Goal: Task Accomplishment & Management: Complete application form

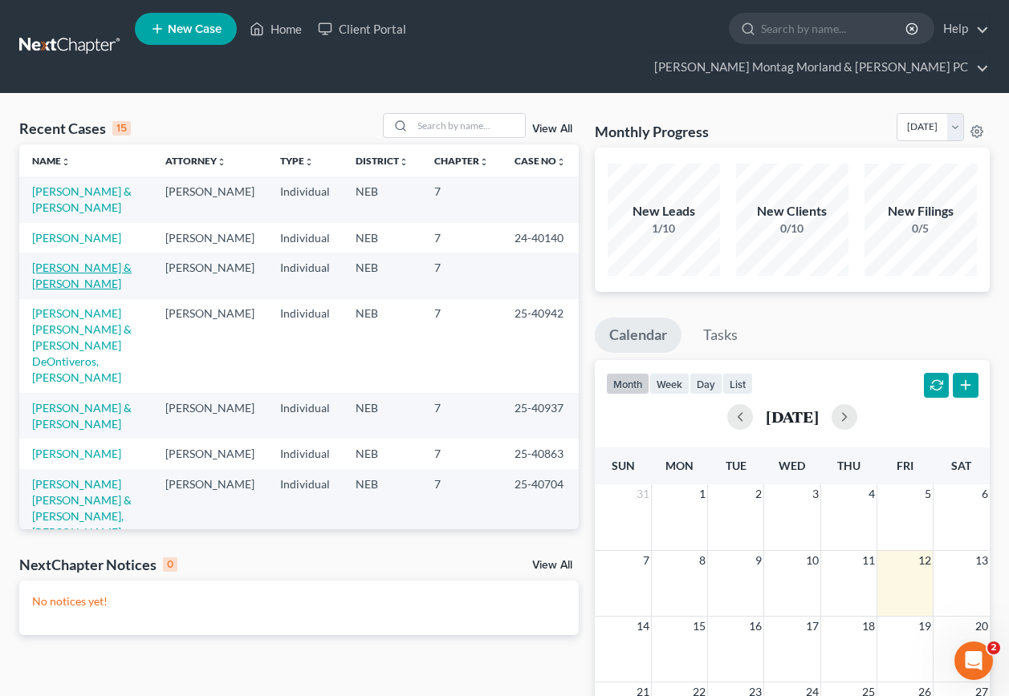
click at [108, 261] on link "[PERSON_NAME] & [PERSON_NAME]" at bounding box center [81, 276] width 99 height 30
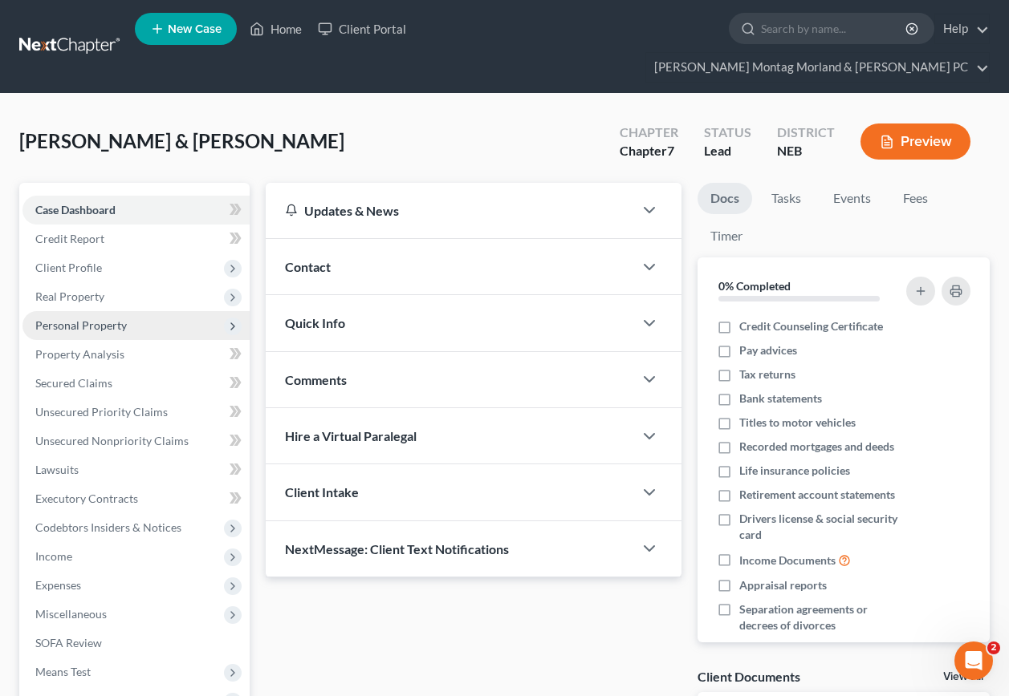
click at [68, 319] on span "Personal Property" at bounding box center [80, 326] width 91 height 14
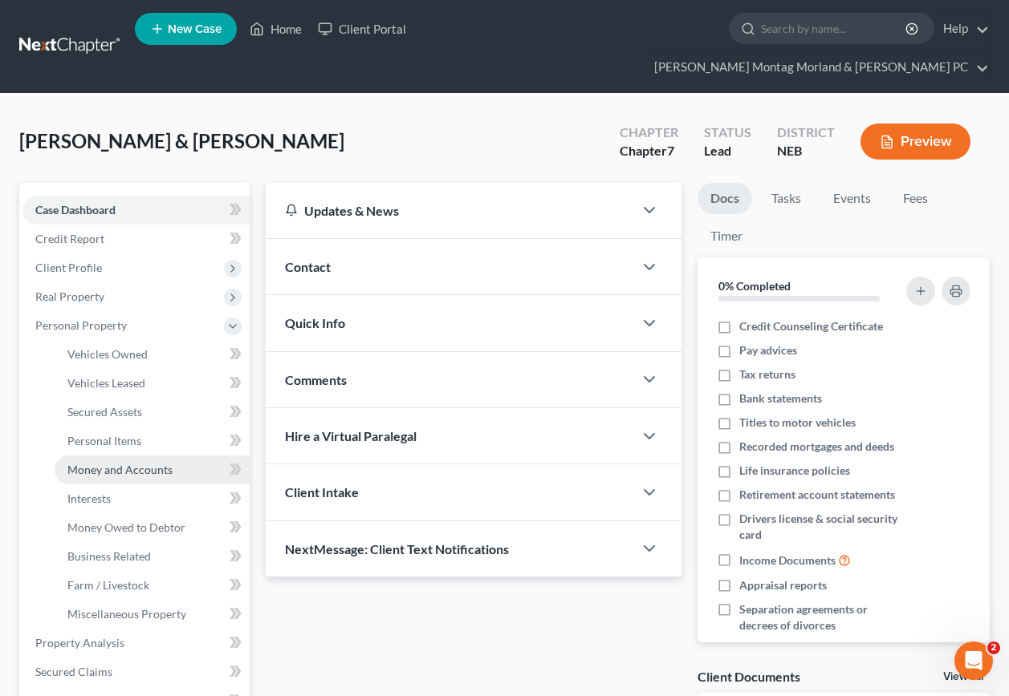
click at [131, 463] on span "Money and Accounts" at bounding box center [119, 470] width 105 height 14
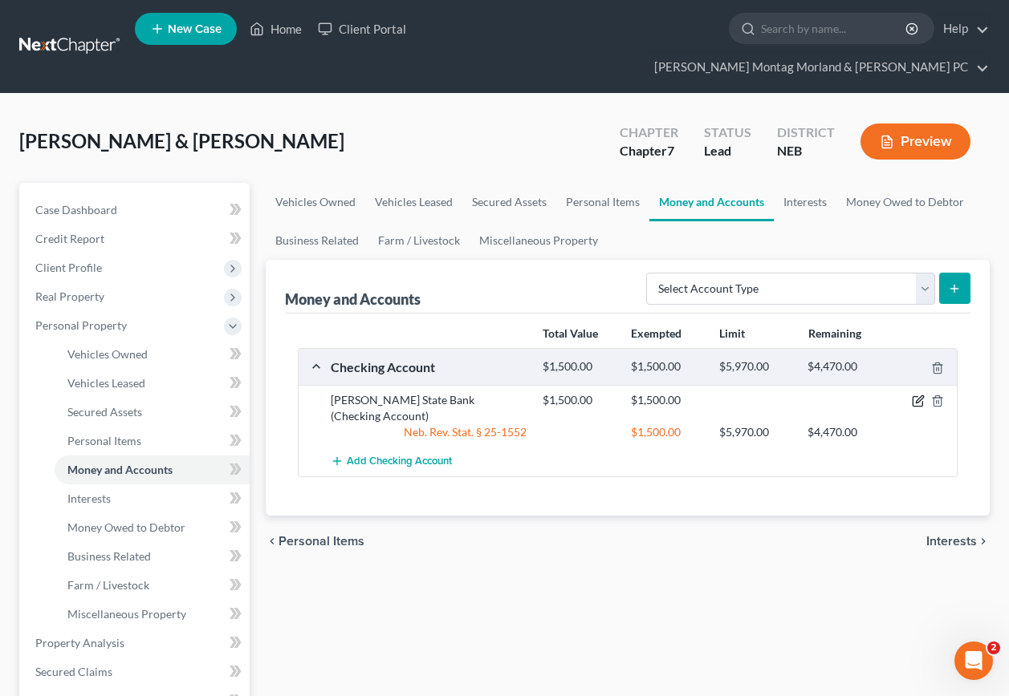
click at [919, 395] on icon "button" at bounding box center [917, 401] width 13 height 13
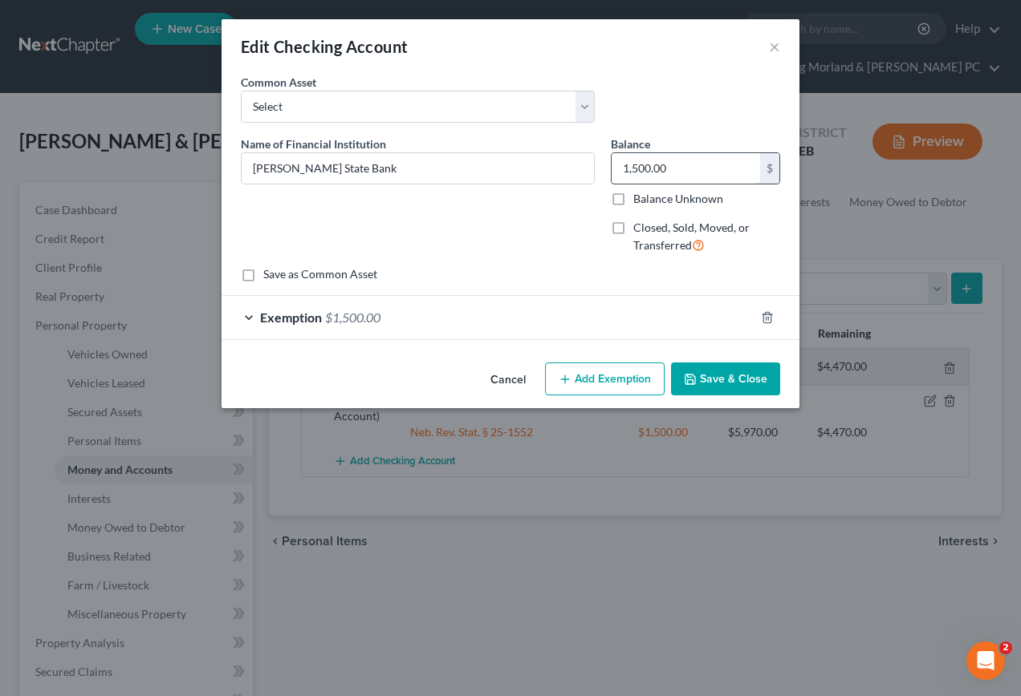
click at [631, 168] on input "1,500.00" at bounding box center [685, 168] width 148 height 30
type input "1,800.00"
drag, startPoint x: 334, startPoint y: 312, endPoint x: 368, endPoint y: 298, distance: 37.4
click at [335, 312] on span "$1,500.00" at bounding box center [352, 317] width 55 height 15
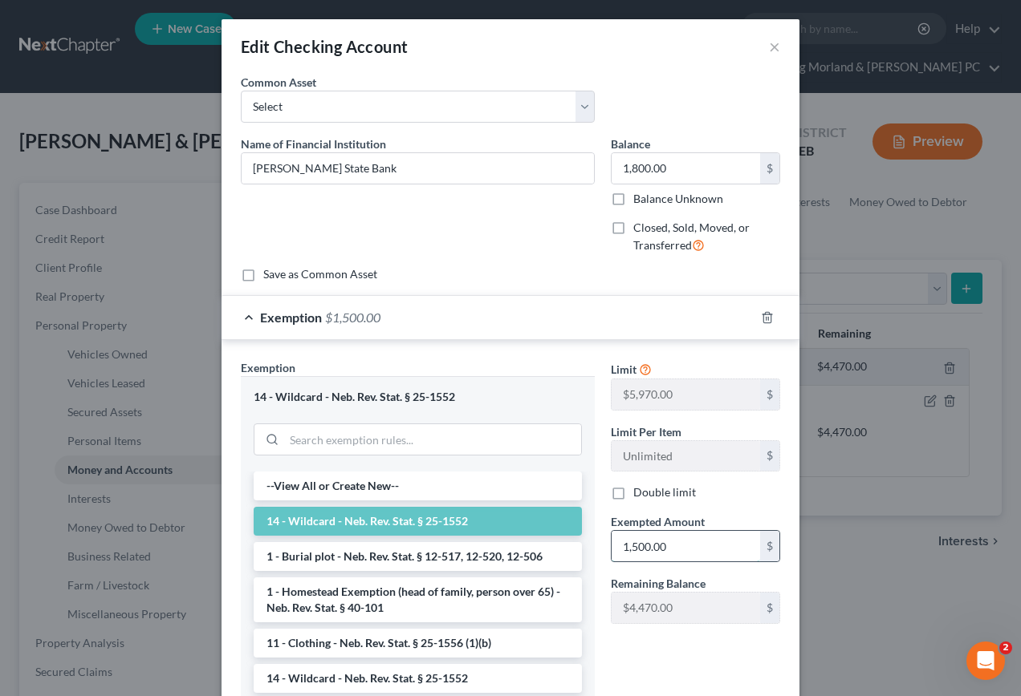
click at [672, 549] on input "1,500.00" at bounding box center [685, 546] width 148 height 30
type input "1"
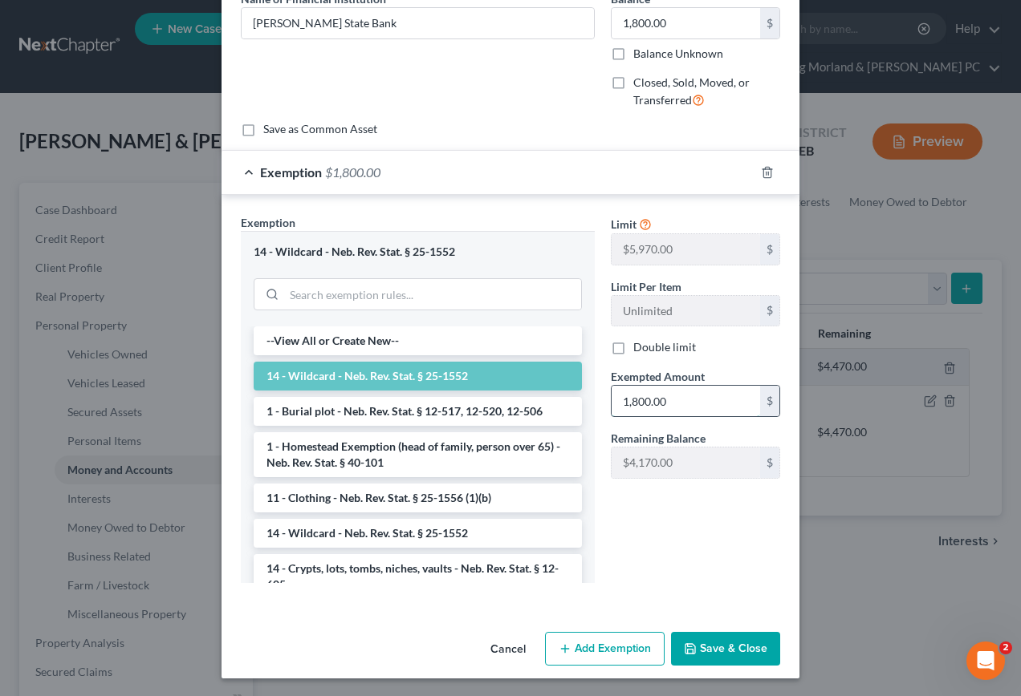
scroll to position [147, 0]
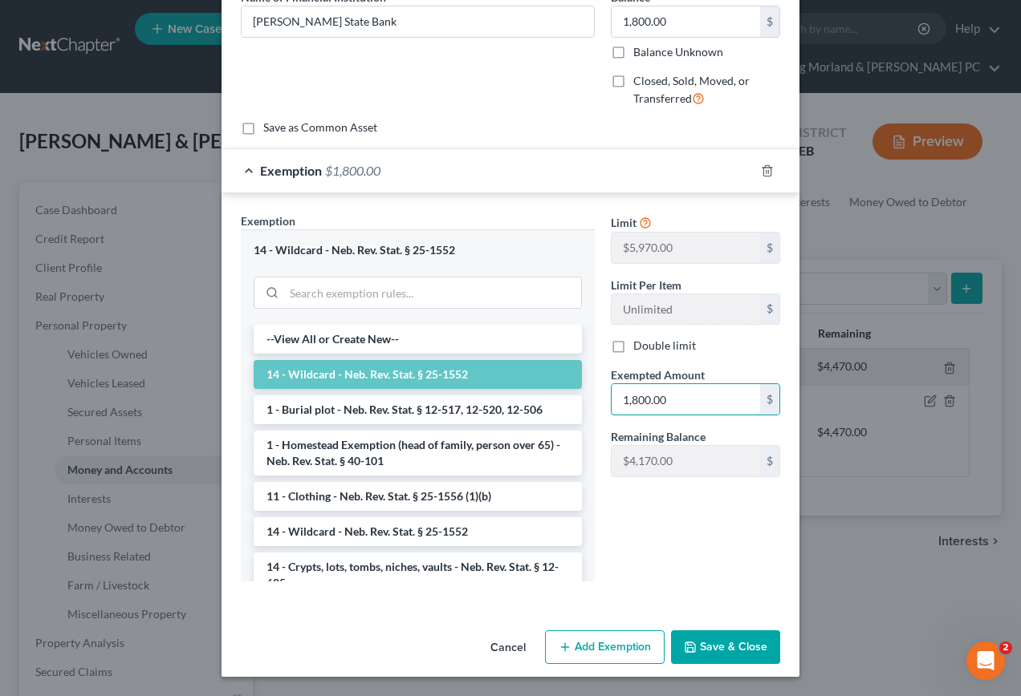
type input "1,800.00"
click at [709, 648] on button "Save & Close" at bounding box center [725, 648] width 109 height 34
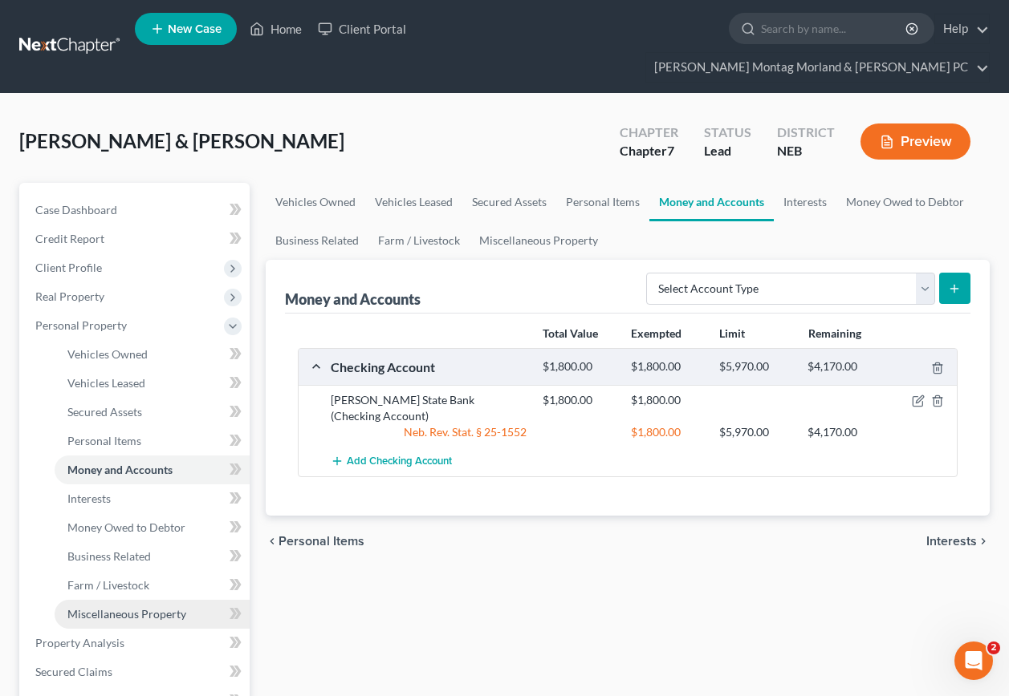
click at [136, 607] on span "Miscellaneous Property" at bounding box center [126, 614] width 119 height 14
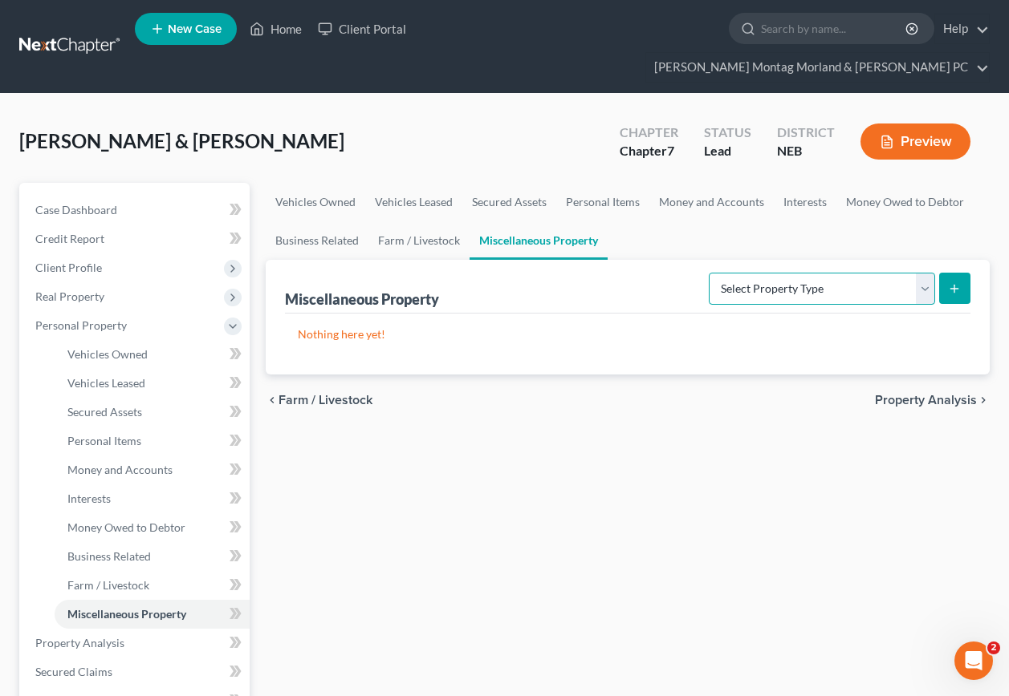
click at [925, 273] on select "Select Property Type Assigned for Creditor Benefit [DATE] Holding for Another N…" at bounding box center [821, 289] width 226 height 32
select select "not_yet_listed"
click at [708, 273] on select "Select Property Type Assigned for Creditor Benefit [DATE] Holding for Another N…" at bounding box center [821, 289] width 226 height 32
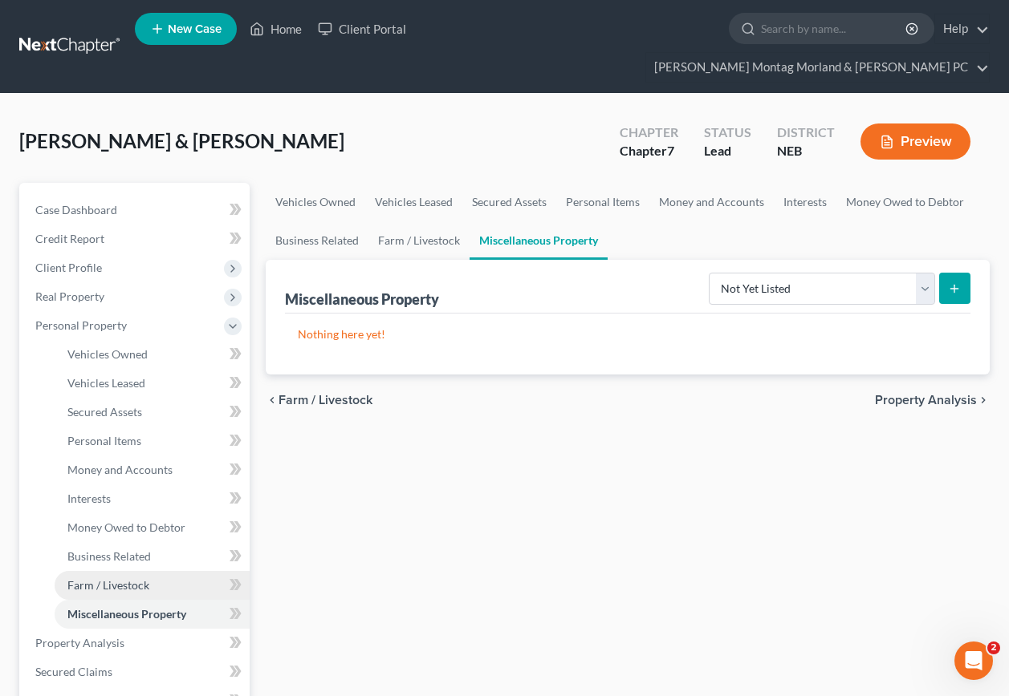
click at [112, 578] on span "Farm / Livestock" at bounding box center [108, 585] width 82 height 14
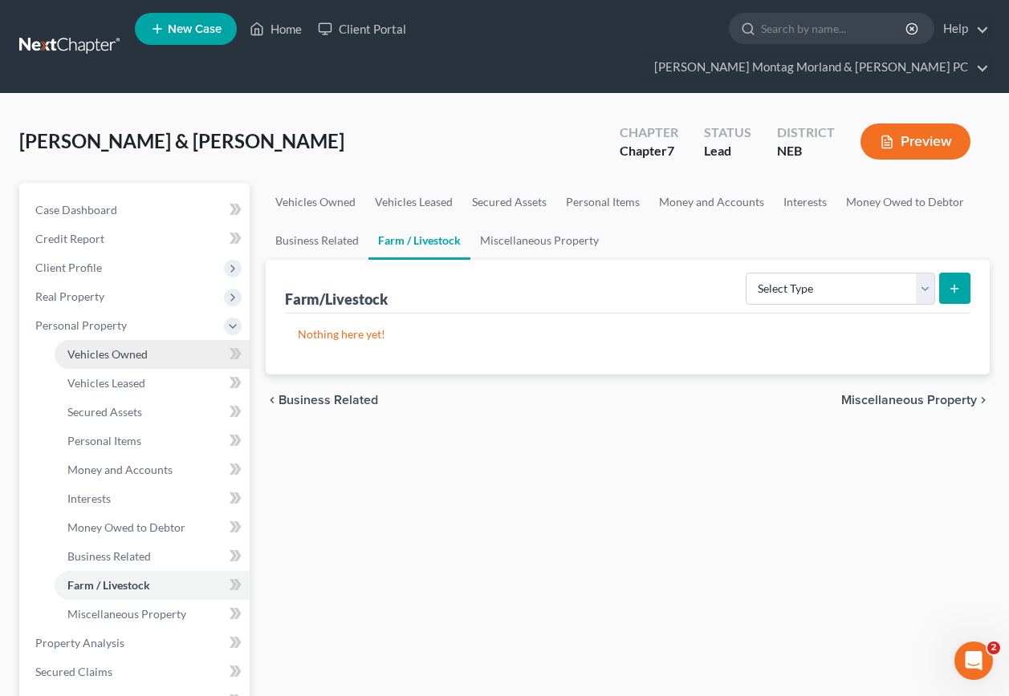
click at [99, 347] on span "Vehicles Owned" at bounding box center [107, 354] width 80 height 14
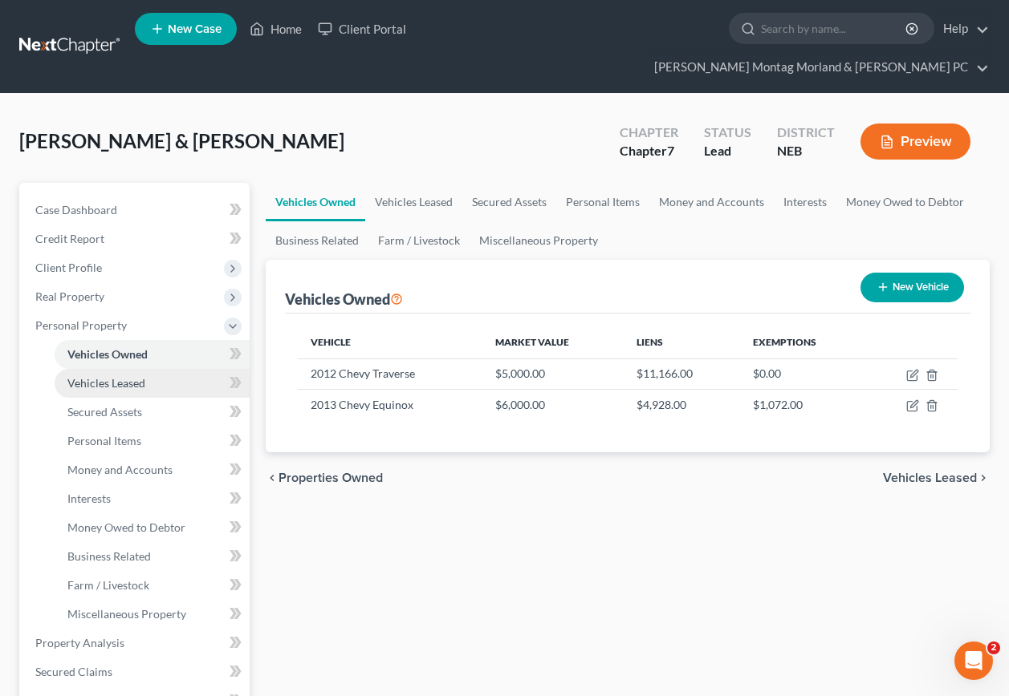
click at [99, 376] on span "Vehicles Leased" at bounding box center [106, 383] width 78 height 14
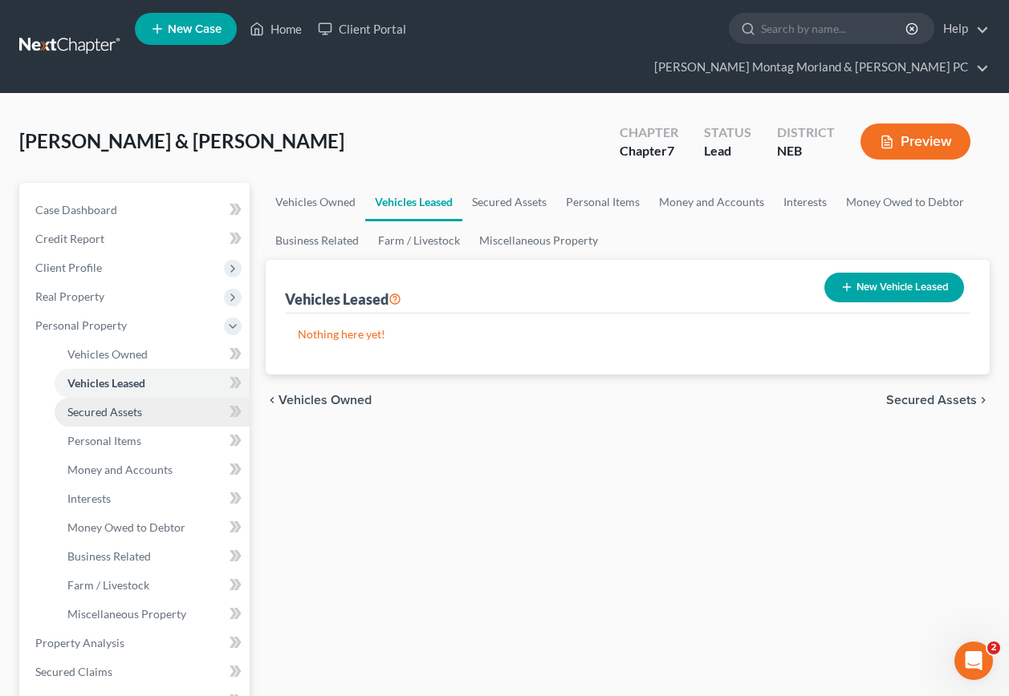
click at [101, 405] on span "Secured Assets" at bounding box center [104, 412] width 75 height 14
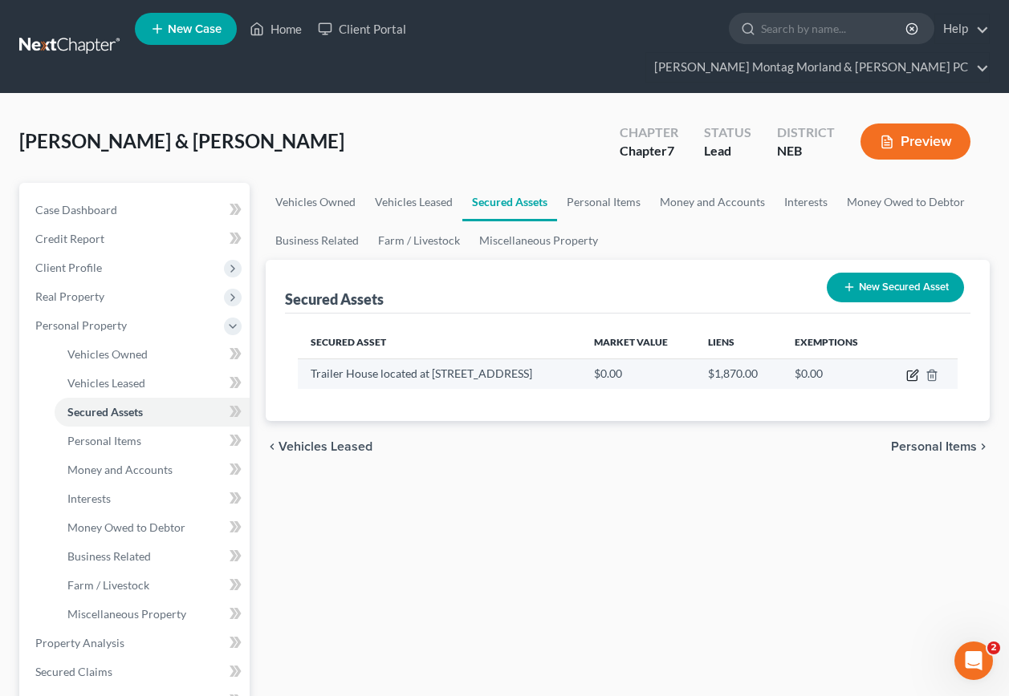
click at [912, 369] on icon "button" at bounding box center [912, 375] width 13 height 13
select select "other"
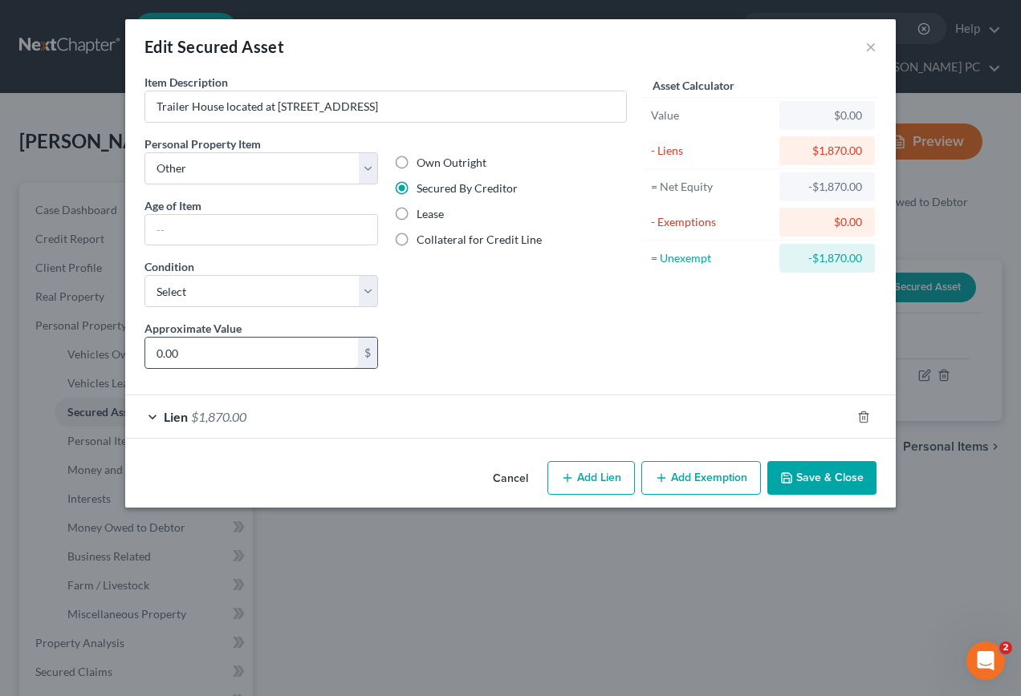
click at [225, 351] on input "0.00" at bounding box center [251, 353] width 213 height 30
type input "28,000.00"
click at [689, 479] on button "Add Exemption" at bounding box center [701, 478] width 120 height 34
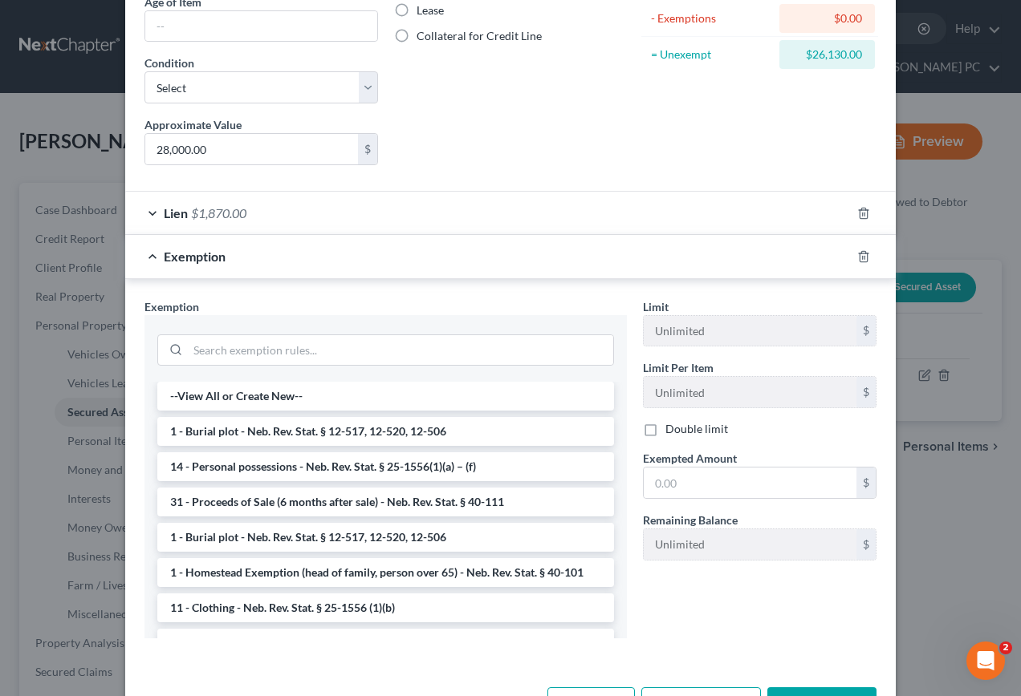
scroll to position [241, 0]
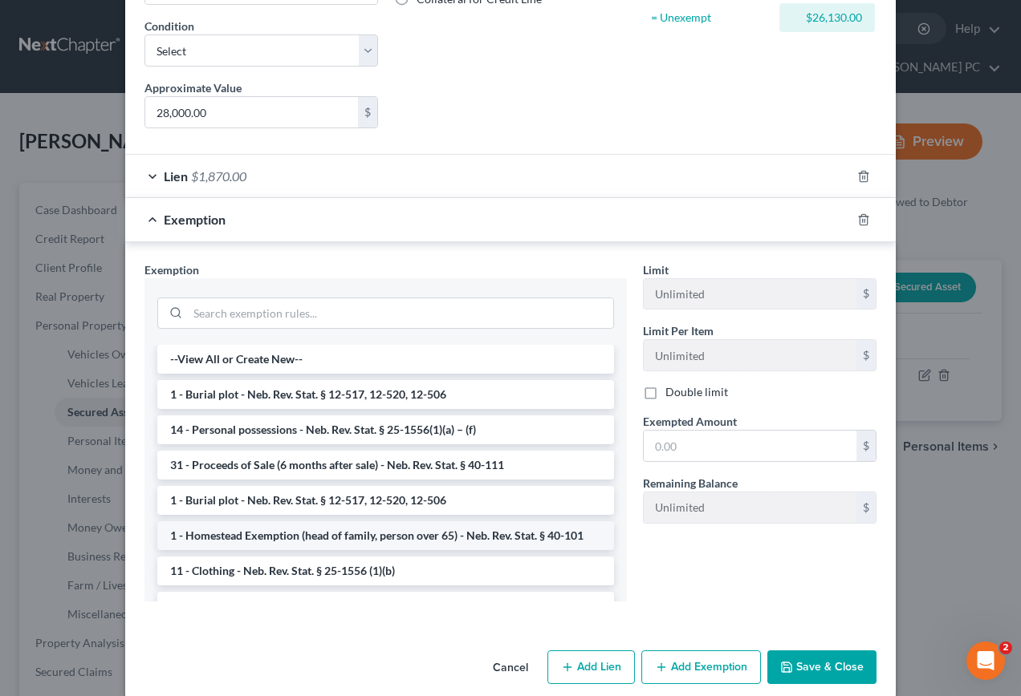
click at [356, 534] on li "1 - Homestead Exemption (head of family, person over 65) - Neb. Rev. Stat. § 40…" at bounding box center [385, 536] width 457 height 29
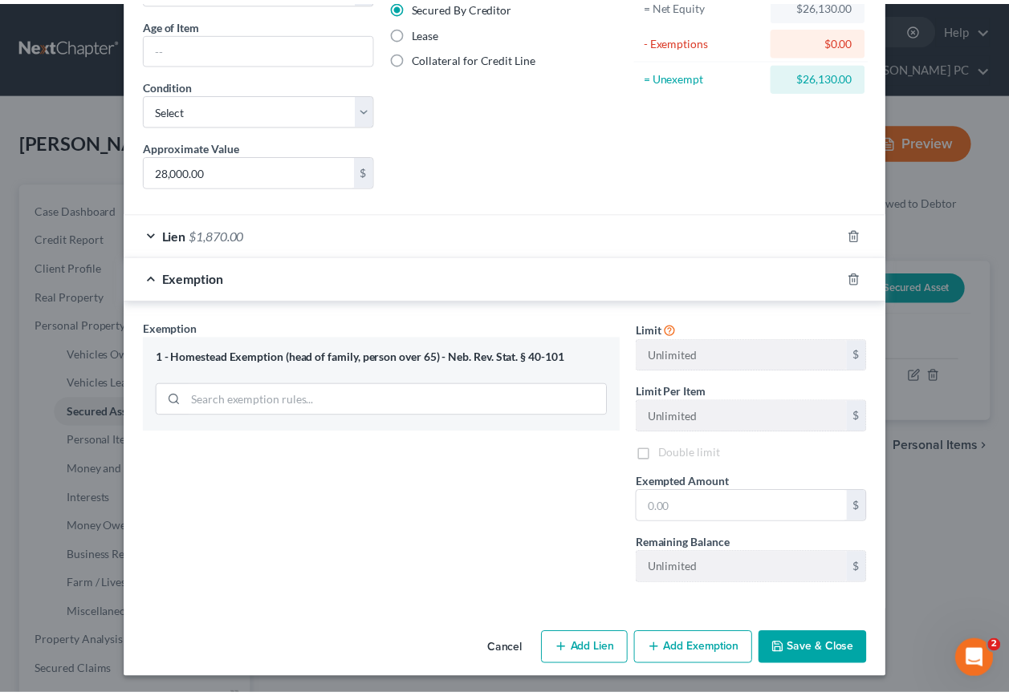
scroll to position [185, 0]
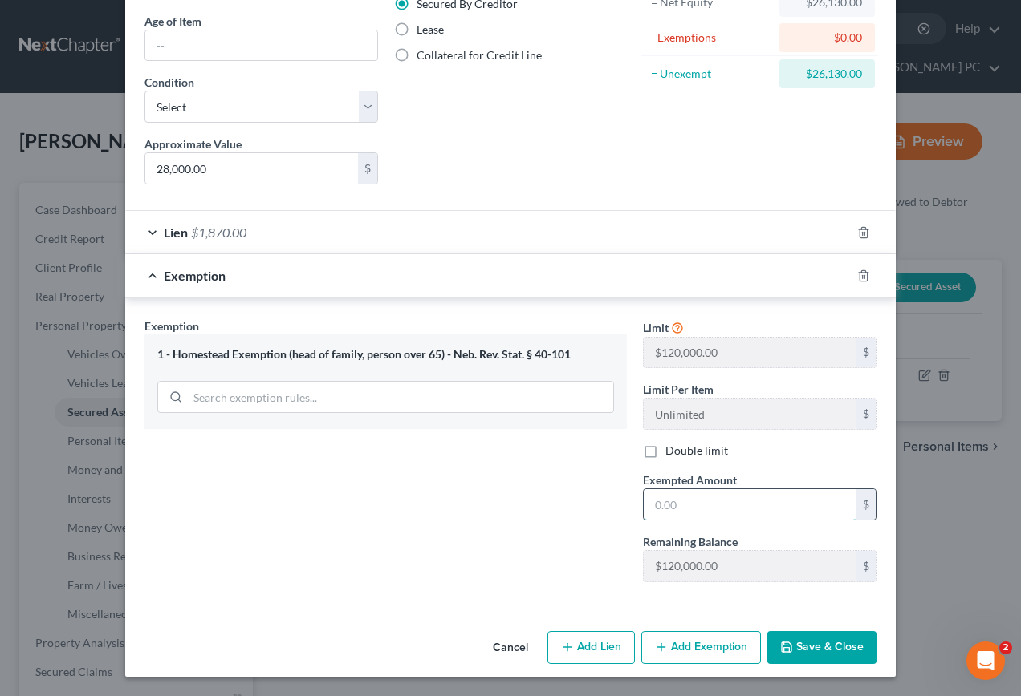
click at [705, 506] on input "text" at bounding box center [749, 504] width 213 height 30
type input "26,130.00"
click at [822, 660] on button "Save & Close" at bounding box center [821, 648] width 109 height 34
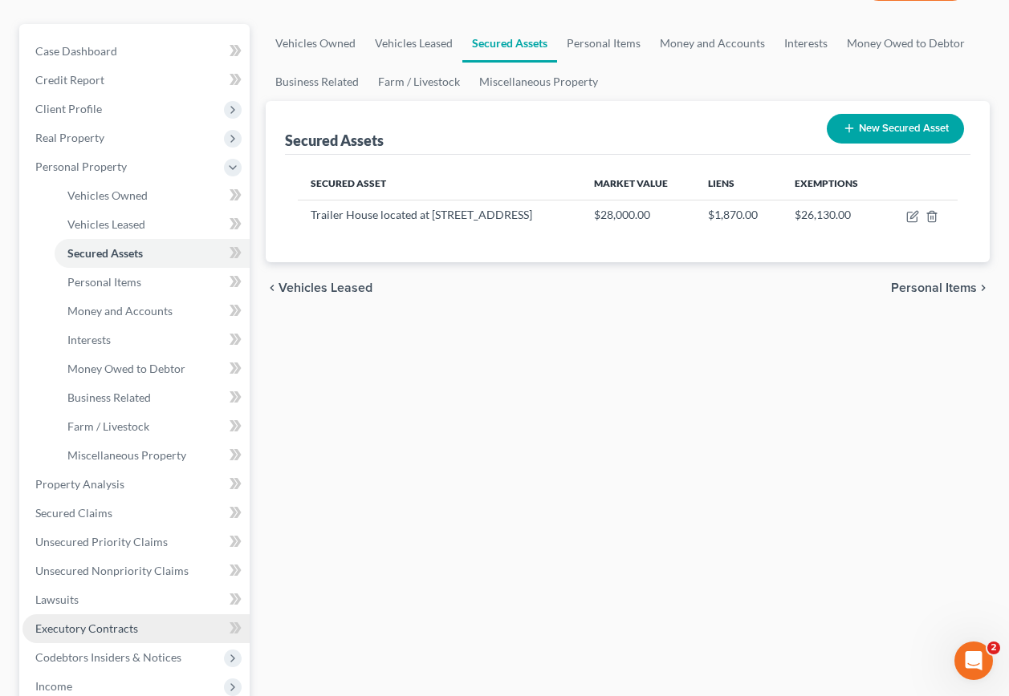
scroll to position [160, 0]
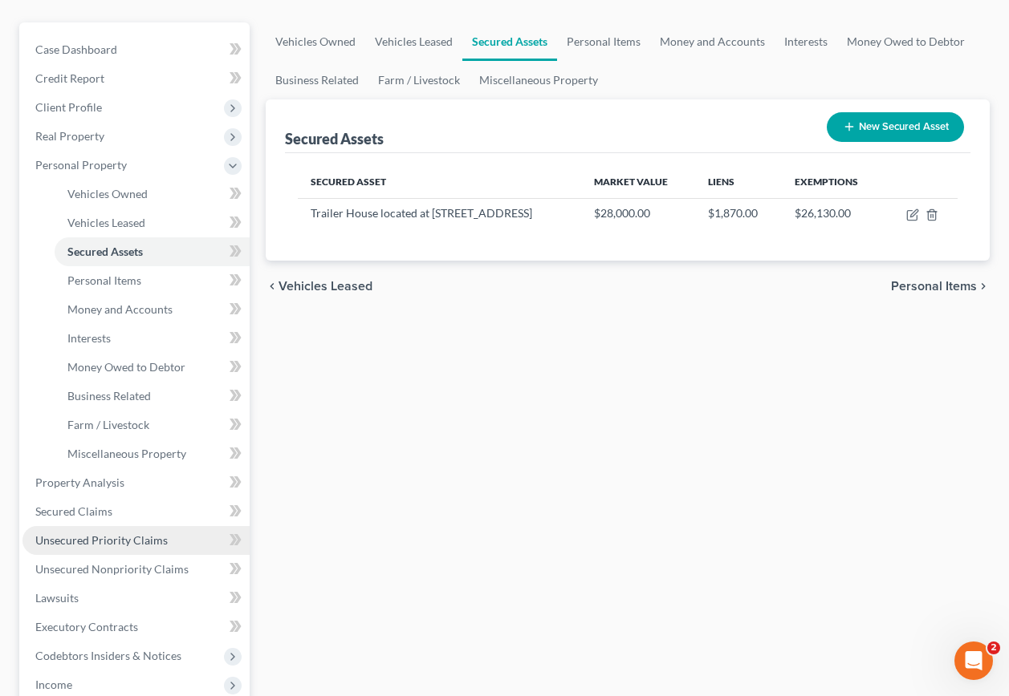
click at [81, 534] on span "Unsecured Priority Claims" at bounding box center [101, 541] width 132 height 14
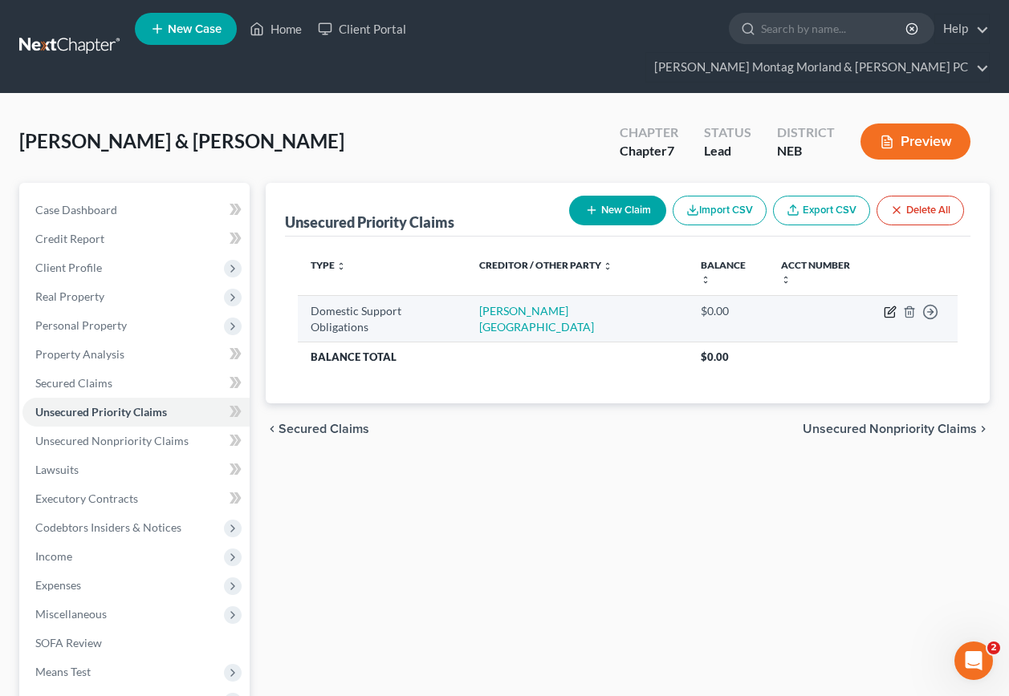
click at [890, 306] on icon "button" at bounding box center [890, 309] width 7 height 7
select select "2"
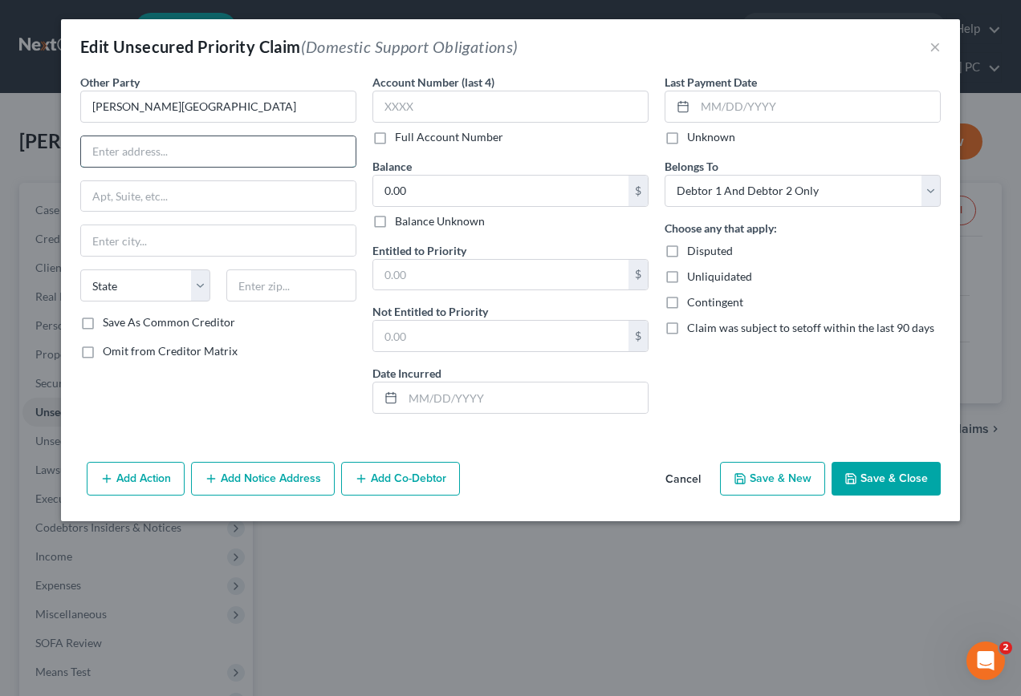
drag, startPoint x: 140, startPoint y: 155, endPoint x: 152, endPoint y: 160, distance: 13.0
click at [140, 155] on input "text" at bounding box center [218, 151] width 274 height 30
type input "[STREET_ADDRESS]"
type input "[GEOGRAPHIC_DATA]"
select select "30"
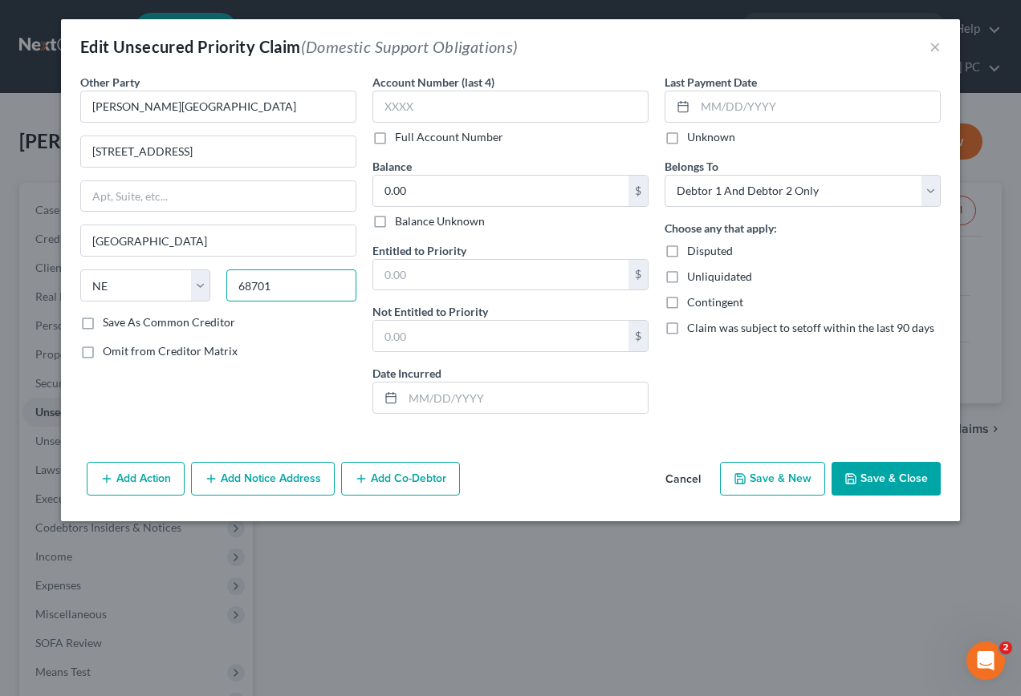
type input "68701"
drag, startPoint x: 899, startPoint y: 483, endPoint x: 871, endPoint y: 488, distance: 29.3
click at [900, 487] on button "Save & Close" at bounding box center [885, 479] width 109 height 34
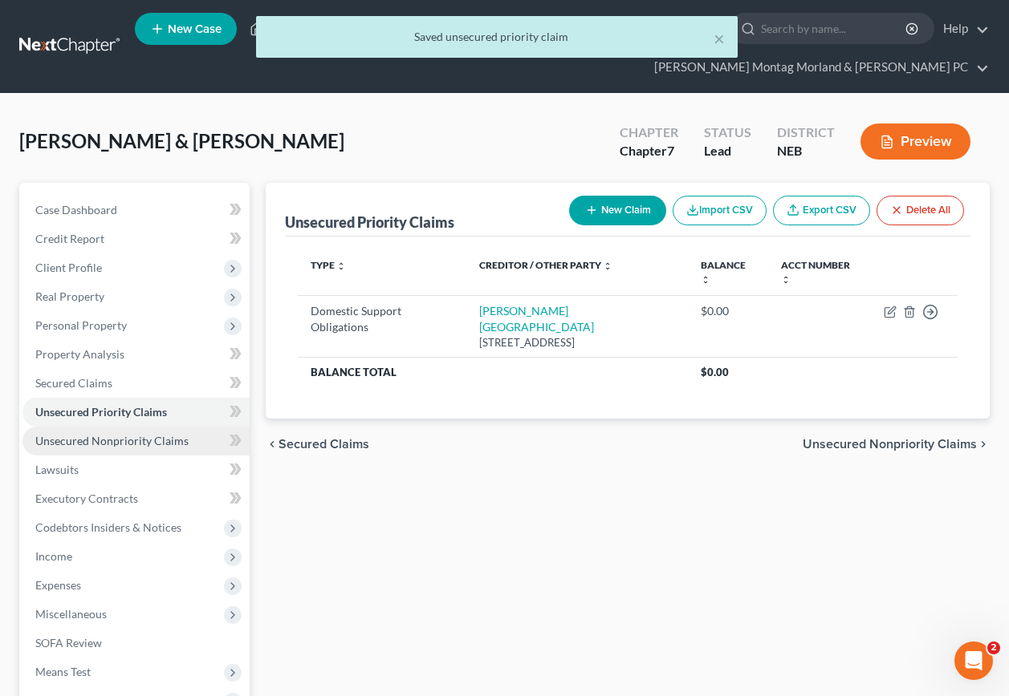
click at [51, 434] on span "Unsecured Nonpriority Claims" at bounding box center [111, 441] width 153 height 14
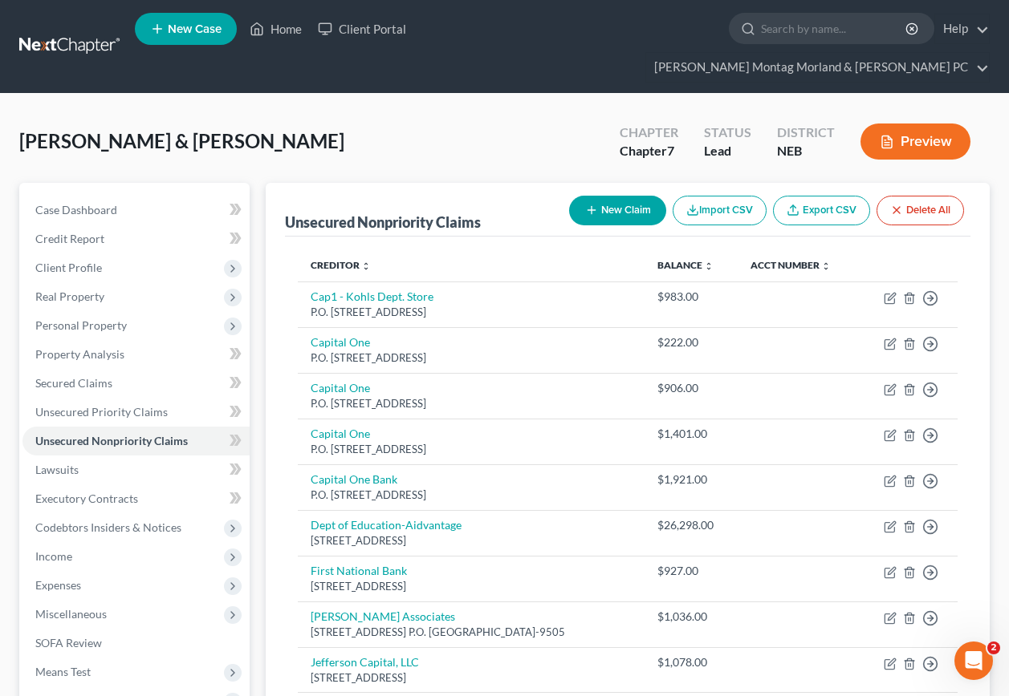
click at [603, 196] on button "New Claim" at bounding box center [617, 211] width 97 height 30
select select "2"
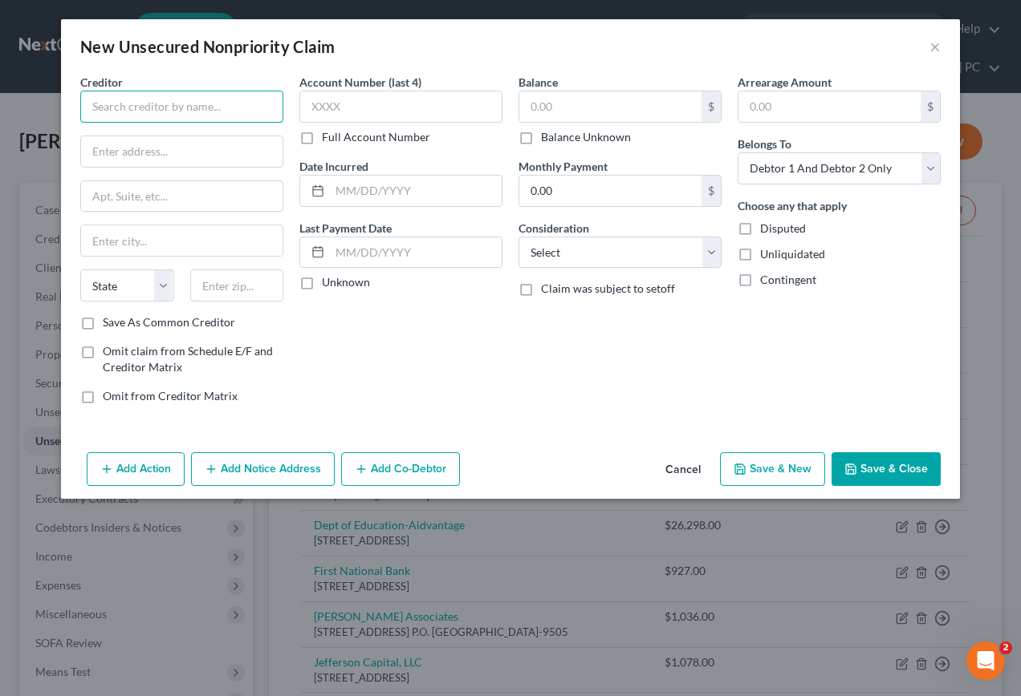
click at [170, 105] on input "text" at bounding box center [181, 107] width 203 height 32
type input "Credit Bureau Services, Inc."
type input "c/o [PERSON_NAME]"
type input "P.O. Box 597"
type input "Fremont"
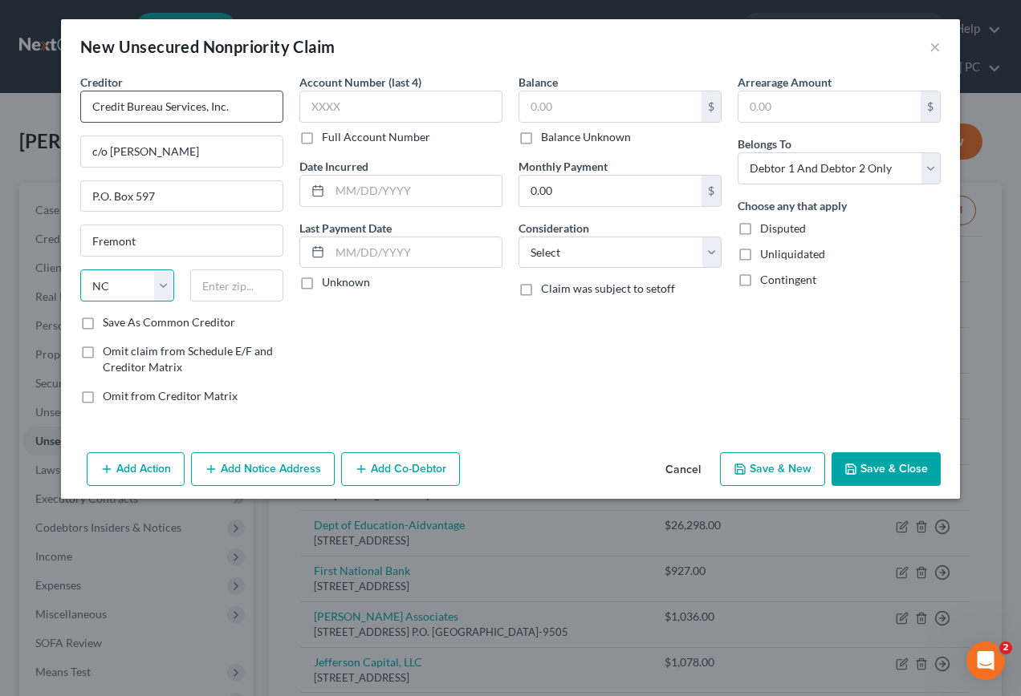
select select "30"
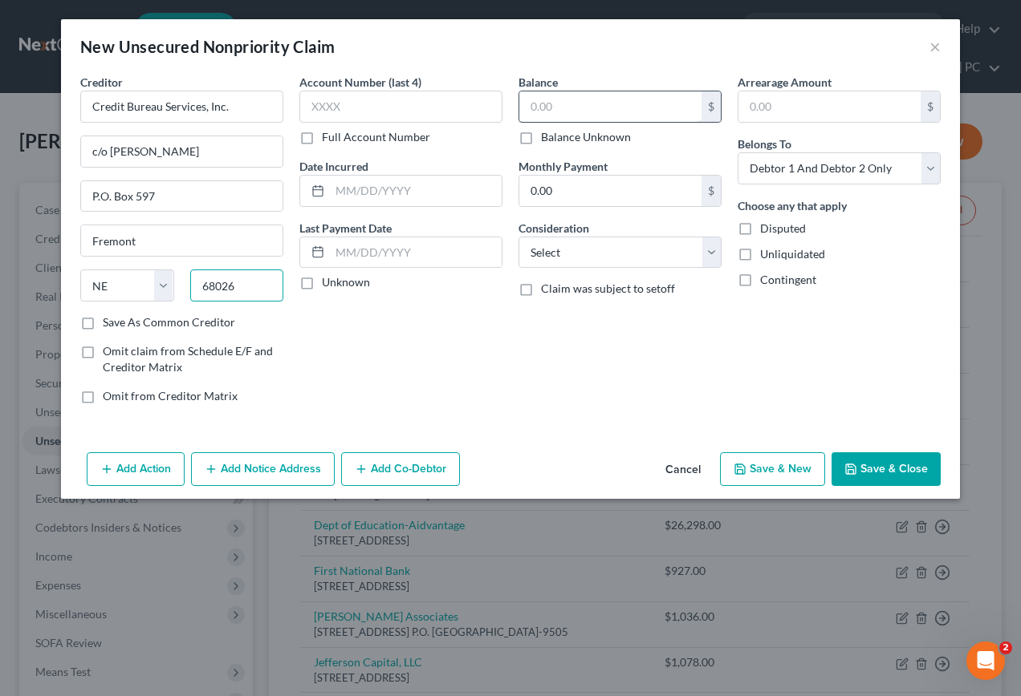
type input "68026"
click at [615, 99] on input "text" at bounding box center [610, 106] width 182 height 30
type input "1,534.20"
click at [895, 470] on button "Save & Close" at bounding box center [885, 470] width 109 height 34
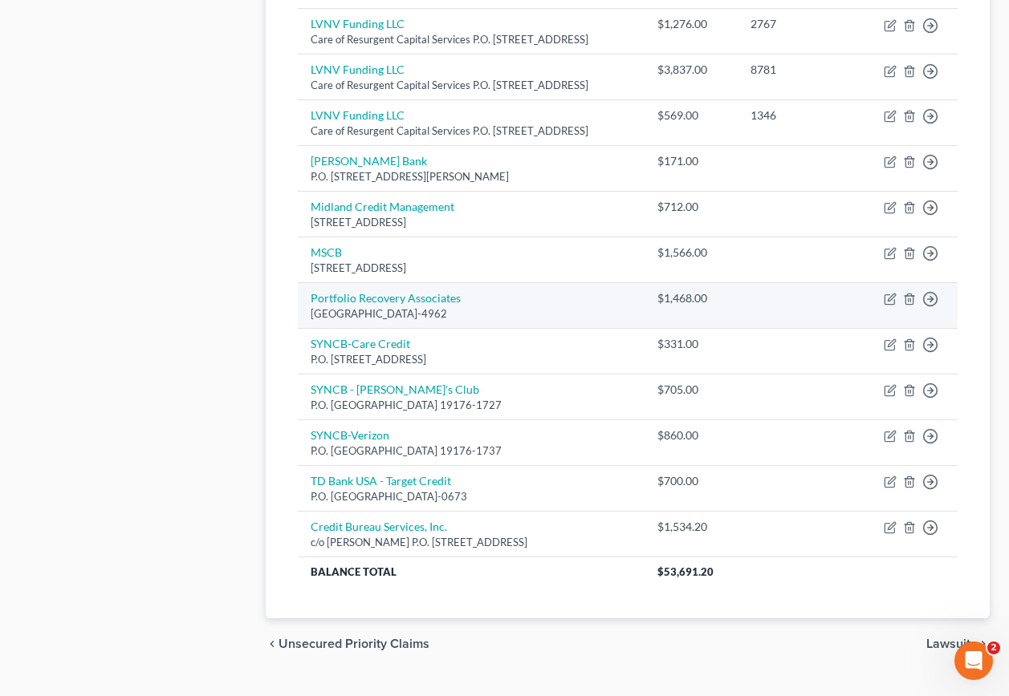
scroll to position [827, 0]
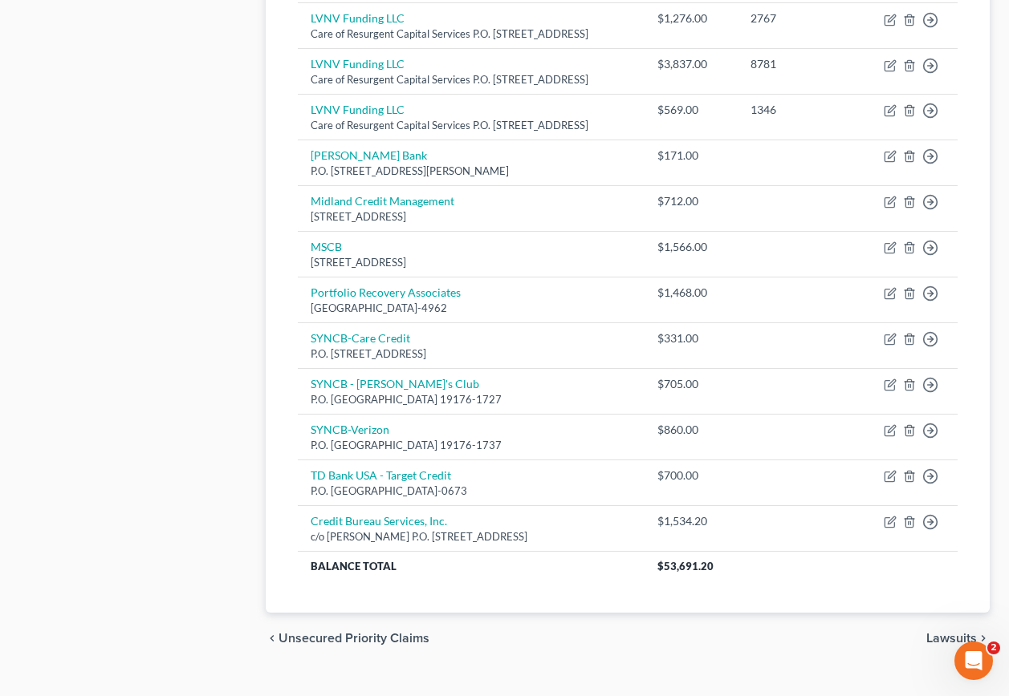
drag, startPoint x: 967, startPoint y: 608, endPoint x: 951, endPoint y: 599, distance: 18.3
click at [967, 632] on span "Lawsuits" at bounding box center [951, 638] width 51 height 13
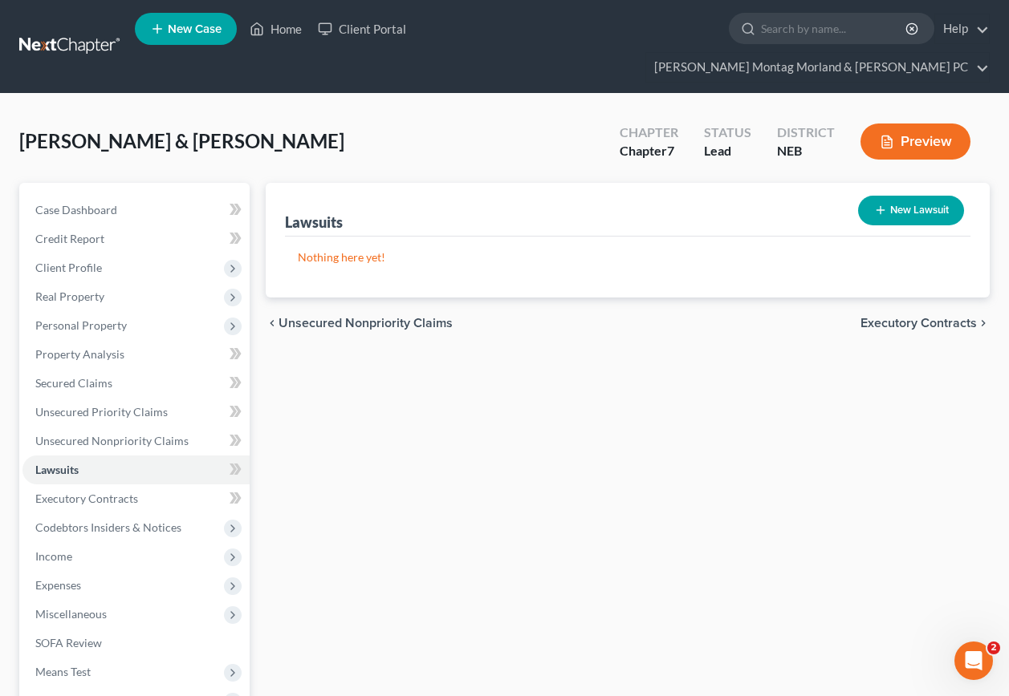
click at [918, 196] on button "New Lawsuit" at bounding box center [911, 211] width 106 height 30
select select "0"
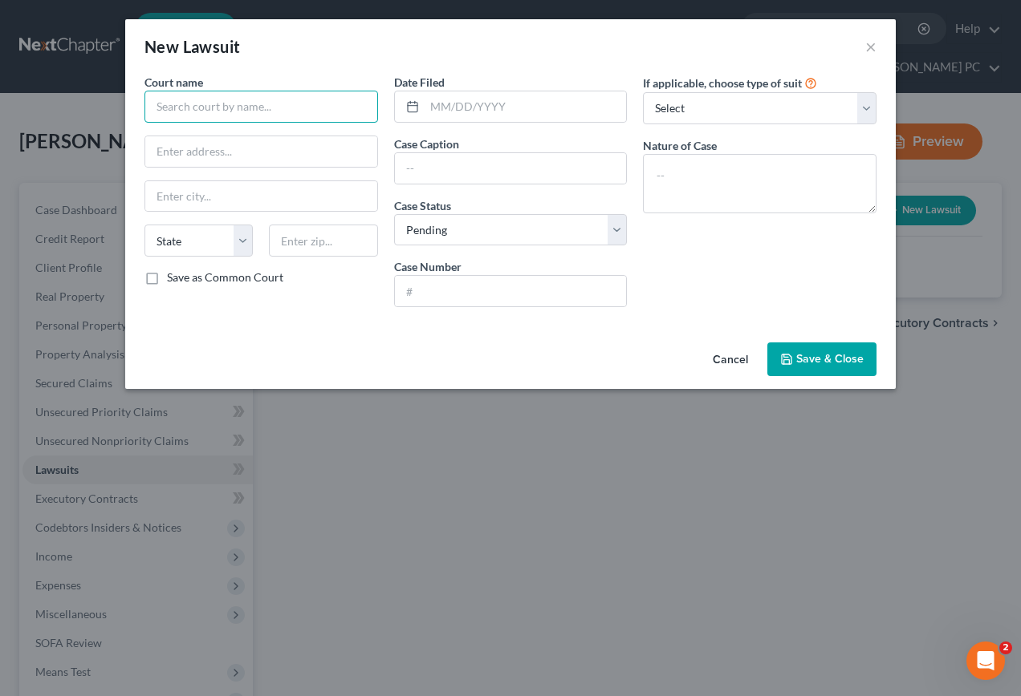
click at [274, 107] on input "text" at bounding box center [260, 107] width 233 height 32
click at [290, 110] on input "text" at bounding box center [260, 107] width 233 height 32
type input "Madison County Court"
type input "[GEOGRAPHIC_DATA]"
select select "30"
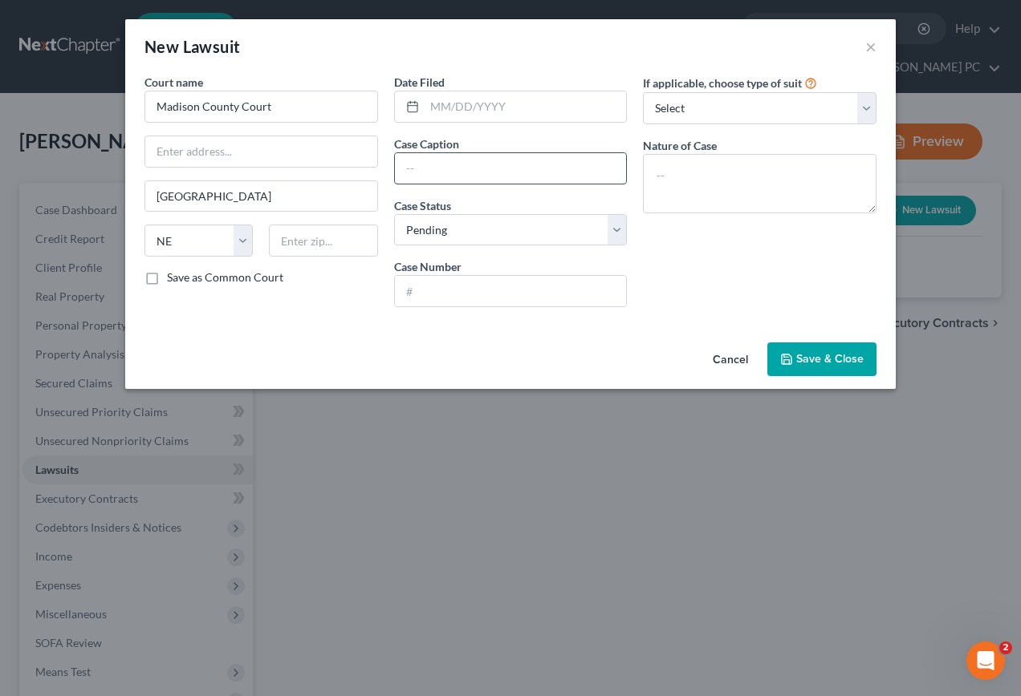
click at [492, 172] on input "text" at bounding box center [511, 168] width 232 height 30
type input "OneMain Financial Group, LLC vs. [PERSON_NAME]"
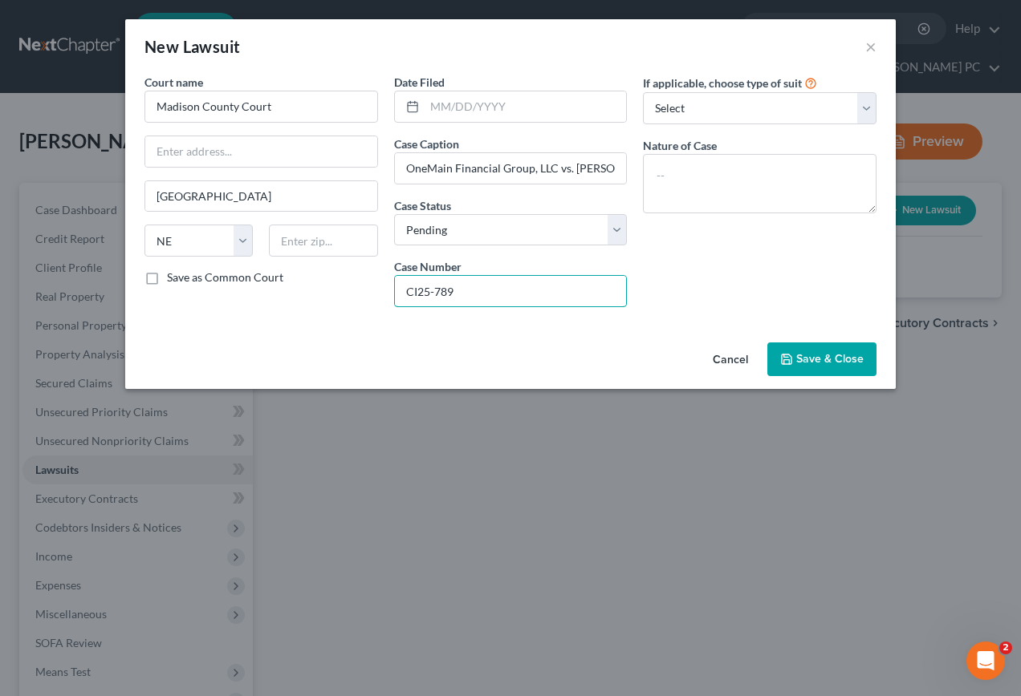
type input "CI25-789"
click at [790, 375] on button "Save & Close" at bounding box center [821, 360] width 109 height 34
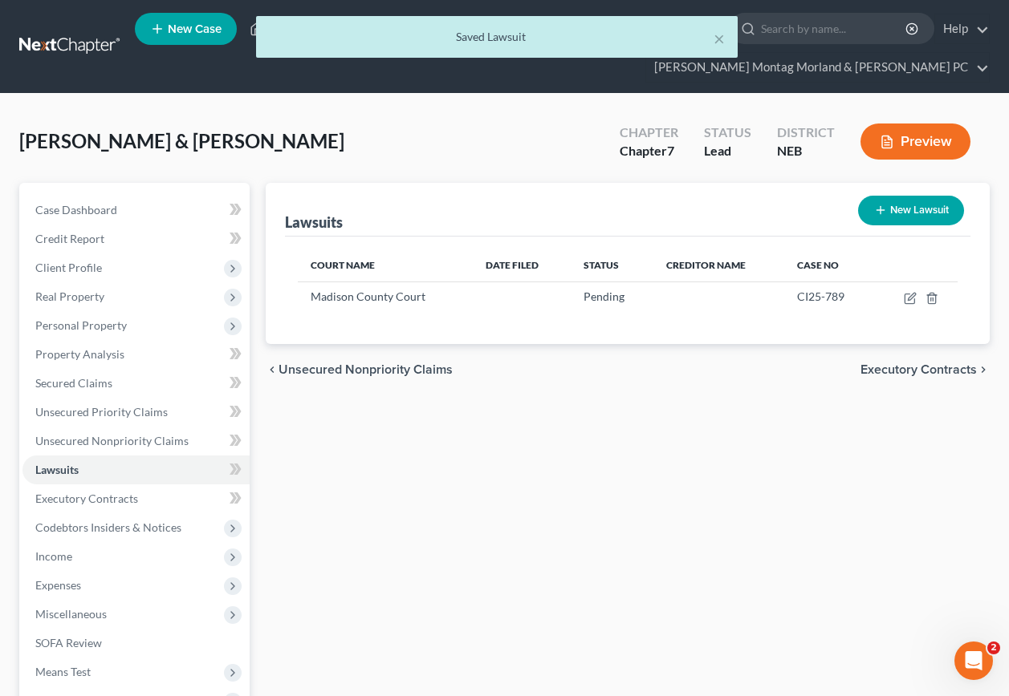
click at [931, 196] on button "New Lawsuit" at bounding box center [911, 211] width 106 height 30
select select "0"
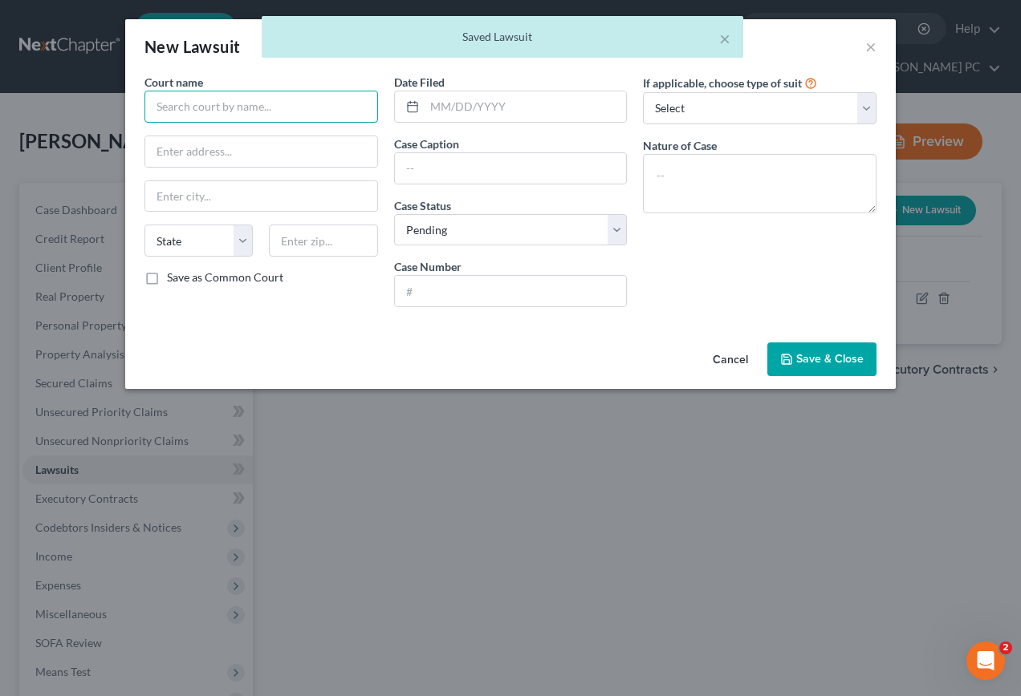
click at [333, 110] on input "text" at bounding box center [260, 107] width 233 height 32
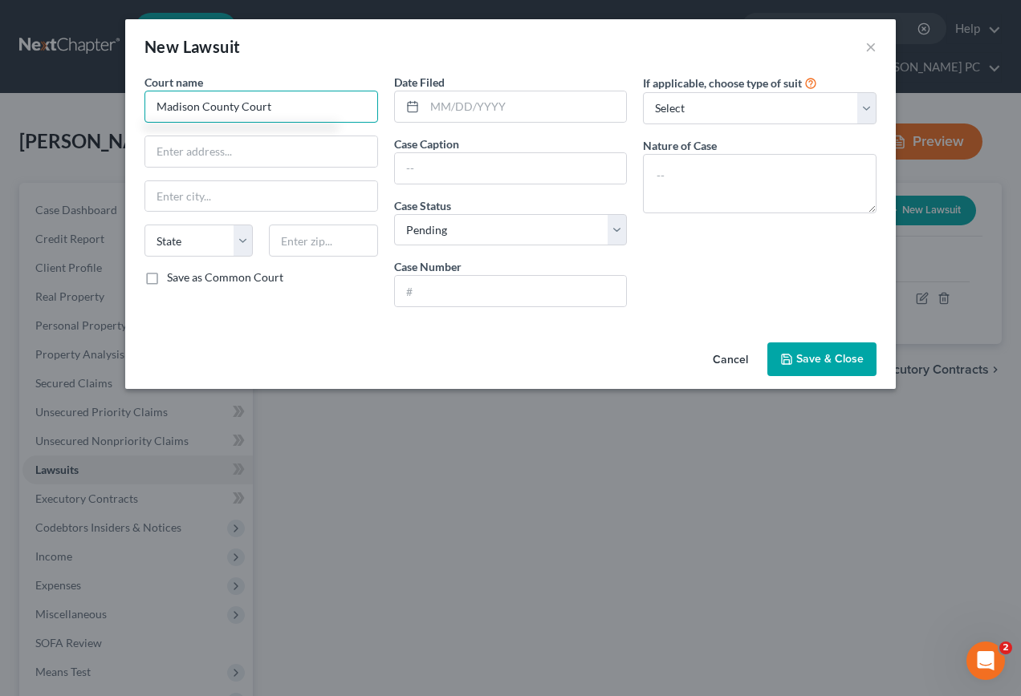
type input "Madison County Court"
type input "[GEOGRAPHIC_DATA]"
select select "30"
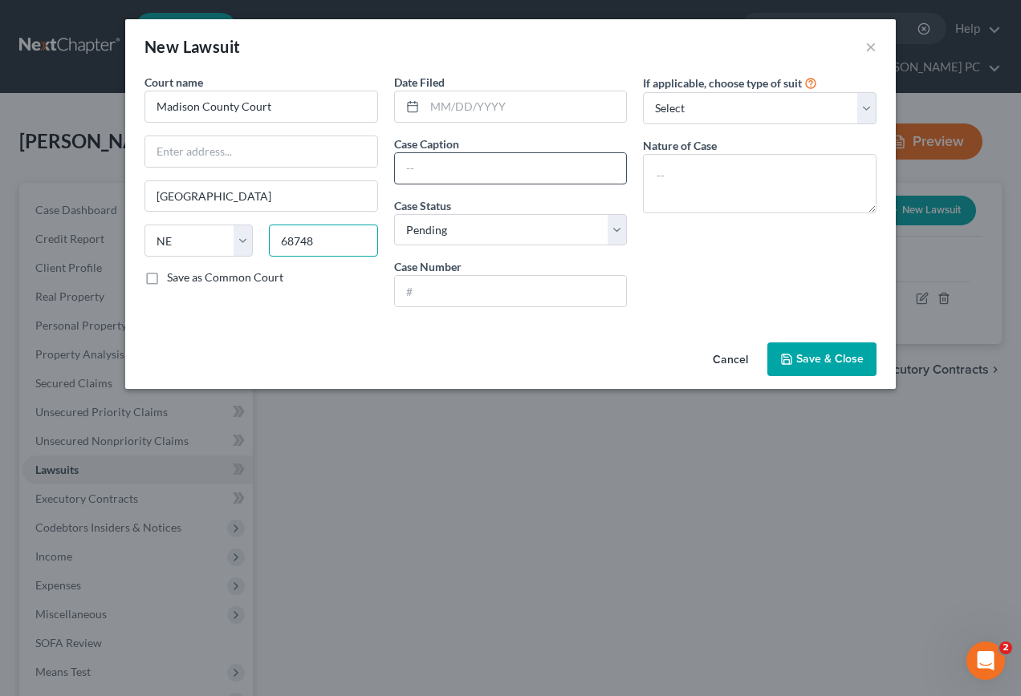
type input "68748"
click at [467, 169] on input "text" at bounding box center [511, 168] width 232 height 30
type input "Credit Bureau Services Inc vs. [PERSON_NAME]"
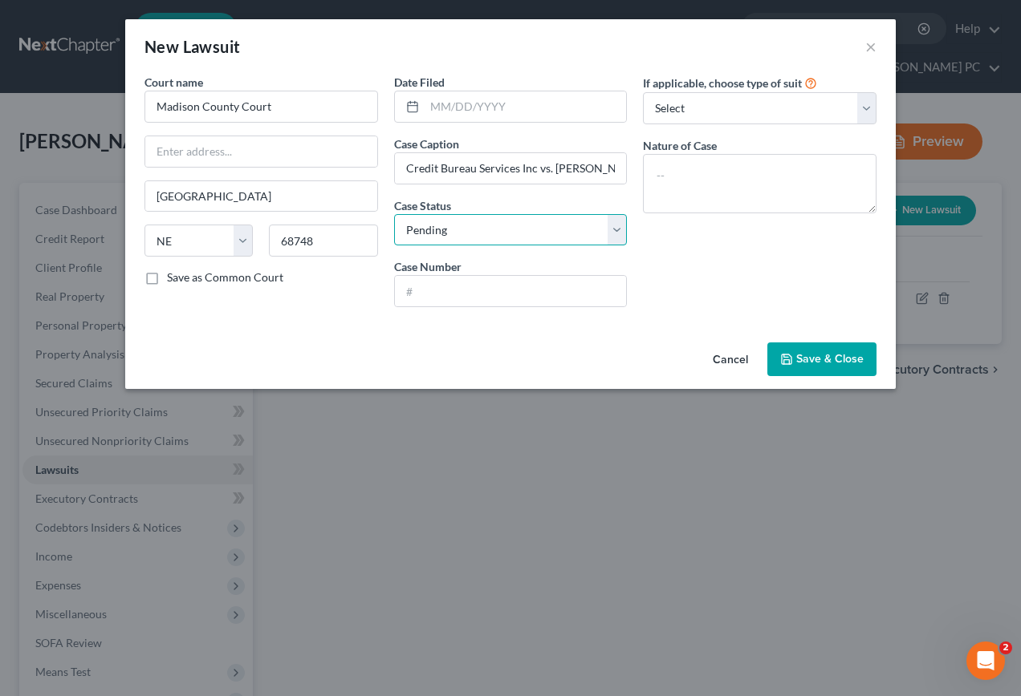
click at [617, 229] on select "Select Pending On Appeal Concluded" at bounding box center [510, 230] width 233 height 32
select select "2"
click at [394, 214] on select "Select Pending On Appeal Concluded" at bounding box center [510, 230] width 233 height 32
click at [446, 295] on input "text" at bounding box center [511, 291] width 232 height 30
type input "CI25-664"
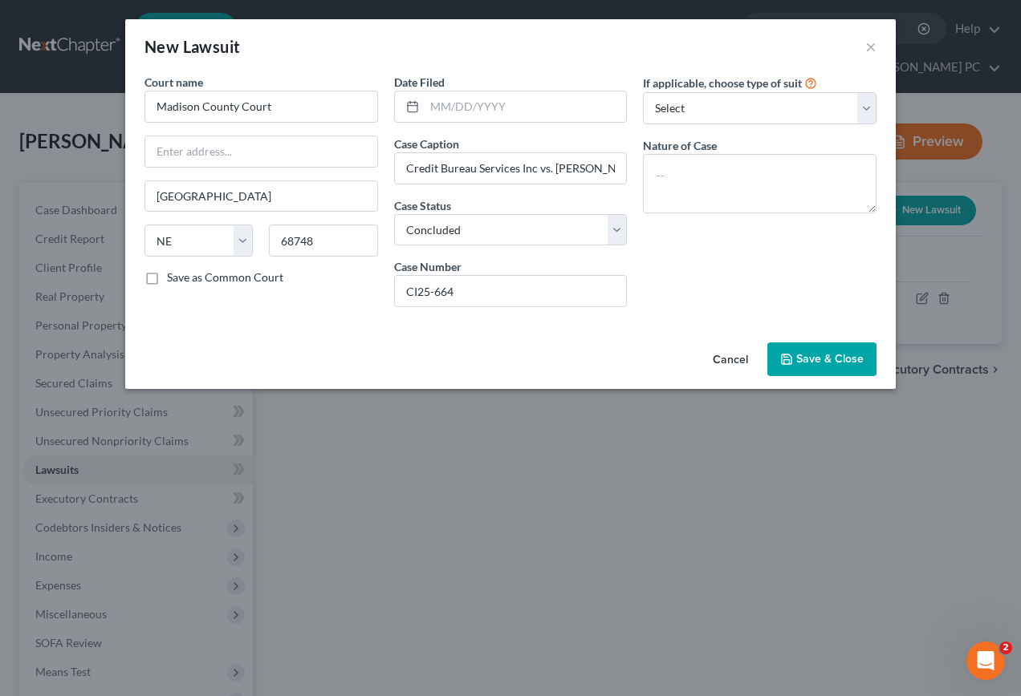
click at [823, 354] on span "Save & Close" at bounding box center [829, 359] width 67 height 14
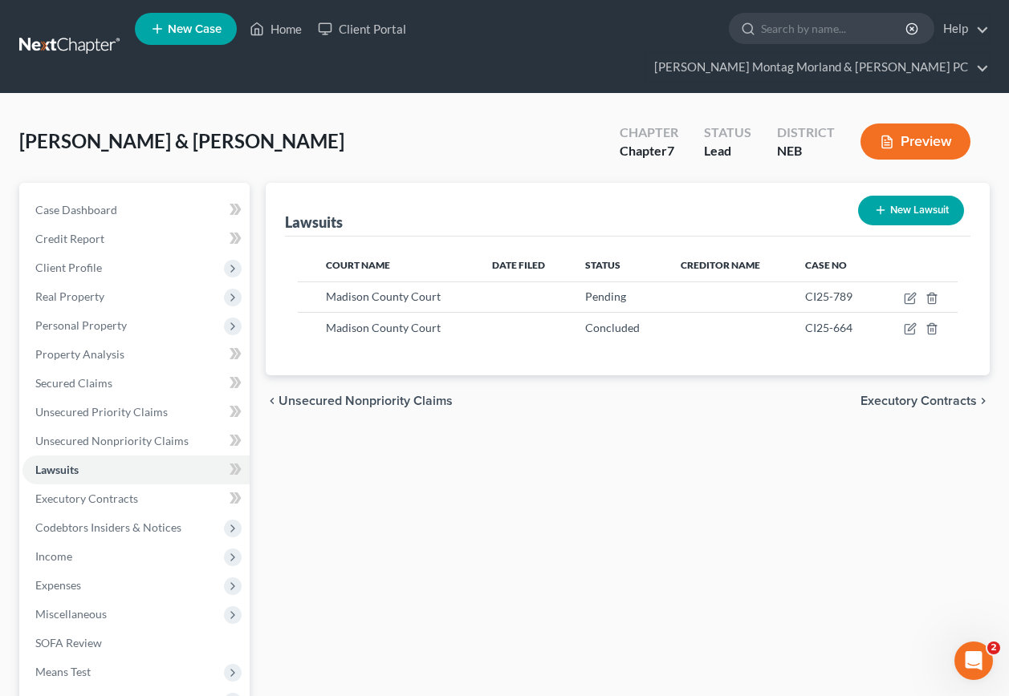
scroll to position [156, 0]
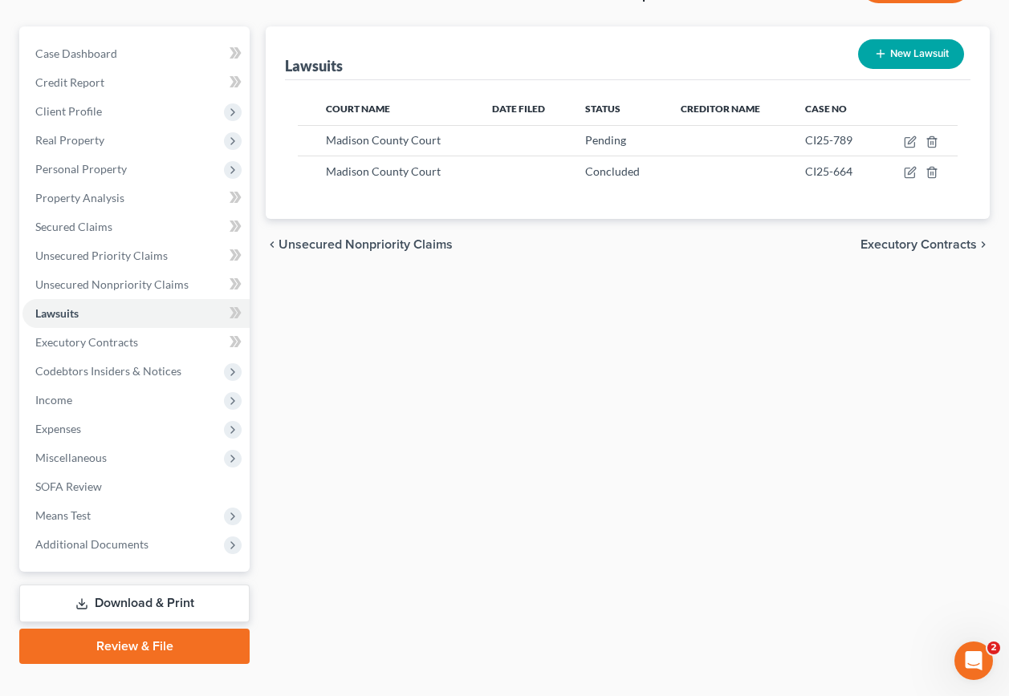
click at [140, 585] on link "Download & Print" at bounding box center [134, 604] width 230 height 38
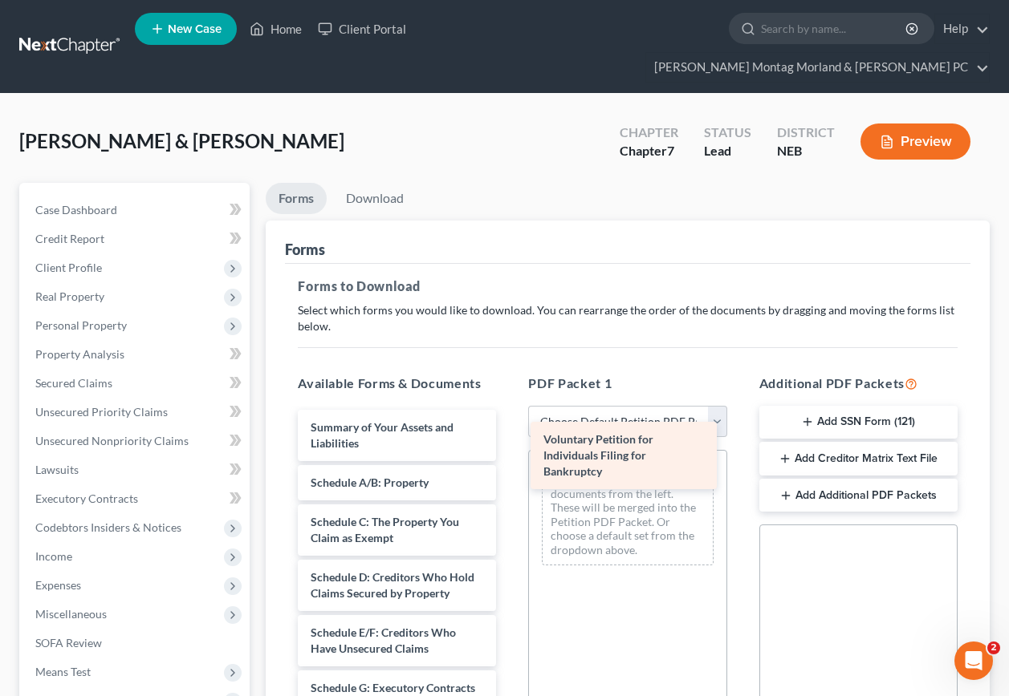
drag, startPoint x: 370, startPoint y: 409, endPoint x: 601, endPoint y: 449, distance: 234.4
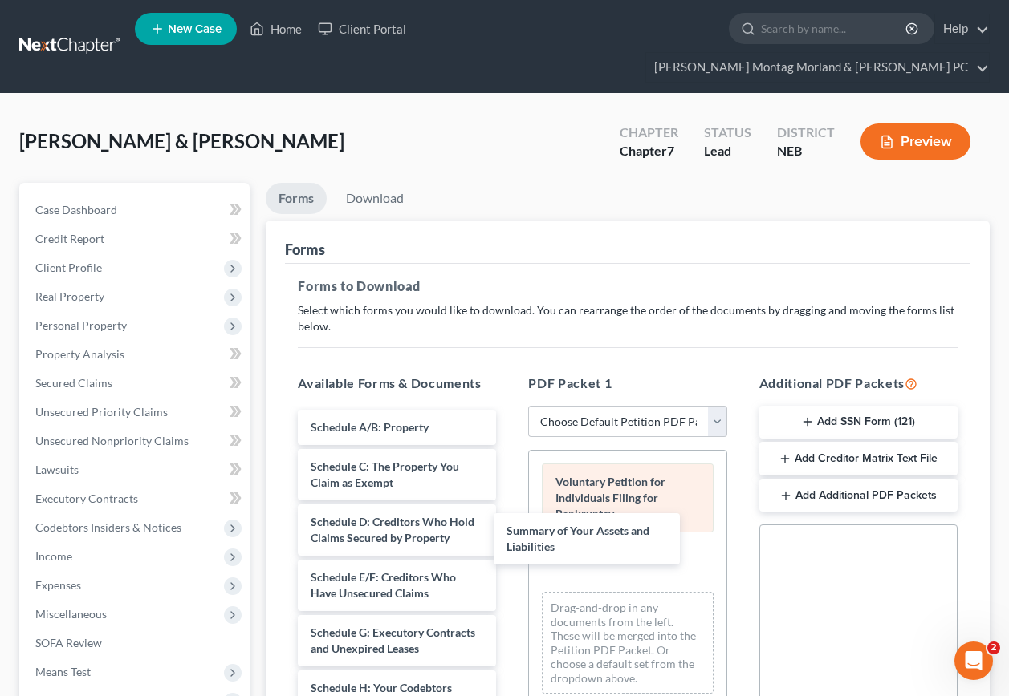
drag, startPoint x: 434, startPoint y: 394, endPoint x: 684, endPoint y: 473, distance: 261.9
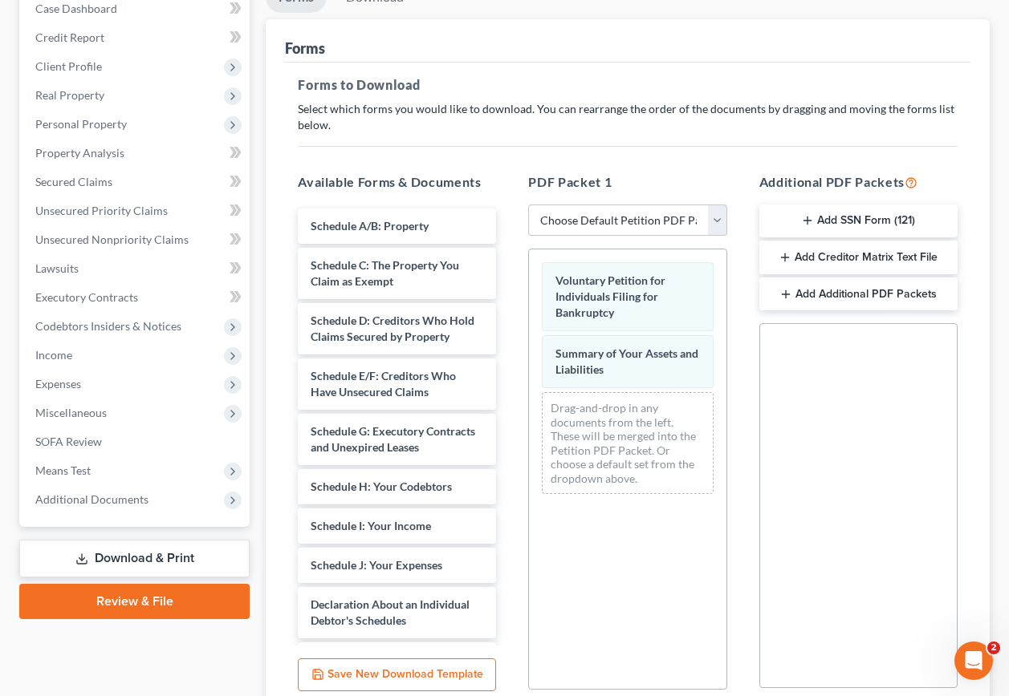
scroll to position [216, 0]
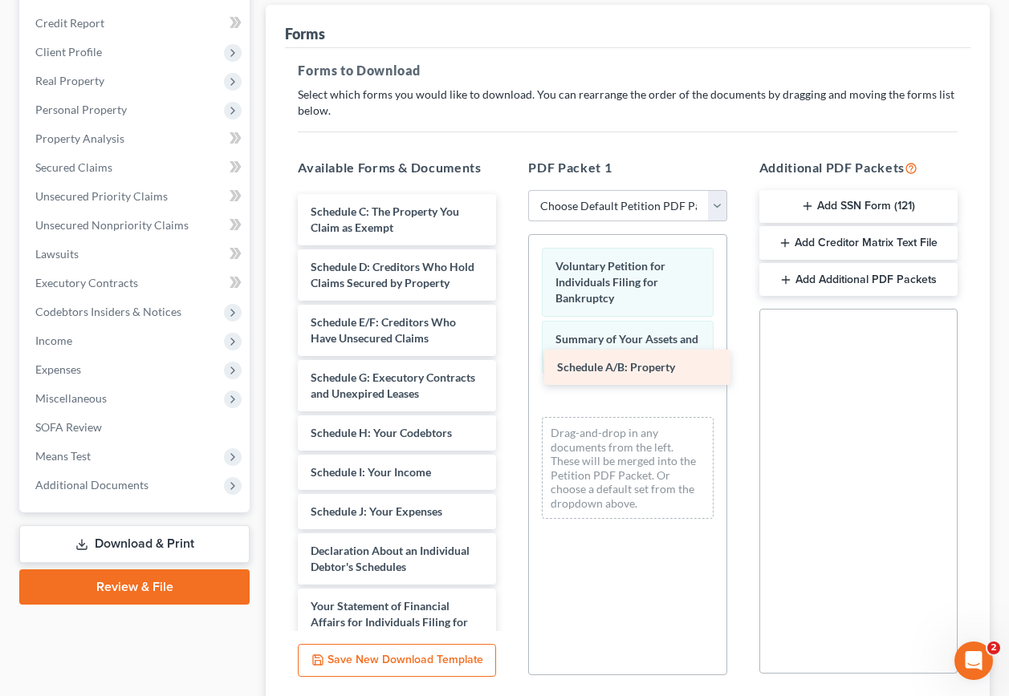
drag, startPoint x: 419, startPoint y: 185, endPoint x: 665, endPoint y: 369, distance: 307.8
click at [509, 369] on div "Schedule A/B: Property Schedule A/B: Property Schedule C: The Property You Clai…" at bounding box center [397, 591] width 224 height 794
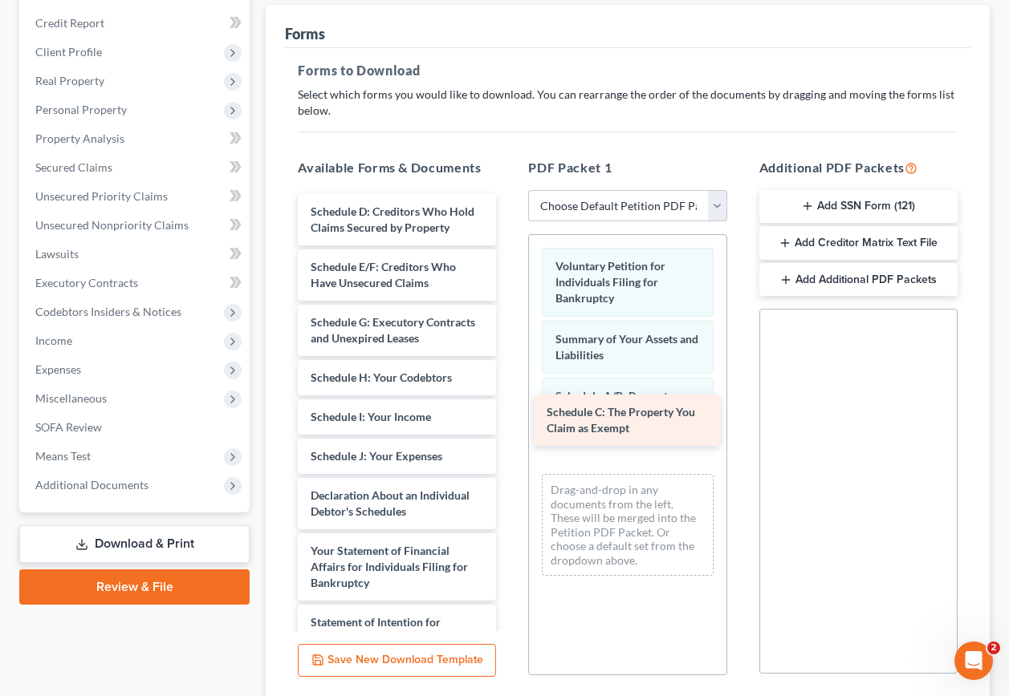
drag, startPoint x: 419, startPoint y: 184, endPoint x: 645, endPoint y: 398, distance: 311.6
click at [509, 398] on div "Schedule C: The Property You Claim as Exempt Schedule C: The Property You Claim…" at bounding box center [397, 563] width 224 height 739
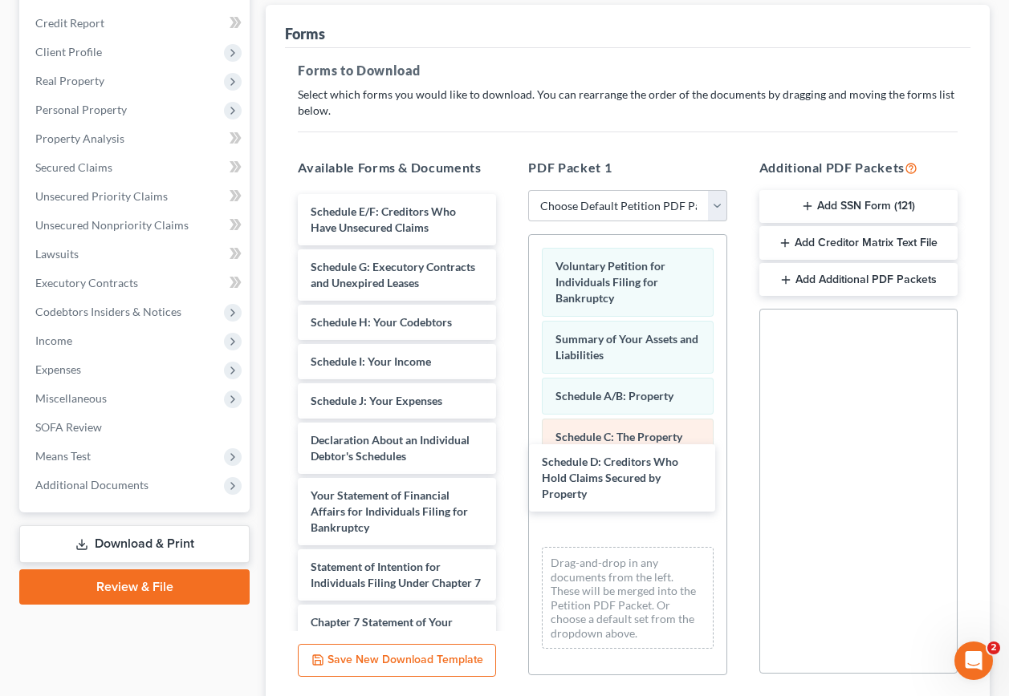
drag, startPoint x: 377, startPoint y: 193, endPoint x: 575, endPoint y: 433, distance: 311.8
click at [509, 469] on div "Schedule D: Creditors Who Hold Claims Secured by Property Schedule D: Creditors…" at bounding box center [397, 536] width 224 height 684
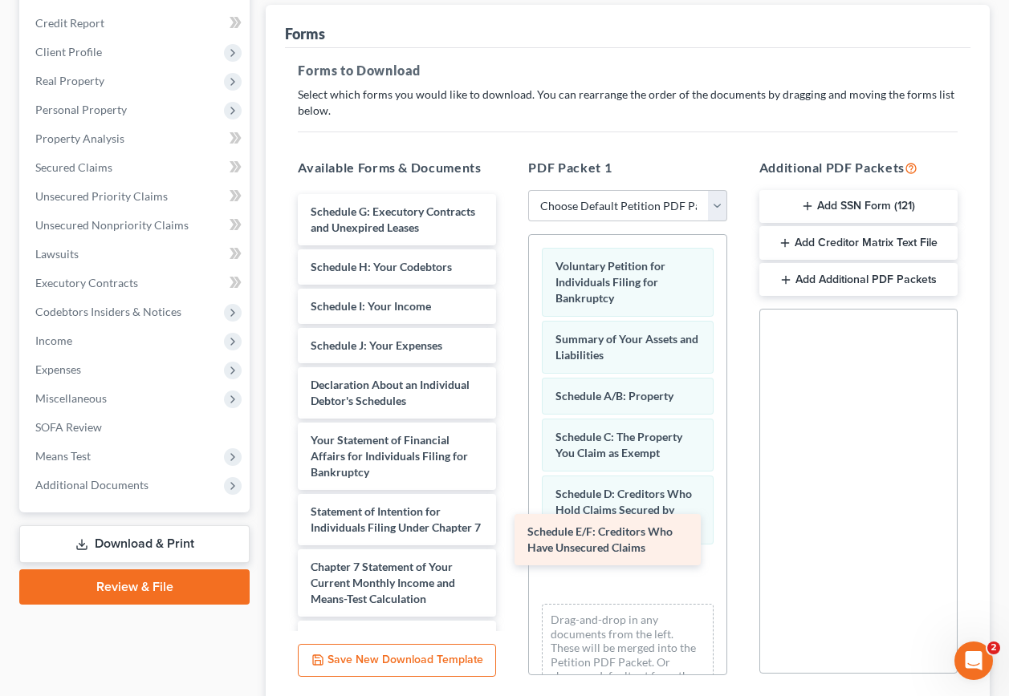
drag, startPoint x: 407, startPoint y: 206, endPoint x: 626, endPoint y: 550, distance: 408.0
click at [509, 550] on div "Schedule E/F: Creditors Who Have Unsecured Claims Schedule E/F: Creditors Who H…" at bounding box center [397, 508] width 224 height 628
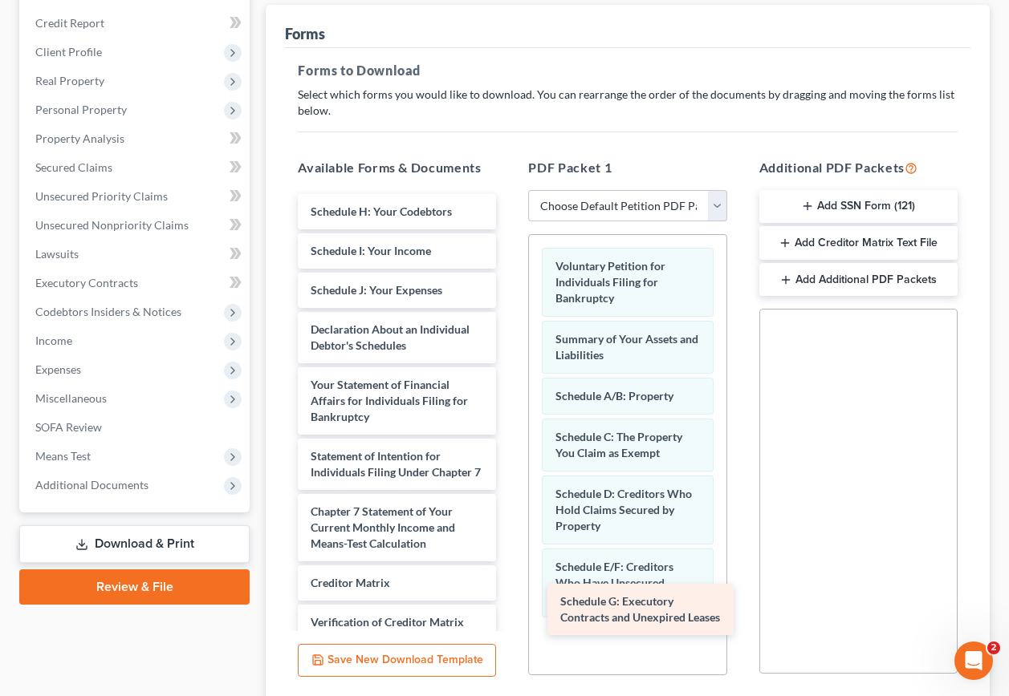
drag, startPoint x: 408, startPoint y: 198, endPoint x: 657, endPoint y: 617, distance: 487.5
click at [509, 617] on div "Schedule G: Executory Contracts and Unexpired Leases Schedule G: Executory Cont…" at bounding box center [397, 480] width 224 height 573
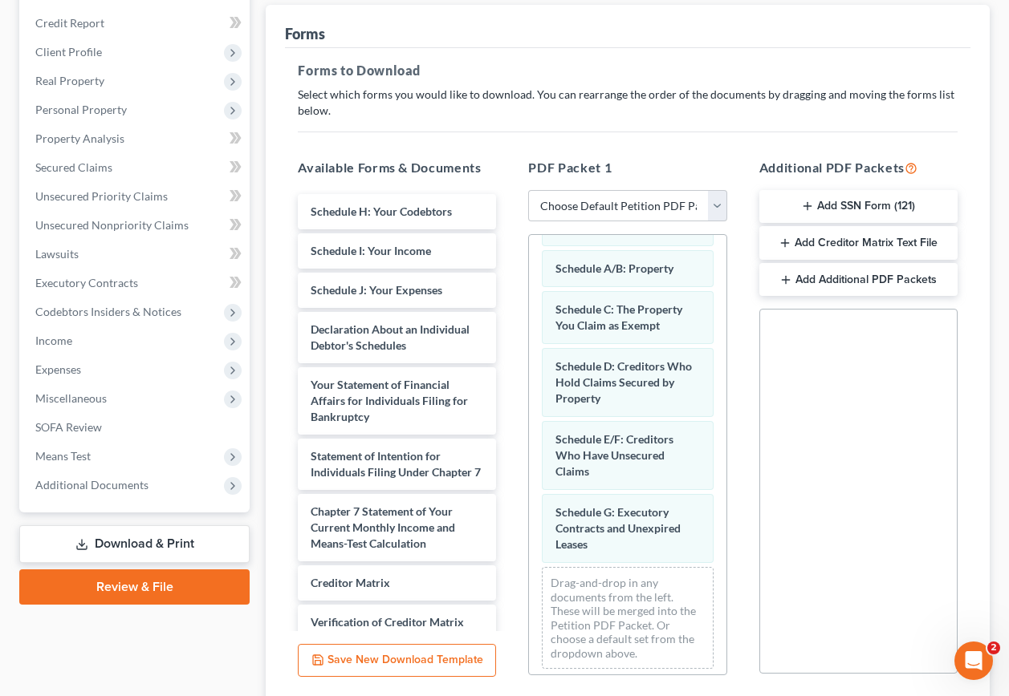
scroll to position [135, 0]
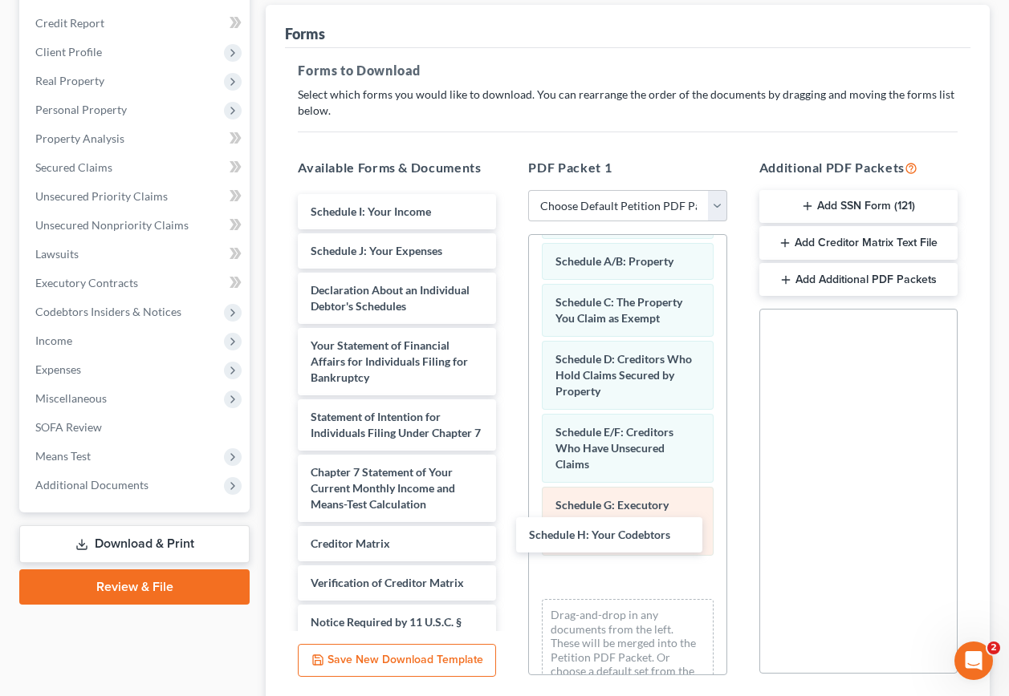
drag, startPoint x: 423, startPoint y: 189, endPoint x: 648, endPoint y: 527, distance: 405.7
click at [509, 542] on div "Schedule H: Your Codebtors Schedule H: Your Codebtors Schedule I: Your Income S…" at bounding box center [397, 461] width 224 height 534
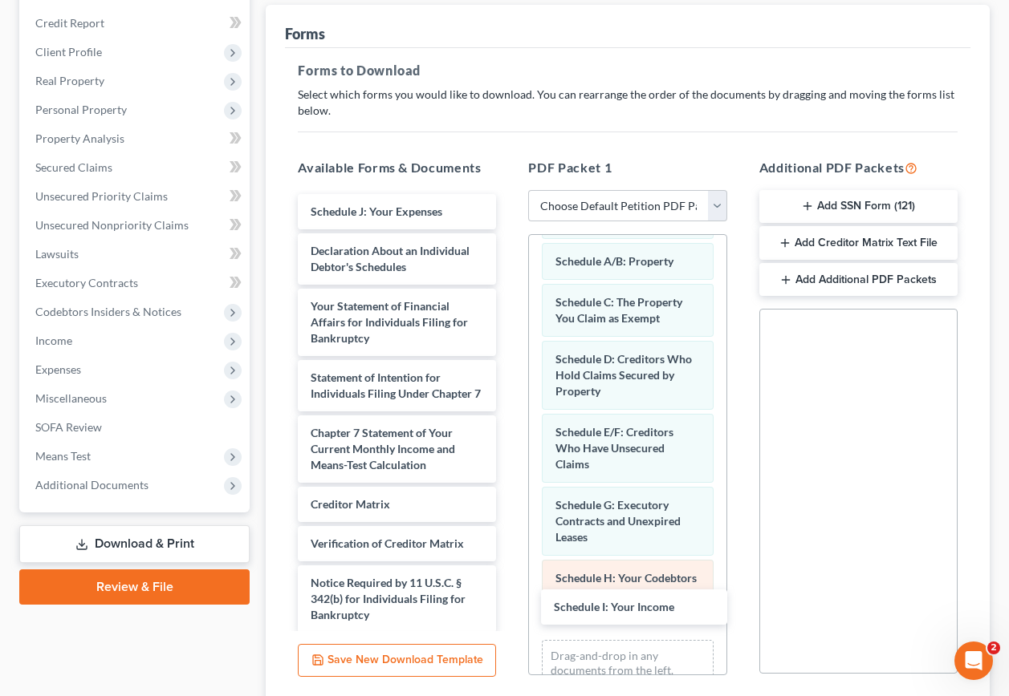
drag, startPoint x: 372, startPoint y: 181, endPoint x: 599, endPoint y: 566, distance: 447.1
click at [509, 603] on div "Schedule I: Your Income Schedule I: Your Income Schedule J: Your Expenses Decla…" at bounding box center [397, 441] width 224 height 494
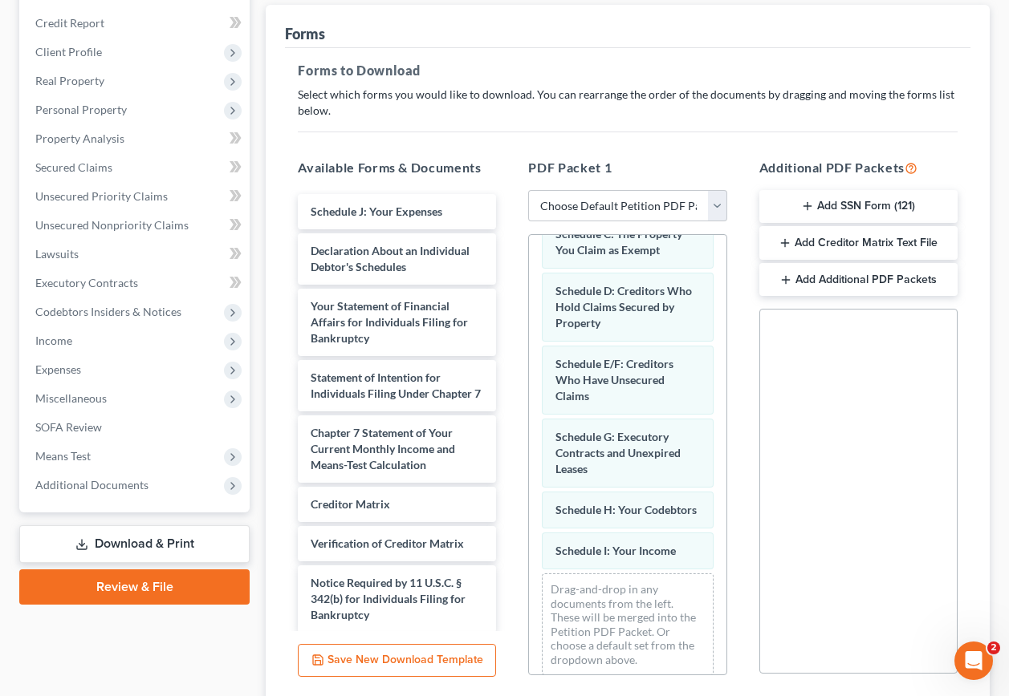
scroll to position [233, 0]
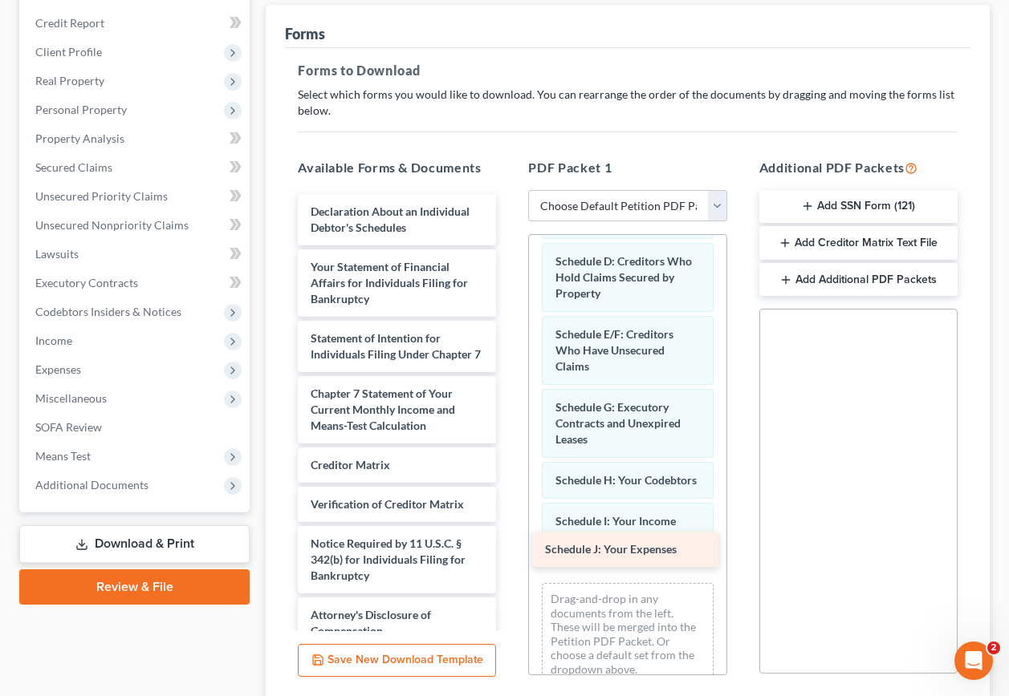
drag, startPoint x: 421, startPoint y: 179, endPoint x: 656, endPoint y: 546, distance: 435.1
click at [509, 546] on div "Schedule J: Your Expenses Schedule J: Your Expenses Declaration About an Indivi…" at bounding box center [397, 421] width 224 height 455
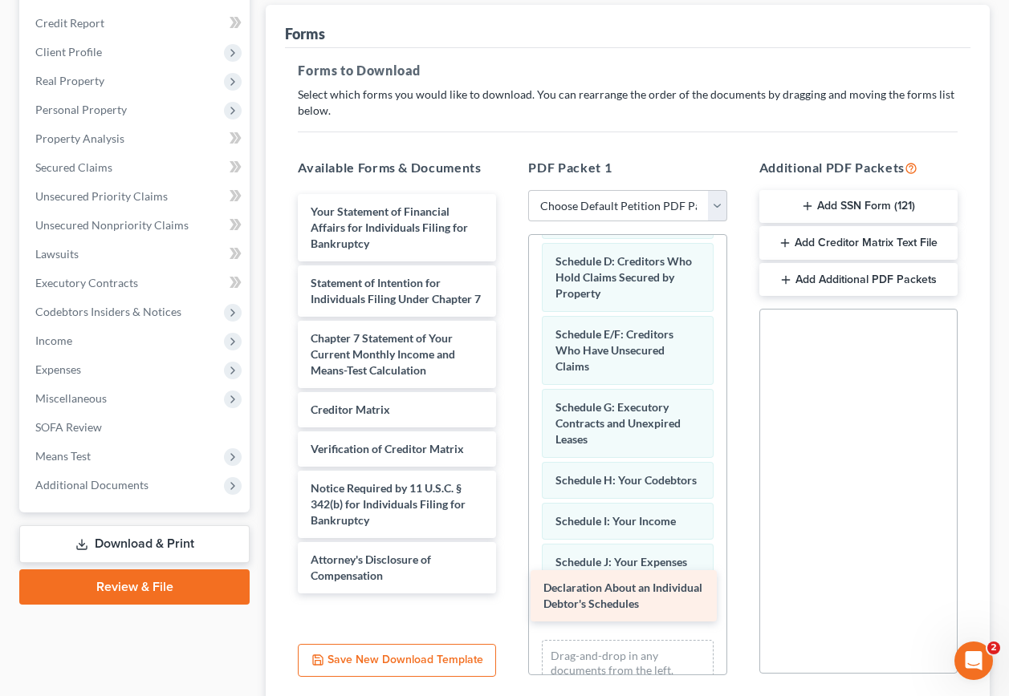
drag, startPoint x: 415, startPoint y: 185, endPoint x: 648, endPoint y: 591, distance: 467.2
click at [509, 591] on div "Declaration About an Individual Debtor's Schedules Declaration About an Individ…" at bounding box center [397, 394] width 224 height 400
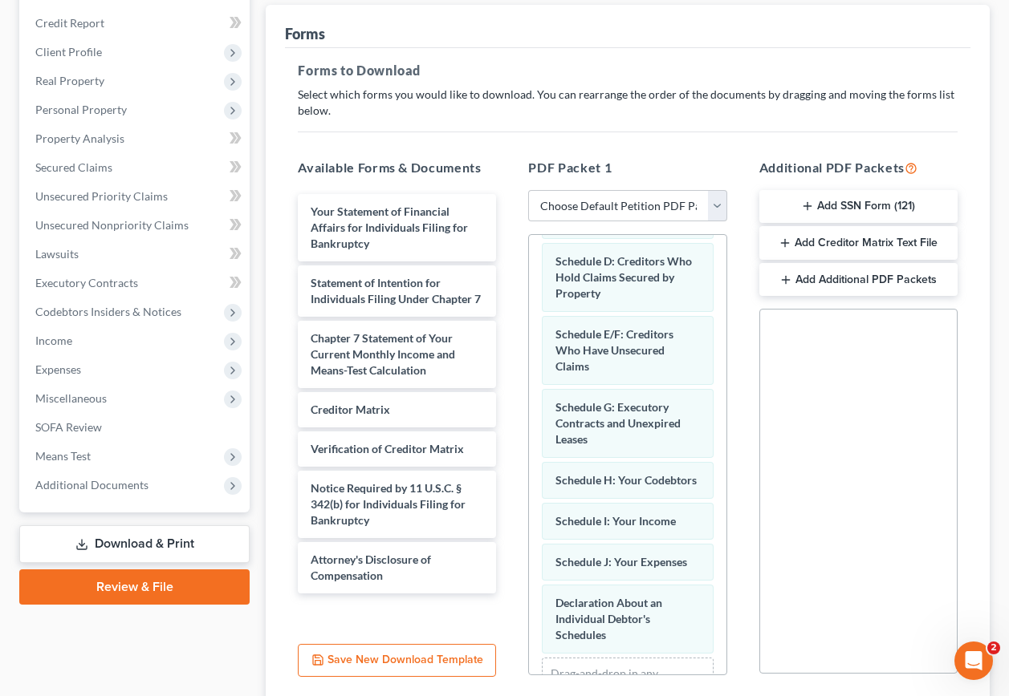
scroll to position [347, 0]
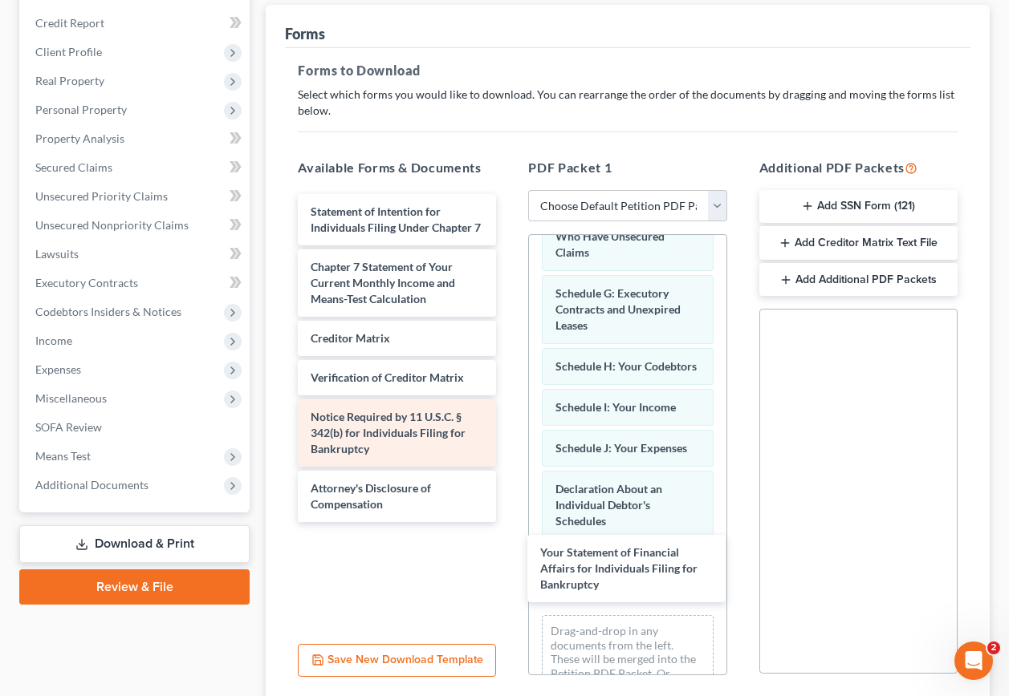
drag, startPoint x: 370, startPoint y: 186, endPoint x: 481, endPoint y: 432, distance: 270.4
click at [509, 522] on div "Your Statement of Financial Affairs for Individuals Filing for Bankruptcy Your …" at bounding box center [397, 358] width 224 height 328
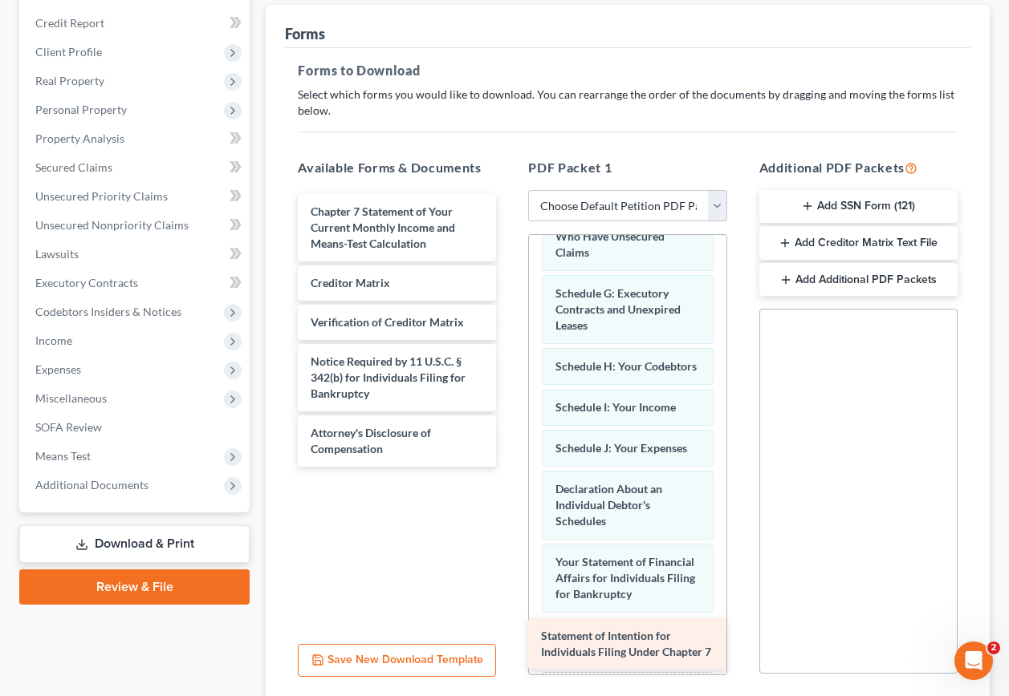
drag, startPoint x: 396, startPoint y: 191, endPoint x: 630, endPoint y: 642, distance: 508.2
click at [509, 467] on div "Statement of Intention for Individuals Filing Under Chapter 7 Statement of Inte…" at bounding box center [397, 330] width 224 height 273
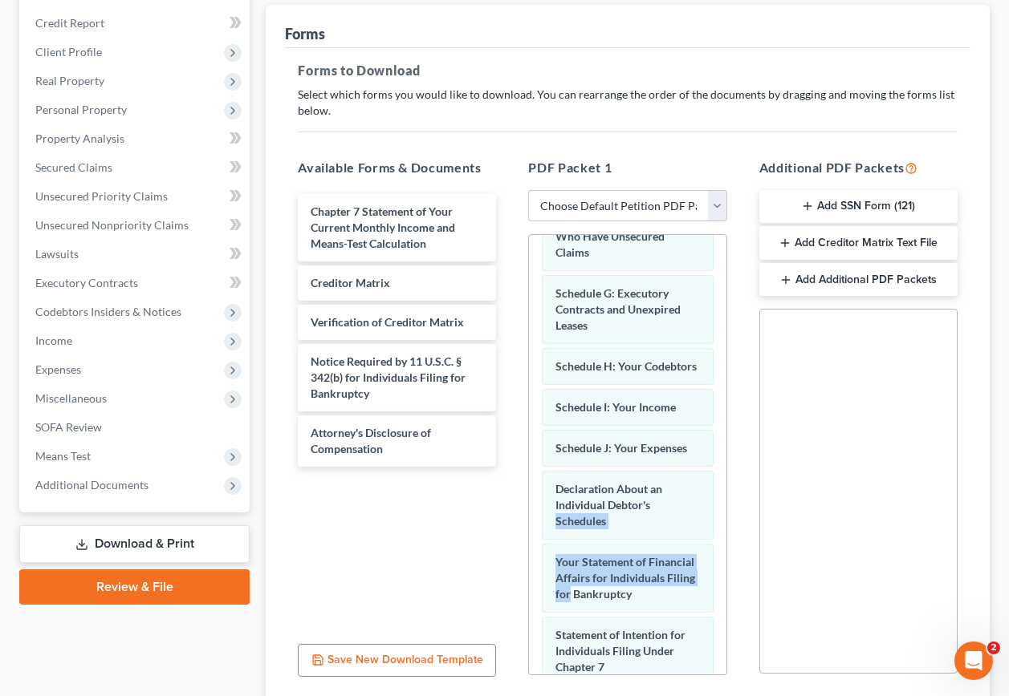
drag, startPoint x: 729, startPoint y: 494, endPoint x: 740, endPoint y: 577, distance: 83.3
click at [740, 577] on div "PDF Packet 1 Choose Default Petition PDF Packet Complete Bankruptcy Petition (a…" at bounding box center [627, 417] width 230 height 544
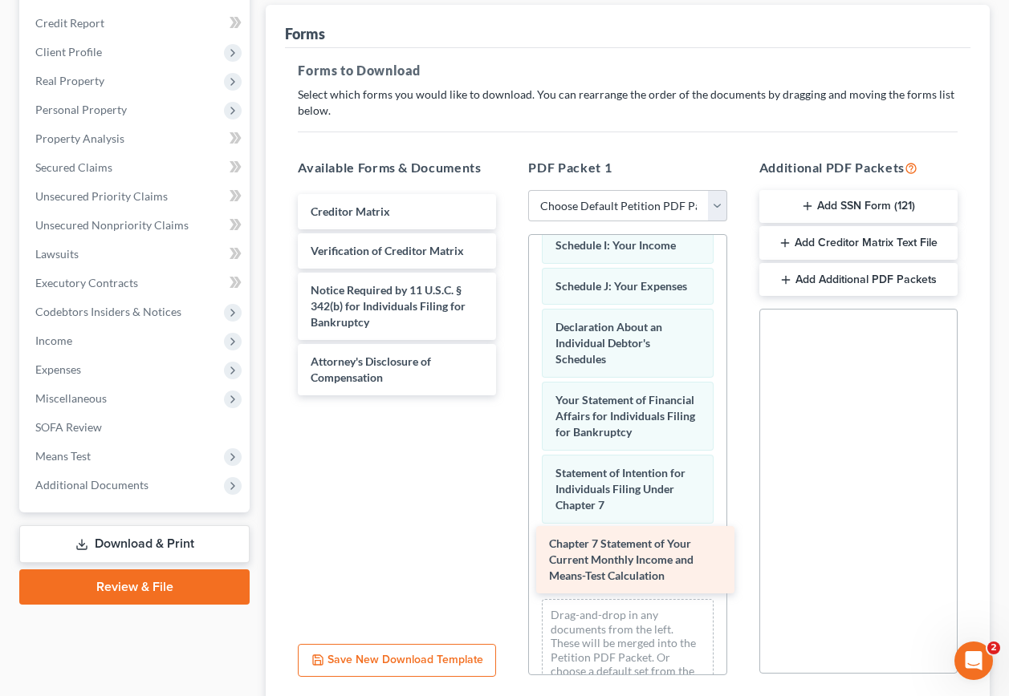
drag, startPoint x: 399, startPoint y: 197, endPoint x: 637, endPoint y: 558, distance: 432.6
click at [509, 396] on div "Chapter 7 Statement of Your Current Monthly Income and Means-Test Calculation C…" at bounding box center [397, 294] width 224 height 201
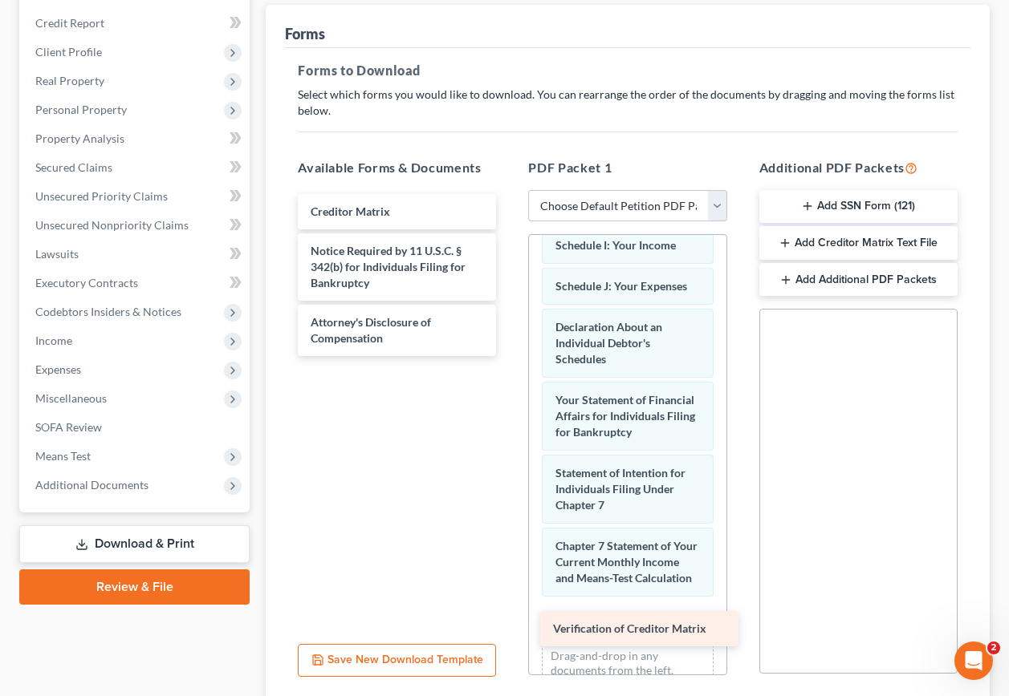
drag, startPoint x: 377, startPoint y: 219, endPoint x: 619, endPoint y: 626, distance: 473.5
click at [509, 356] on div "Verification of Creditor Matrix Creditor Matrix Verification of Creditor Matrix…" at bounding box center [397, 275] width 224 height 162
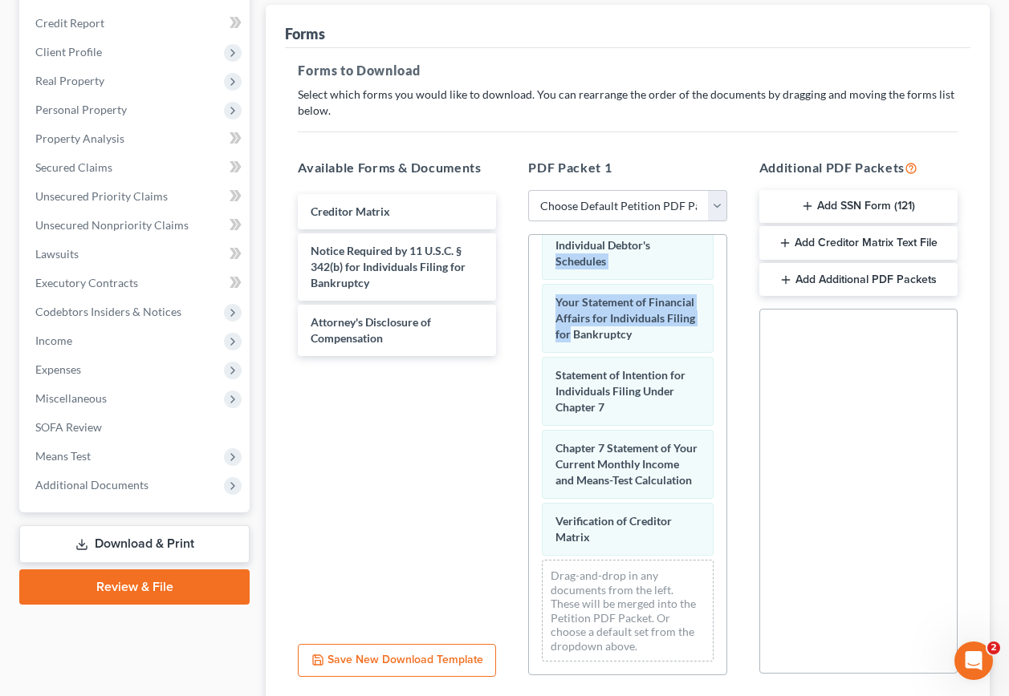
scroll to position [655, 0]
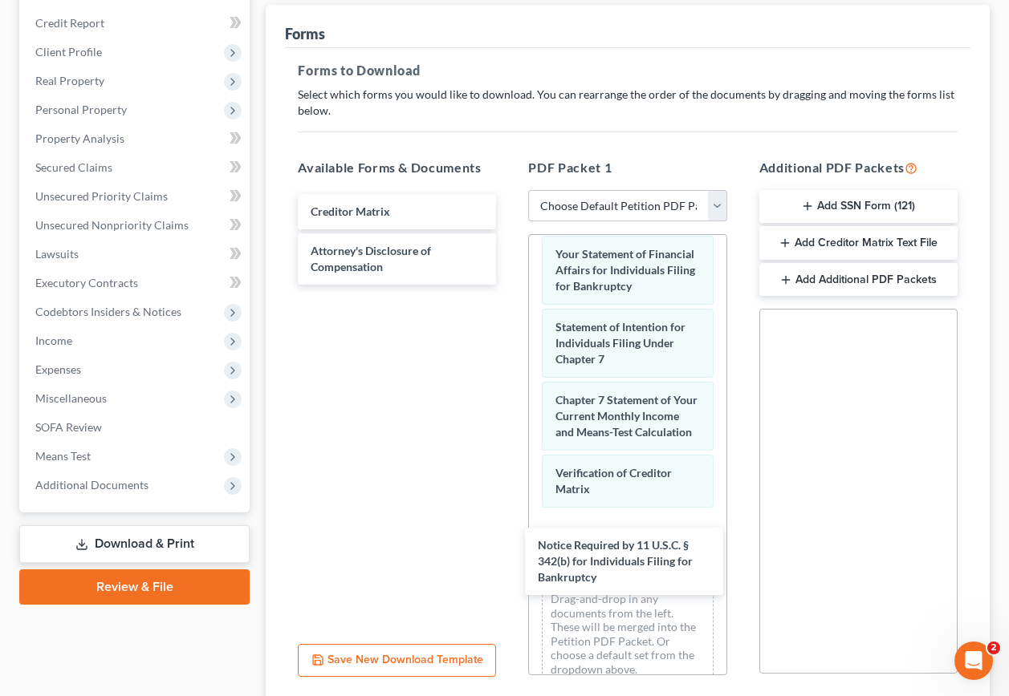
drag, startPoint x: 380, startPoint y: 244, endPoint x: 338, endPoint y: 409, distance: 170.7
click at [509, 285] on div "Notice Required by 11 U.S.C. § 342(b) for Individuals Filing for Bankruptcy Cre…" at bounding box center [397, 239] width 224 height 91
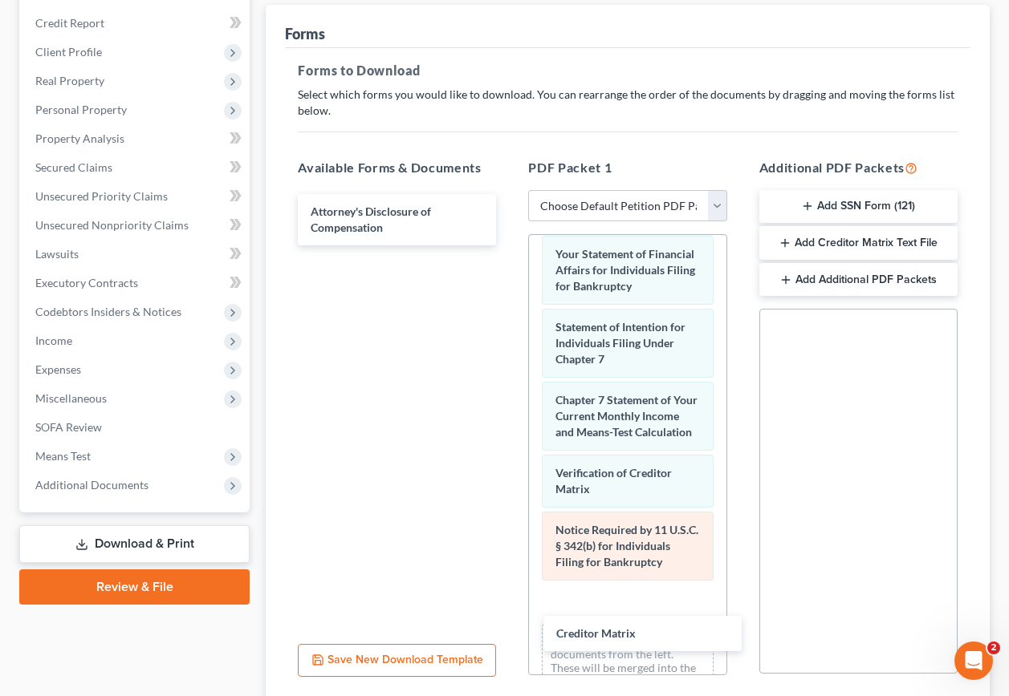
drag, startPoint x: 338, startPoint y: 188, endPoint x: 590, endPoint y: 616, distance: 497.0
click at [509, 246] on div "Creditor Matrix Creditor Matrix Attorney's Disclosure of Compensation" at bounding box center [397, 219] width 224 height 51
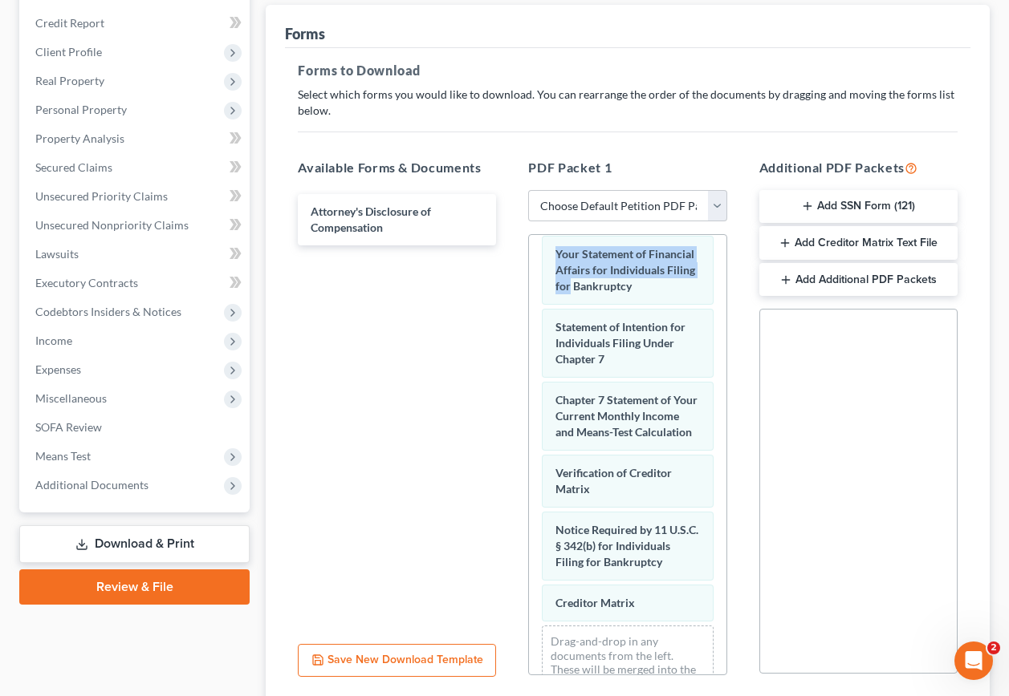
scroll to position [785, 0]
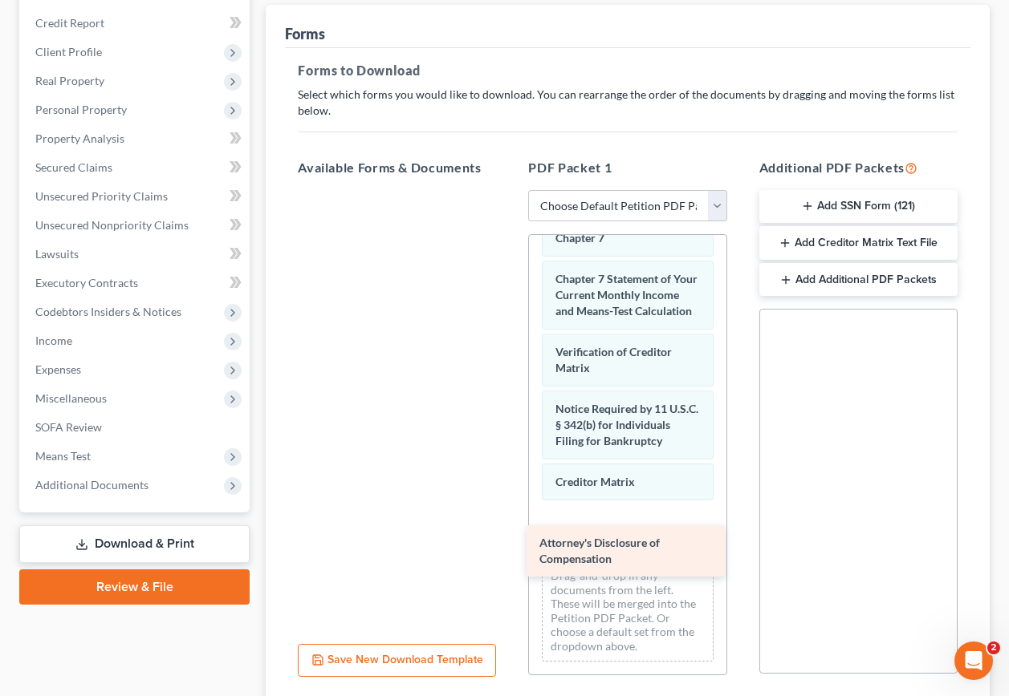
drag, startPoint x: 384, startPoint y: 194, endPoint x: 612, endPoint y: 554, distance: 426.7
click at [509, 190] on div "Attorney's Disclosure of Compensation Attorney's Disclosure of Compensation" at bounding box center [397, 190] width 224 height 0
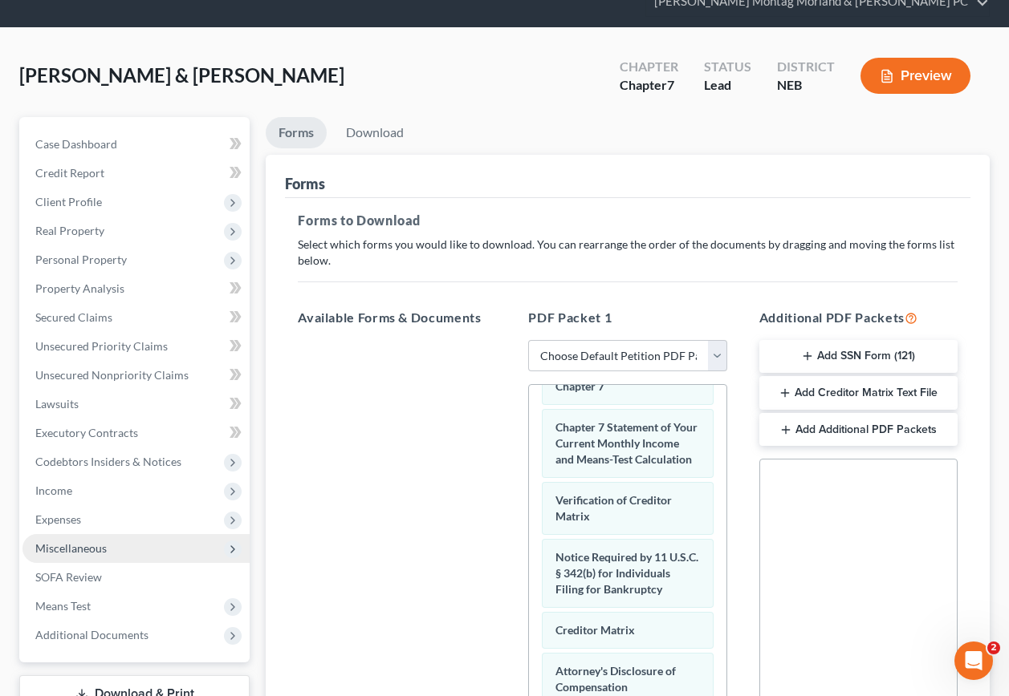
scroll to position [55, 0]
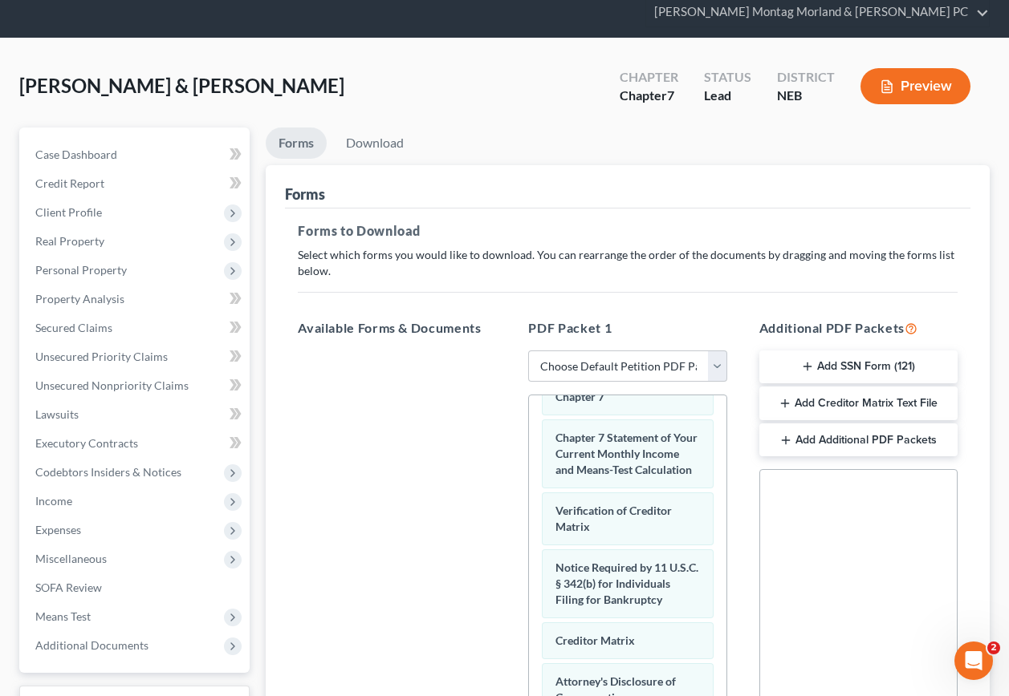
scroll to position [156, 0]
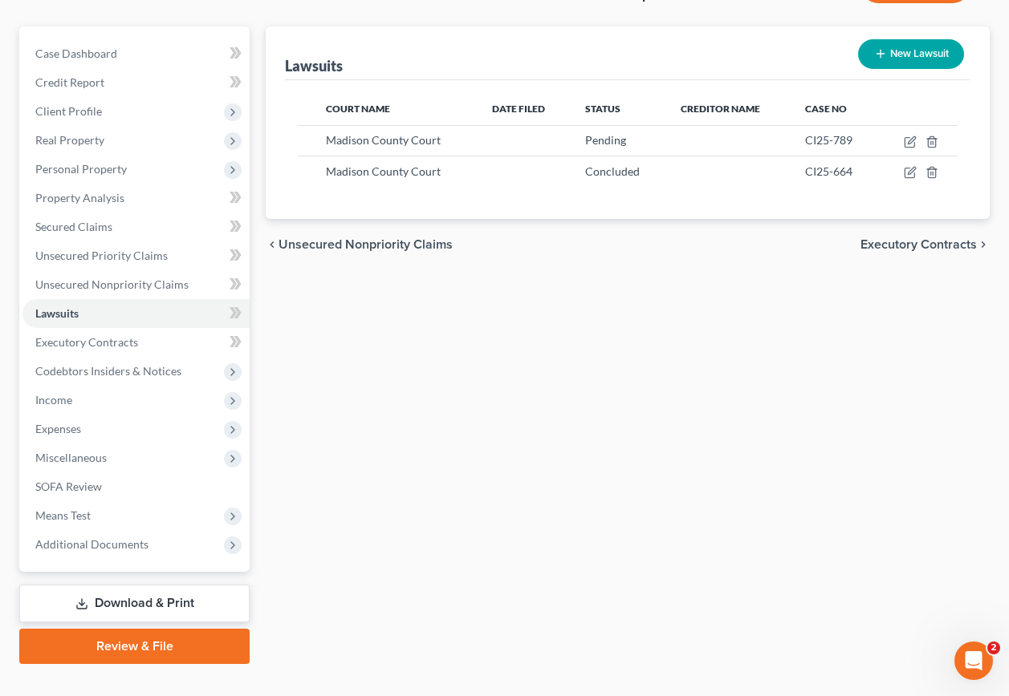
click at [164, 585] on link "Download & Print" at bounding box center [134, 604] width 230 height 38
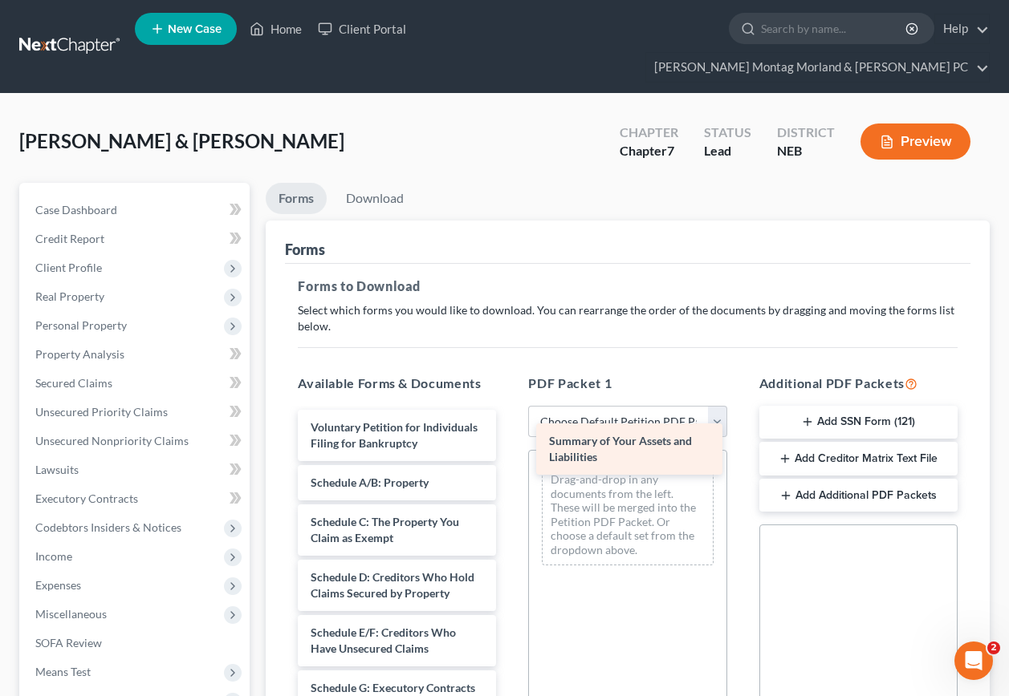
drag, startPoint x: 339, startPoint y: 489, endPoint x: 577, endPoint y: 460, distance: 240.0
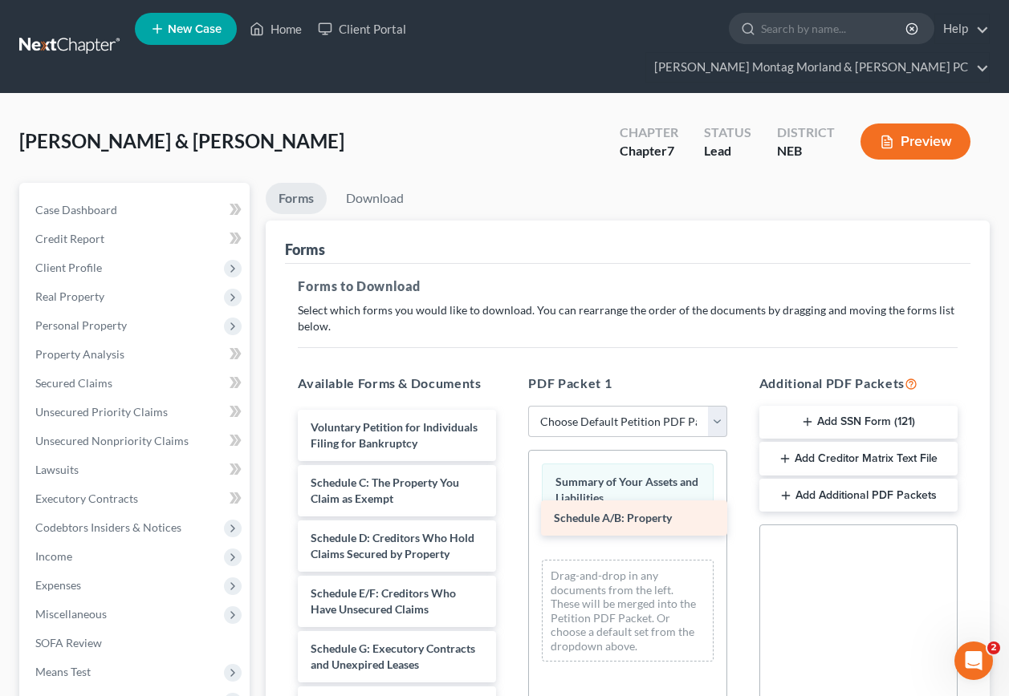
drag, startPoint x: 356, startPoint y: 465, endPoint x: 605, endPoint y: 506, distance: 252.2
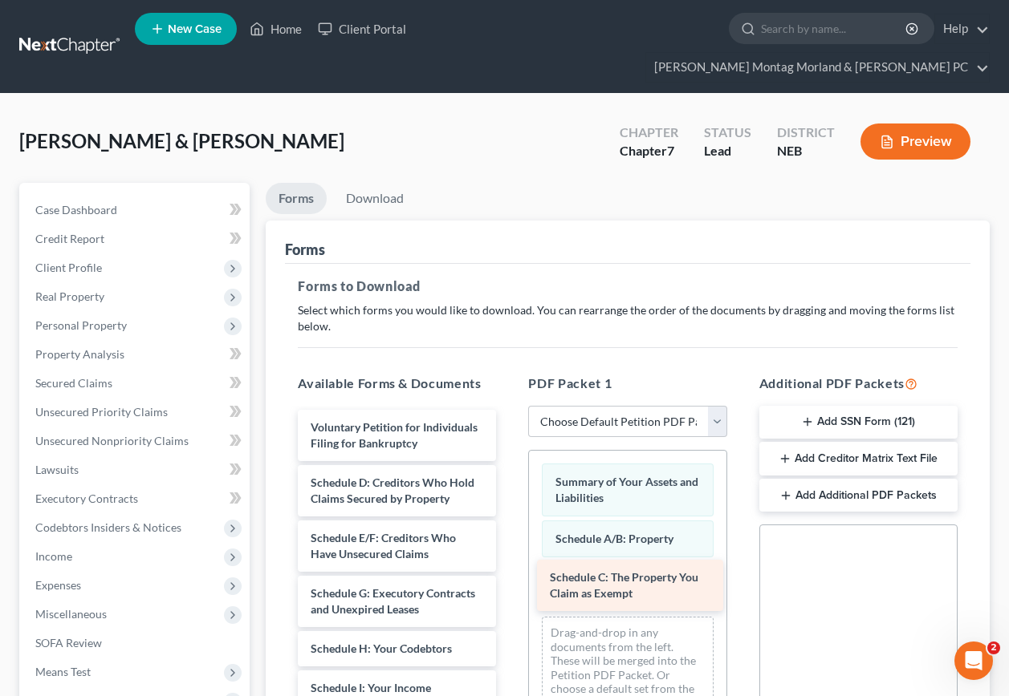
drag, startPoint x: 448, startPoint y: 466, endPoint x: 687, endPoint y: 573, distance: 261.8
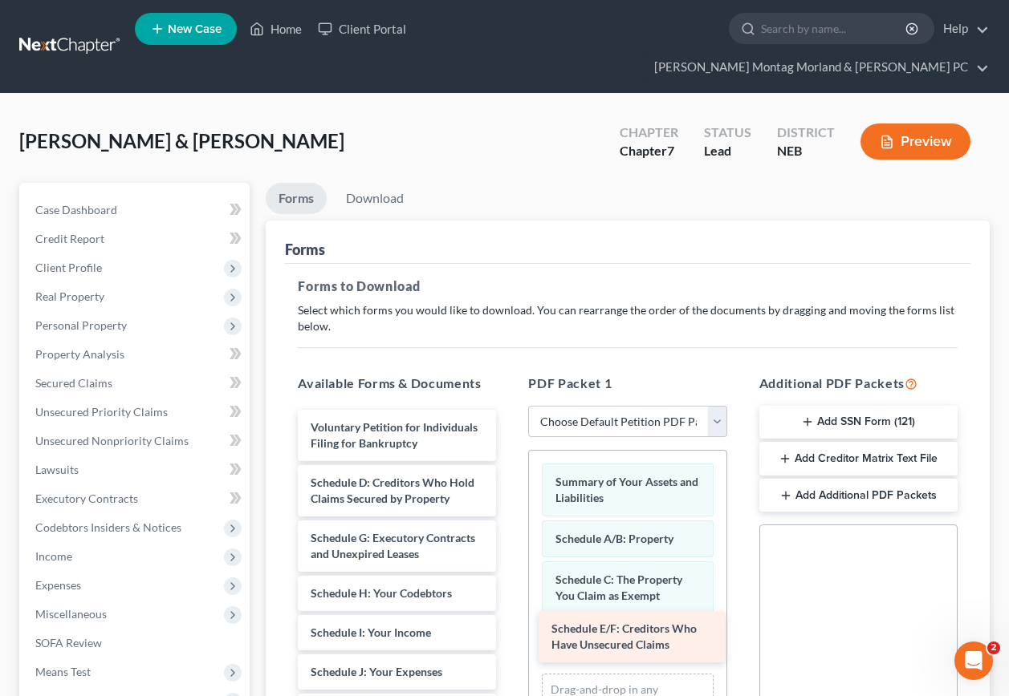
drag, startPoint x: 395, startPoint y: 542, endPoint x: 637, endPoint y: 627, distance: 256.8
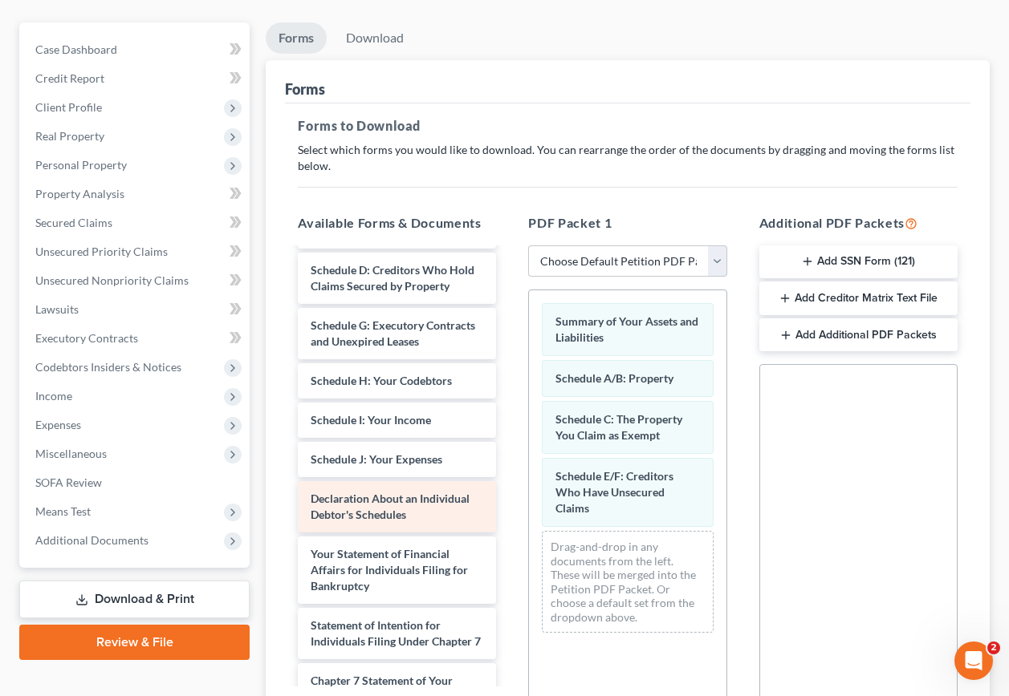
scroll to position [80, 0]
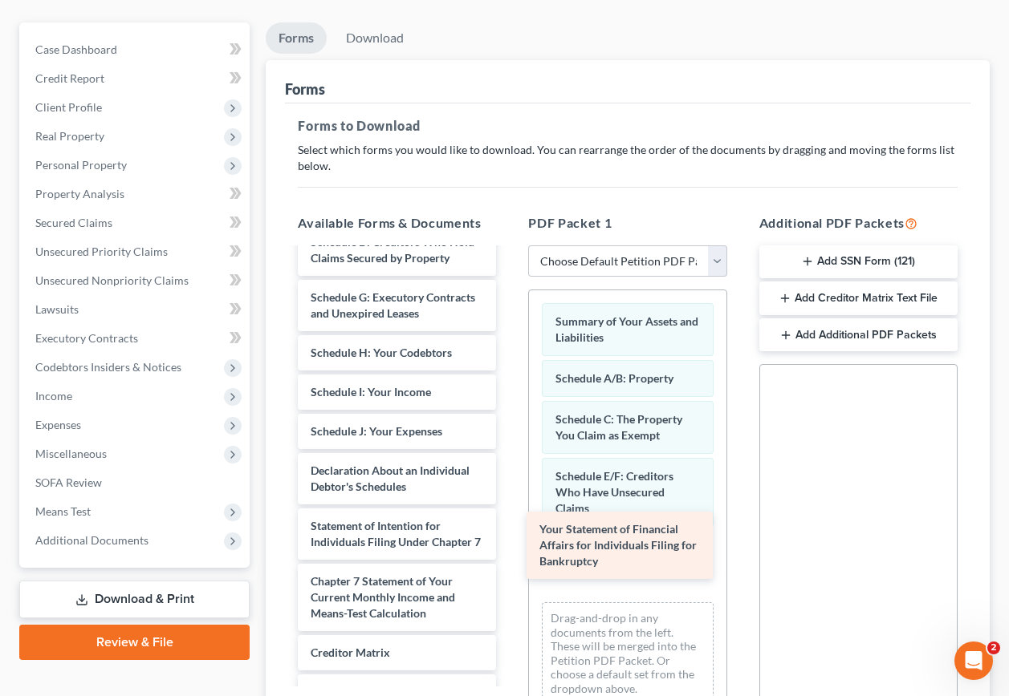
drag, startPoint x: 363, startPoint y: 554, endPoint x: 593, endPoint y: 538, distance: 230.1
click at [509, 537] on div "Your Statement of Financial Affairs for Individuals Filing for Bankruptcy Volun…" at bounding box center [397, 503] width 224 height 668
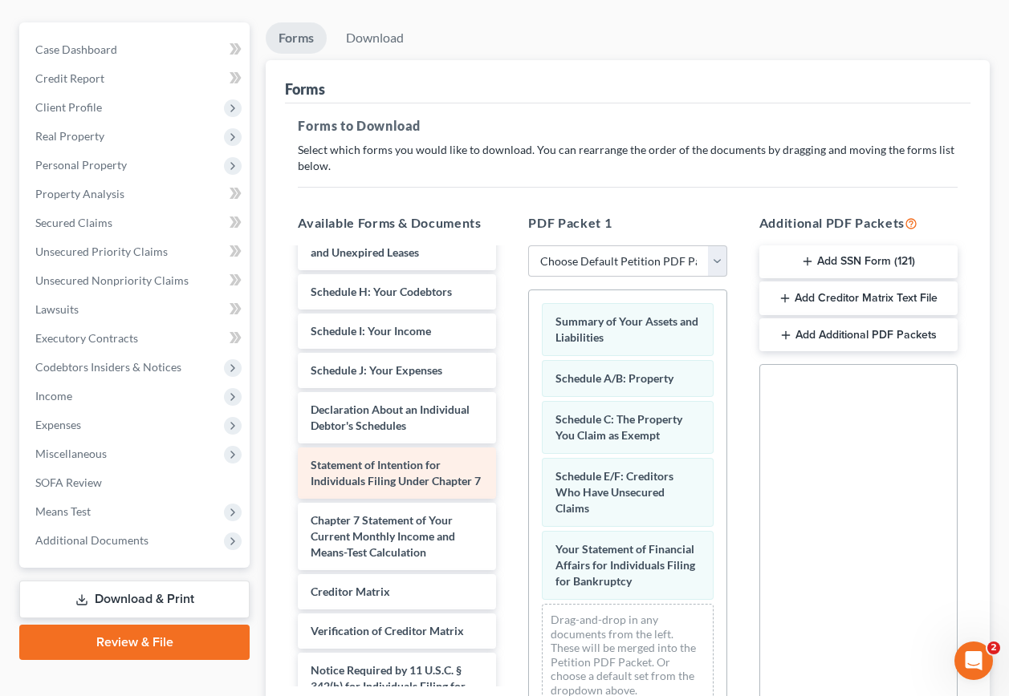
scroll to position [241, 0]
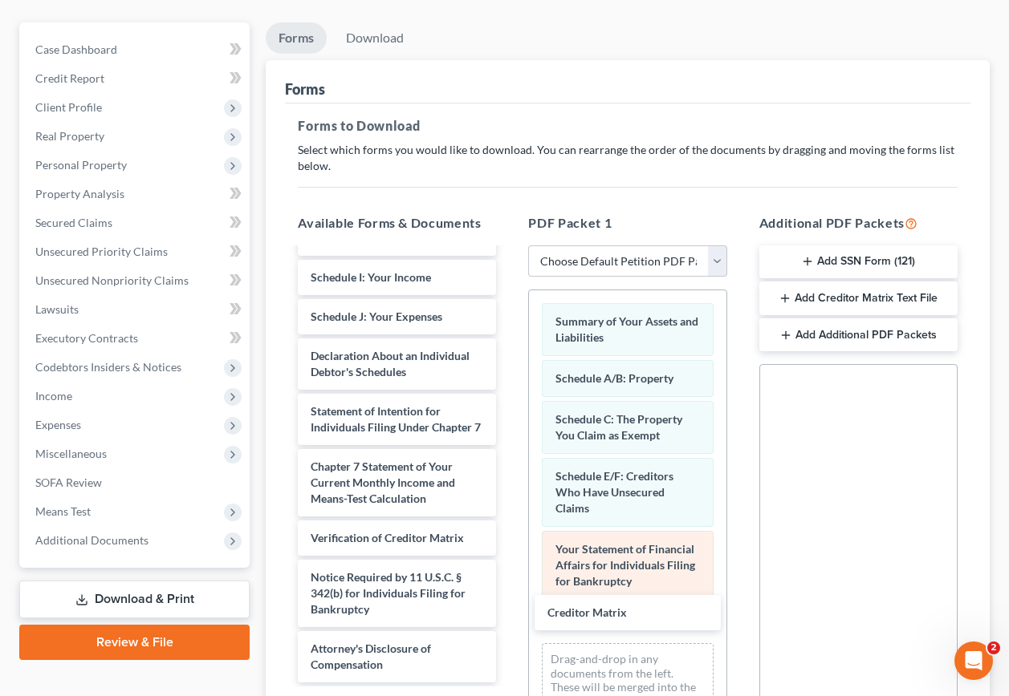
drag, startPoint x: 380, startPoint y: 525, endPoint x: 583, endPoint y: 582, distance: 210.8
click at [509, 610] on div "Creditor Matrix Voluntary Petition for Individuals Filing for Bankruptcy Schedu…" at bounding box center [397, 369] width 224 height 628
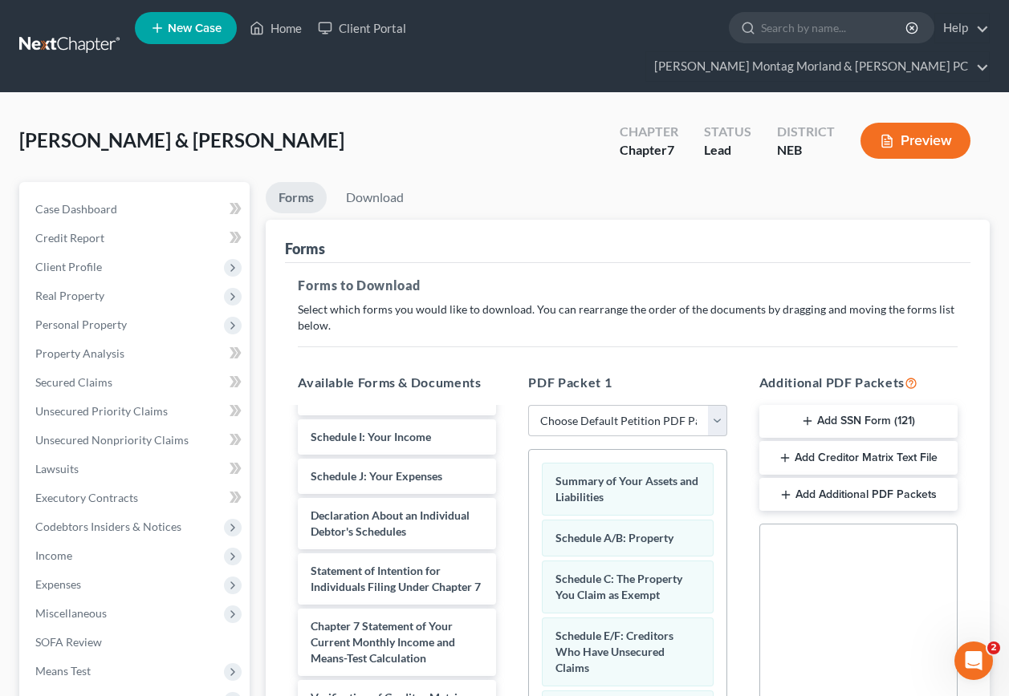
scroll to position [0, 0]
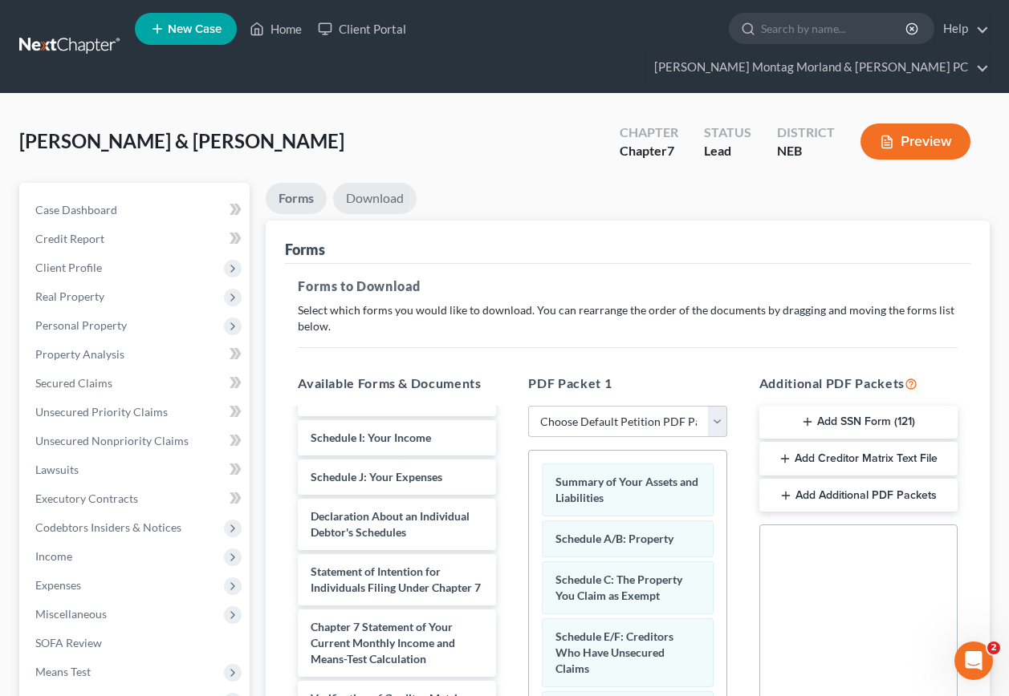
click at [376, 183] on link "Download" at bounding box center [374, 198] width 83 height 31
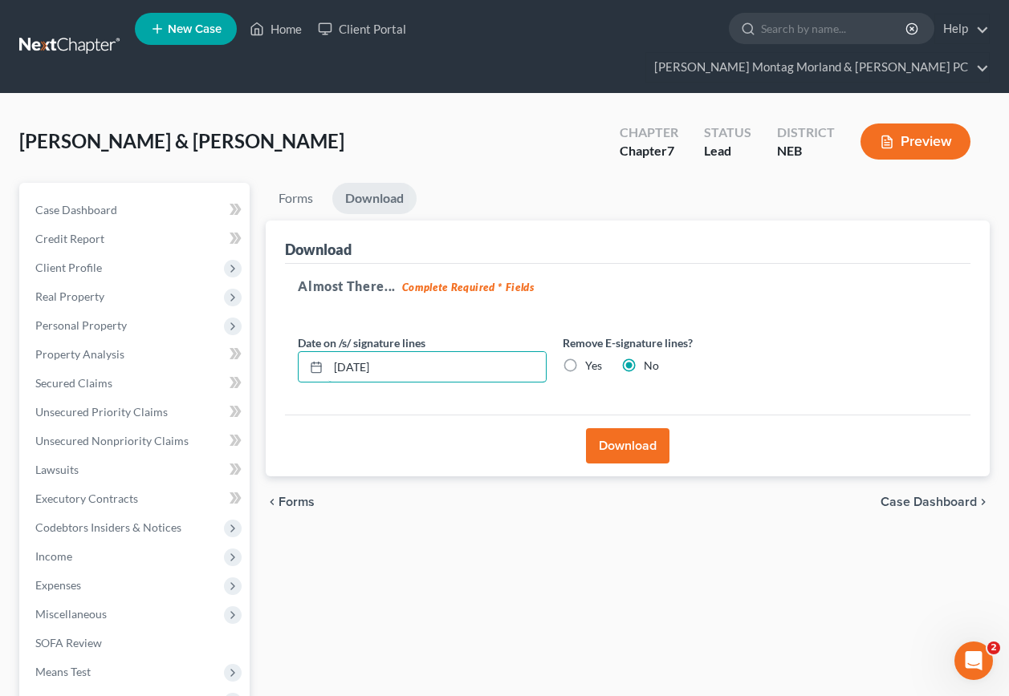
drag, startPoint x: 401, startPoint y: 340, endPoint x: 295, endPoint y: 346, distance: 106.1
click at [295, 346] on div "Date on /s/ signature lines [DATE]" at bounding box center [422, 359] width 265 height 49
click at [585, 358] on label "Yes" at bounding box center [593, 366] width 17 height 16
click at [591, 358] on input "Yes" at bounding box center [596, 363] width 10 height 10
radio input "true"
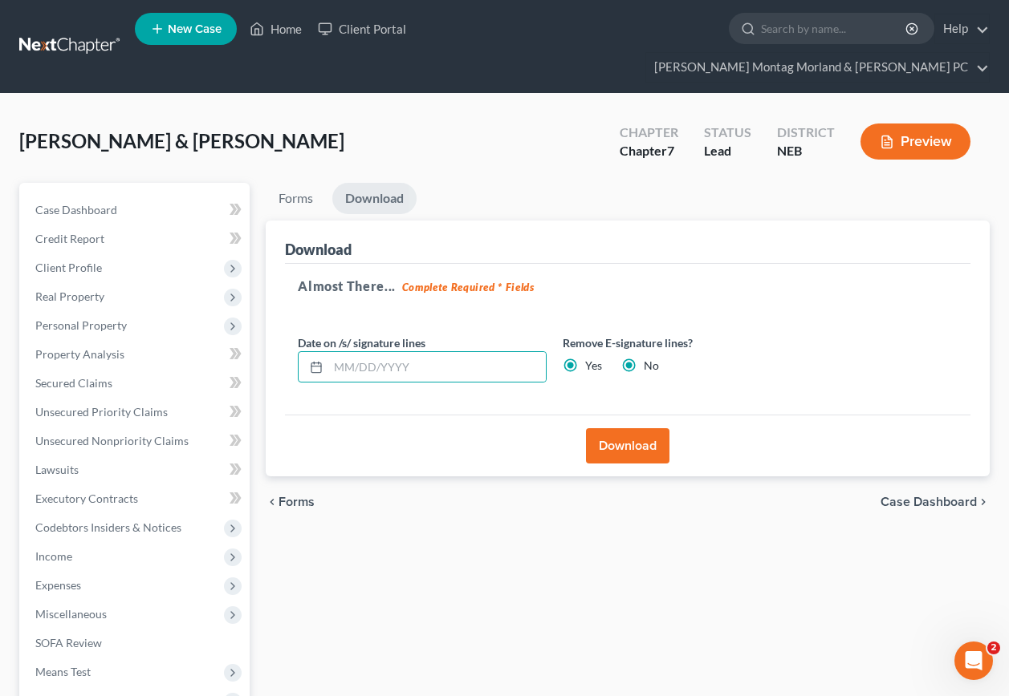
radio input "false"
click at [623, 428] on button "Download" at bounding box center [627, 445] width 83 height 35
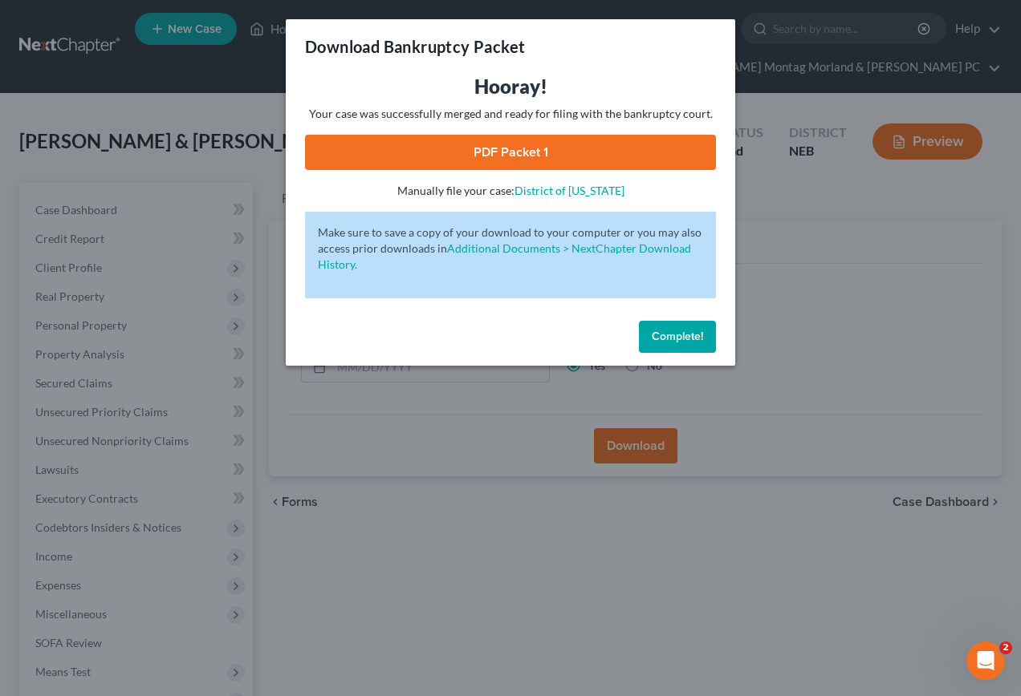
click at [574, 141] on link "PDF Packet 1" at bounding box center [510, 152] width 411 height 35
click at [669, 333] on span "Complete!" at bounding box center [677, 337] width 51 height 14
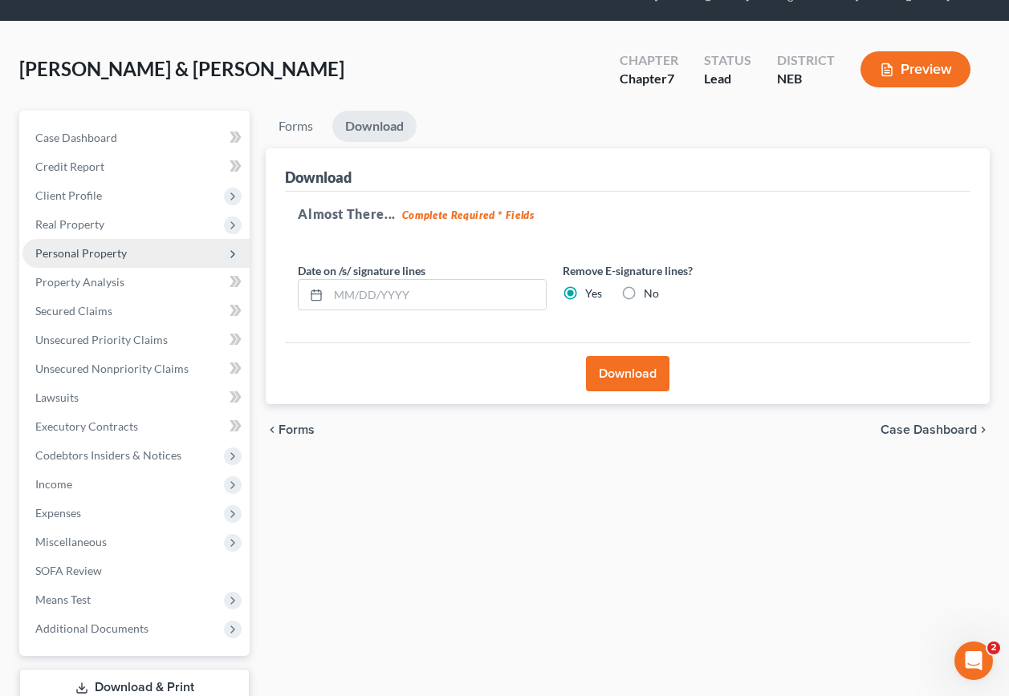
scroll to position [156, 0]
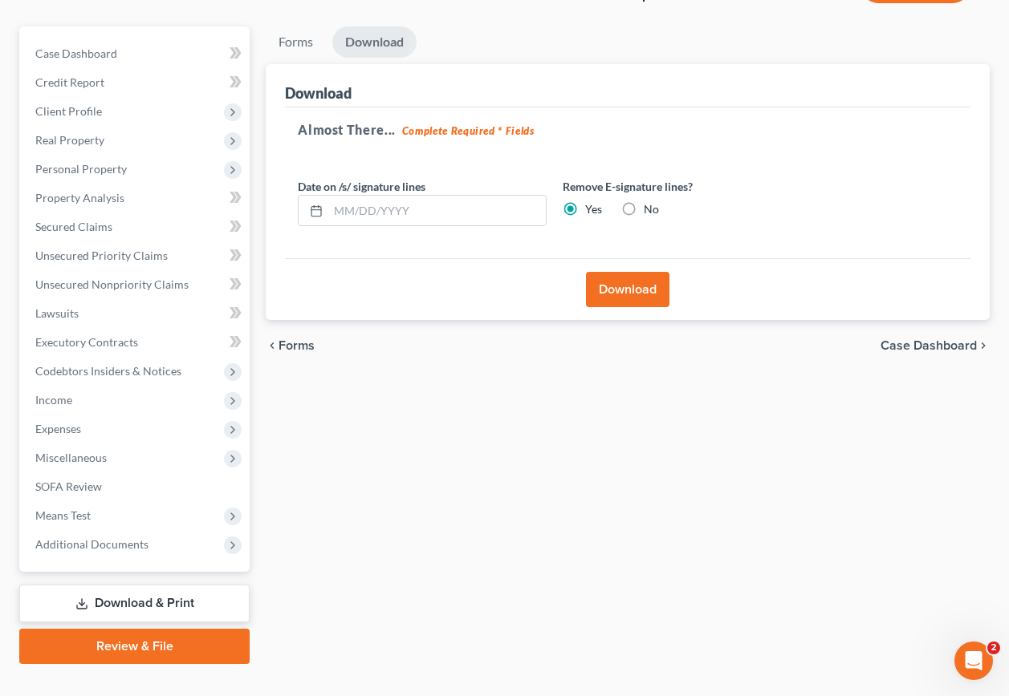
click at [132, 629] on link "Review & File" at bounding box center [134, 646] width 230 height 35
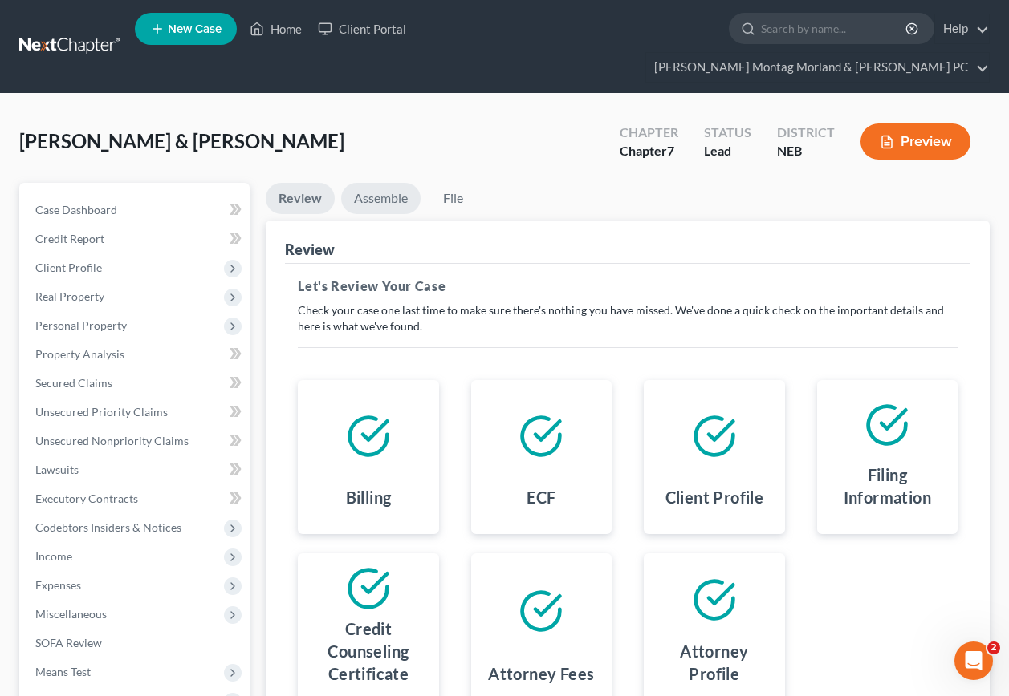
click at [382, 183] on link "Assemble" at bounding box center [380, 198] width 79 height 31
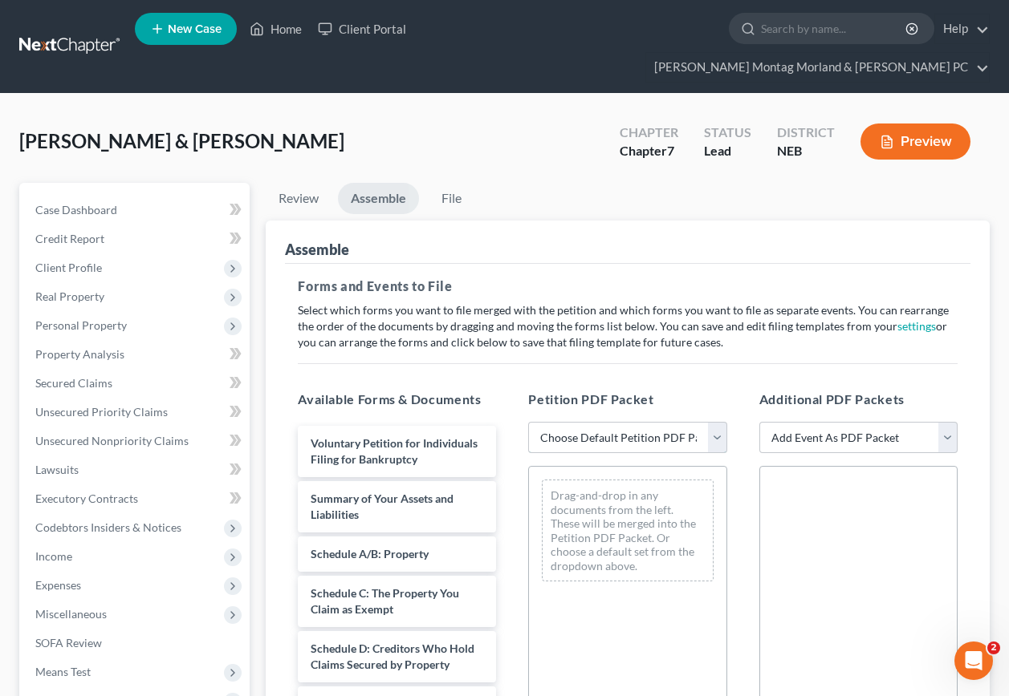
click at [592, 422] on select "Choose Default Petition PDF Packet Complete Bankruptcy Petition (all forms and …" at bounding box center [627, 438] width 198 height 32
select select "0"
click at [528, 422] on select "Choose Default Petition PDF Packet Complete Bankruptcy Petition (all forms and …" at bounding box center [627, 438] width 198 height 32
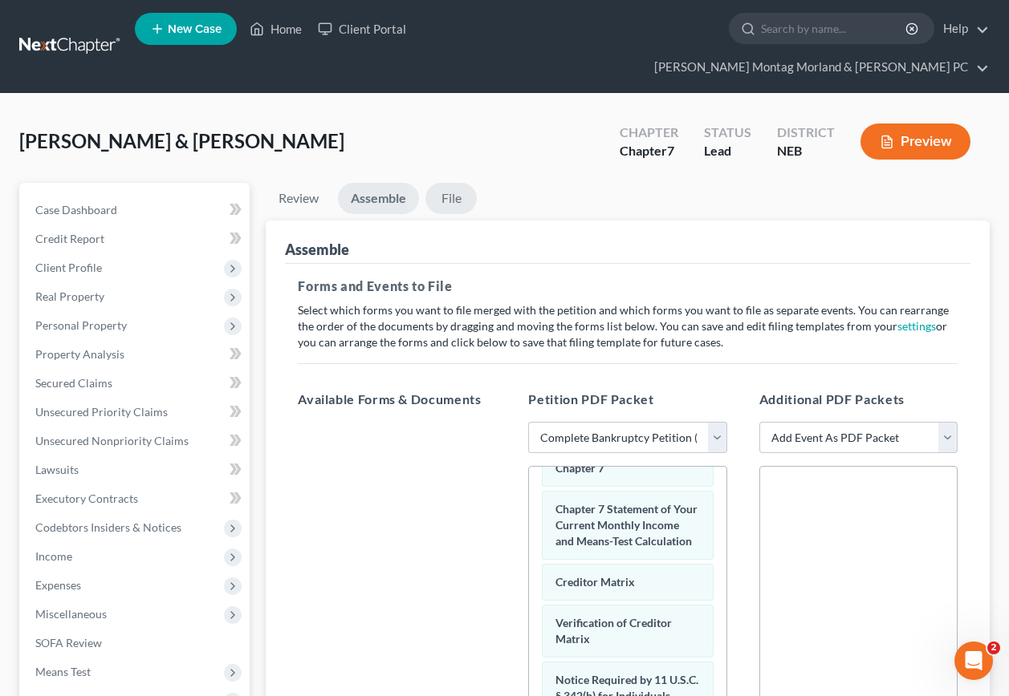
click at [455, 183] on link "File" at bounding box center [450, 198] width 51 height 31
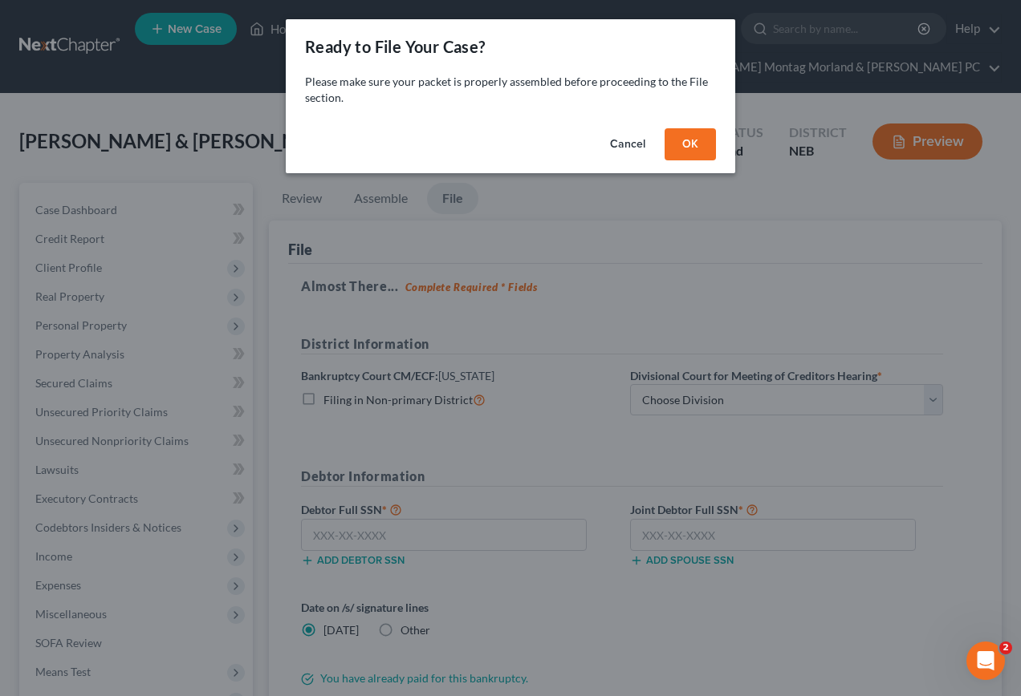
click at [692, 139] on button "OK" at bounding box center [689, 144] width 51 height 32
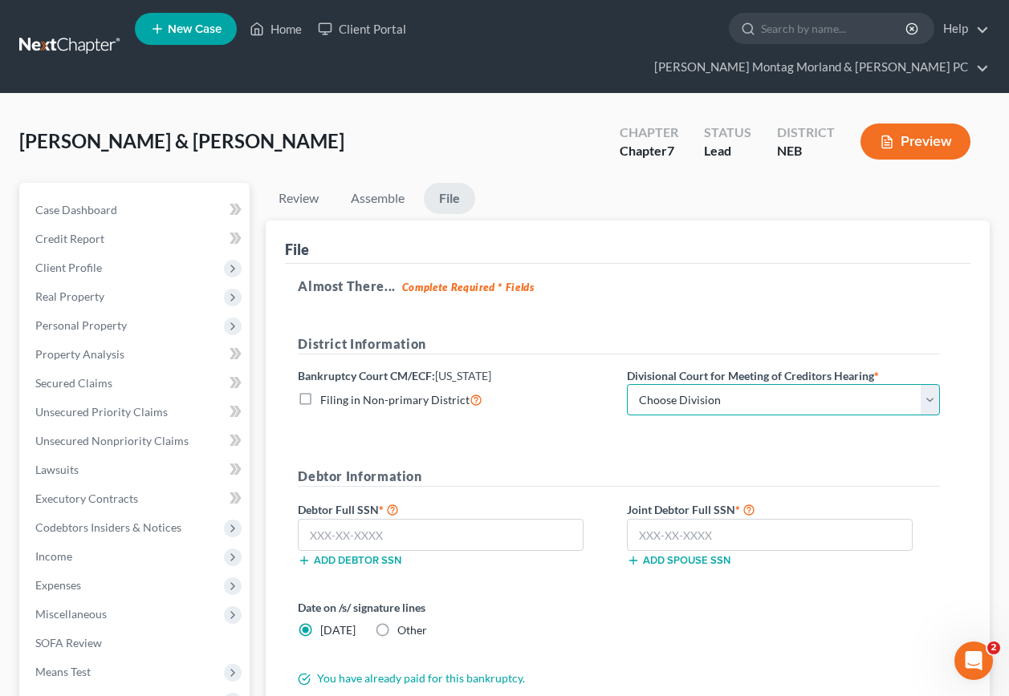
click at [726, 384] on select "Choose Division Lincoln Omaha" at bounding box center [783, 400] width 313 height 32
select select "0"
click at [627, 384] on select "Choose Division Lincoln Omaha" at bounding box center [783, 400] width 313 height 32
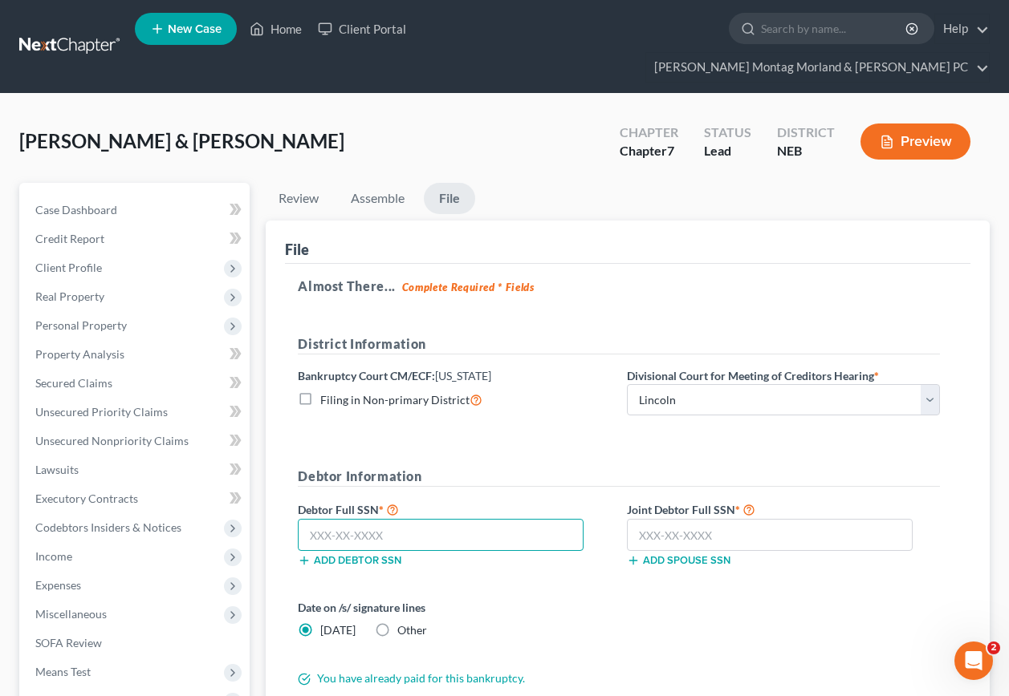
click at [401, 519] on input "text" at bounding box center [441, 535] width 286 height 32
type input "505-98-5479"
click at [743, 519] on input "text" at bounding box center [770, 535] width 286 height 32
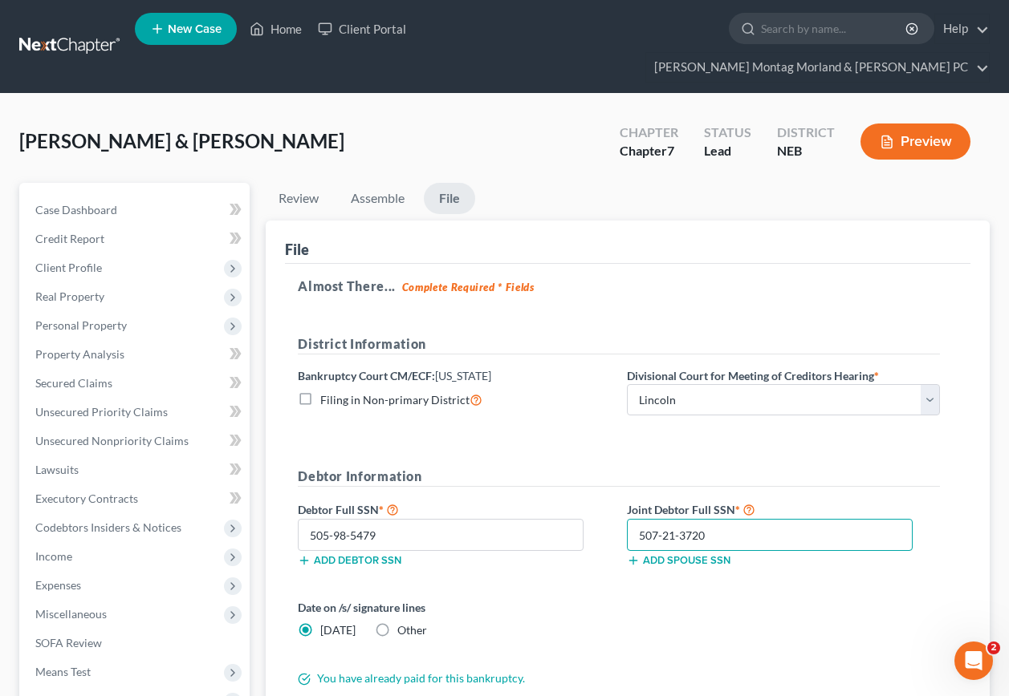
type input "507-21-3720"
click at [397, 623] on label "Other" at bounding box center [412, 631] width 30 height 16
click at [404, 623] on input "Other" at bounding box center [409, 628] width 10 height 10
radio input "true"
radio input "false"
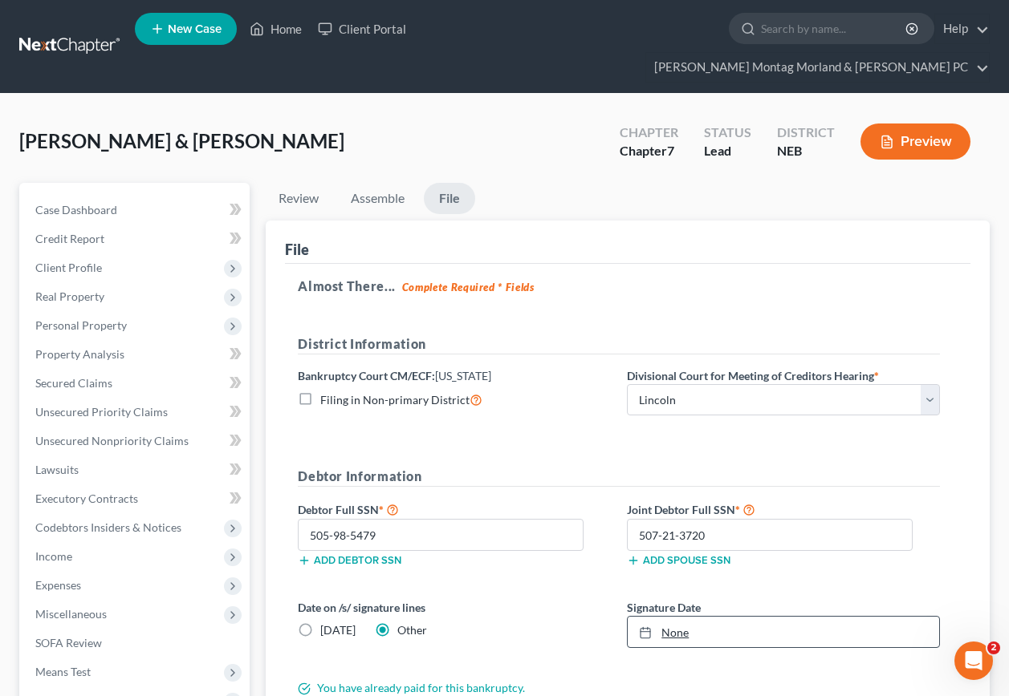
type input "[DATE]"
click at [690, 617] on link "None" at bounding box center [782, 632] width 311 height 30
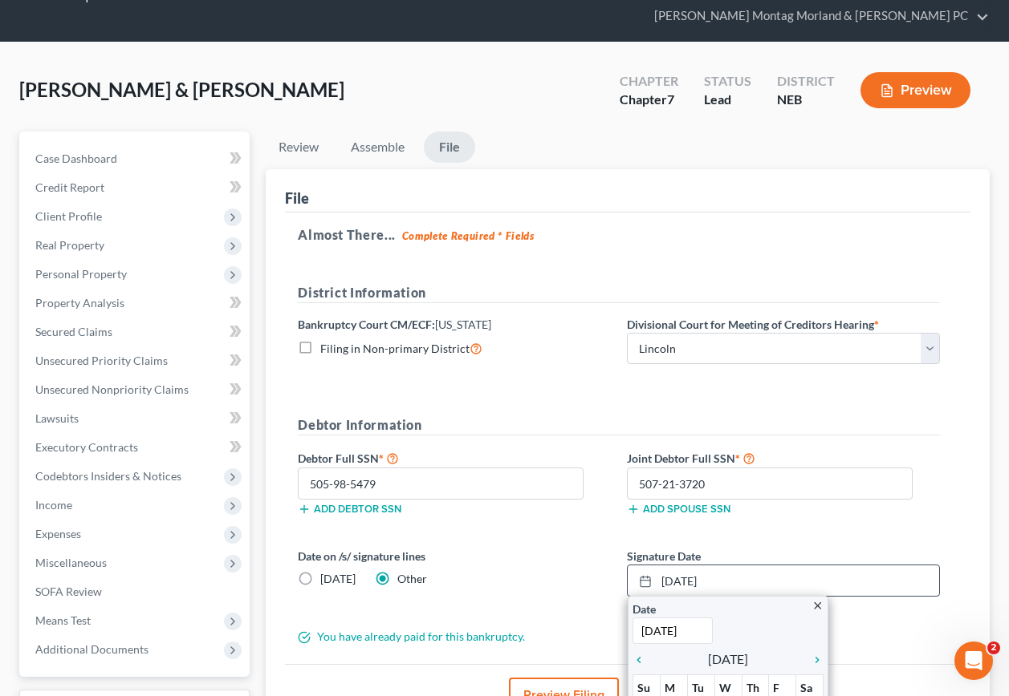
scroll to position [80, 0]
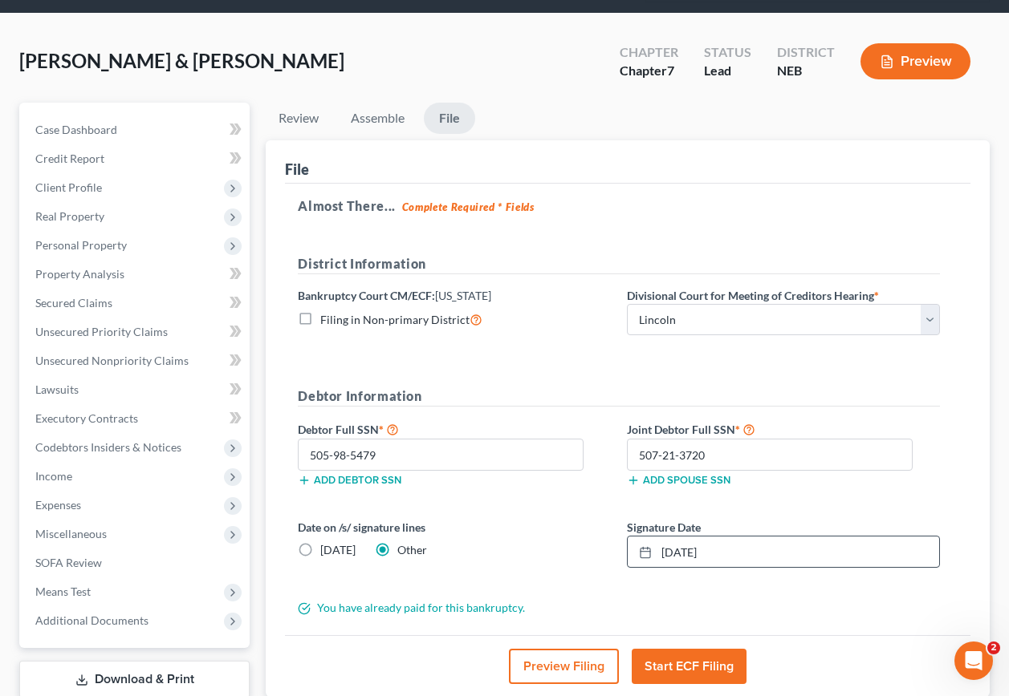
click at [671, 649] on button "Start ECF Filing" at bounding box center [688, 666] width 115 height 35
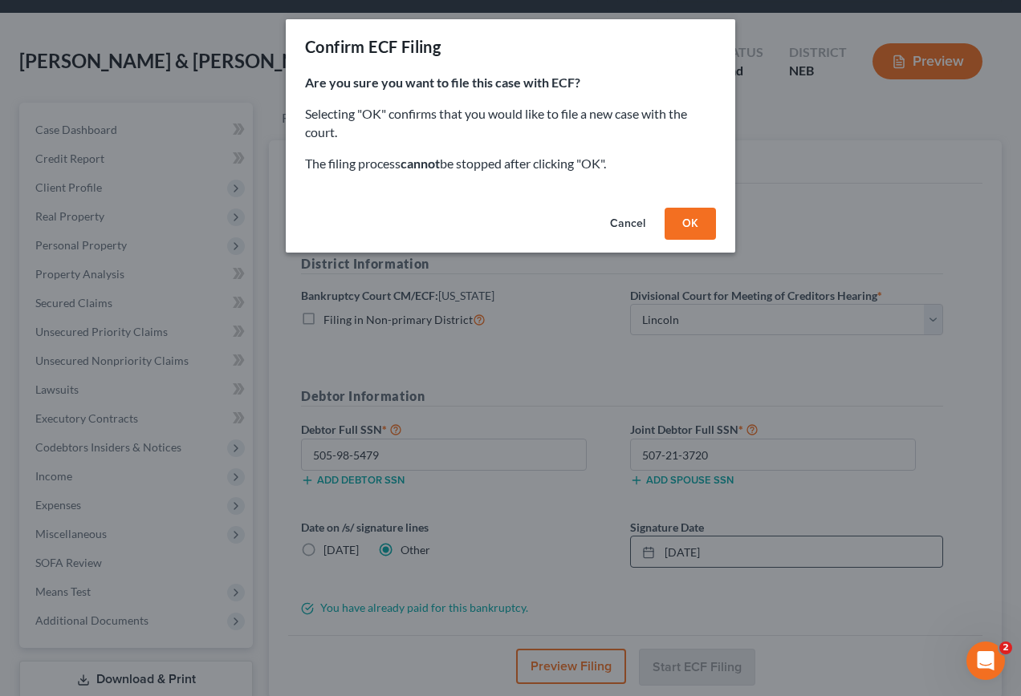
drag, startPoint x: 695, startPoint y: 220, endPoint x: 713, endPoint y: 229, distance: 20.5
click at [695, 219] on button "OK" at bounding box center [689, 224] width 51 height 32
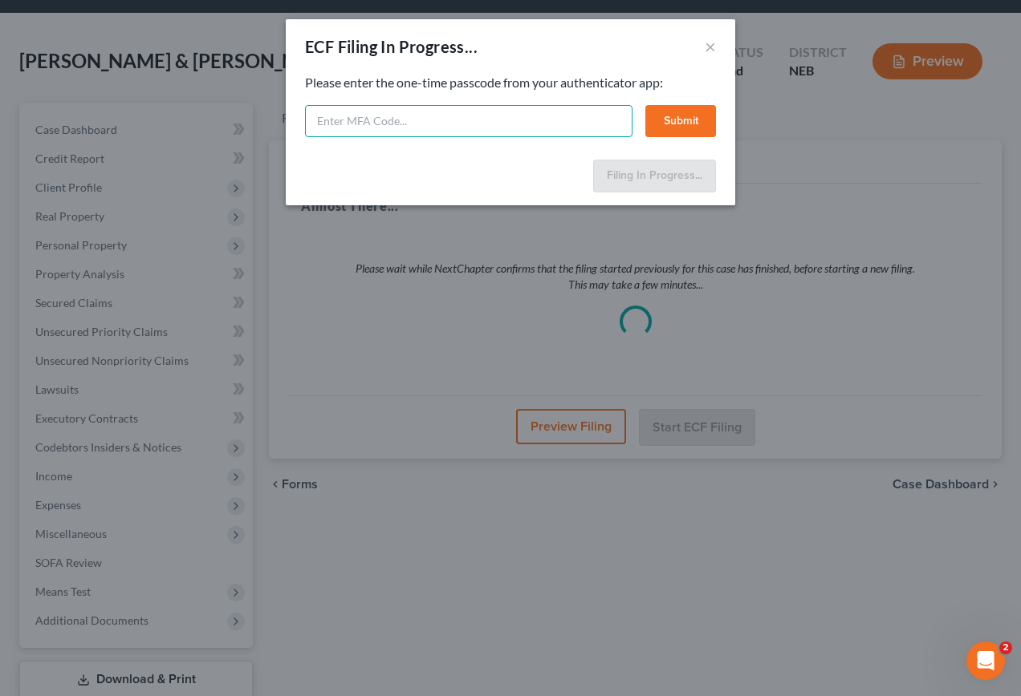
drag, startPoint x: 460, startPoint y: 126, endPoint x: 461, endPoint y: 106, distance: 20.1
click at [460, 108] on input "text" at bounding box center [468, 121] width 327 height 32
type input "0"
type input "148739"
click at [668, 116] on button "Submit" at bounding box center [680, 121] width 71 height 32
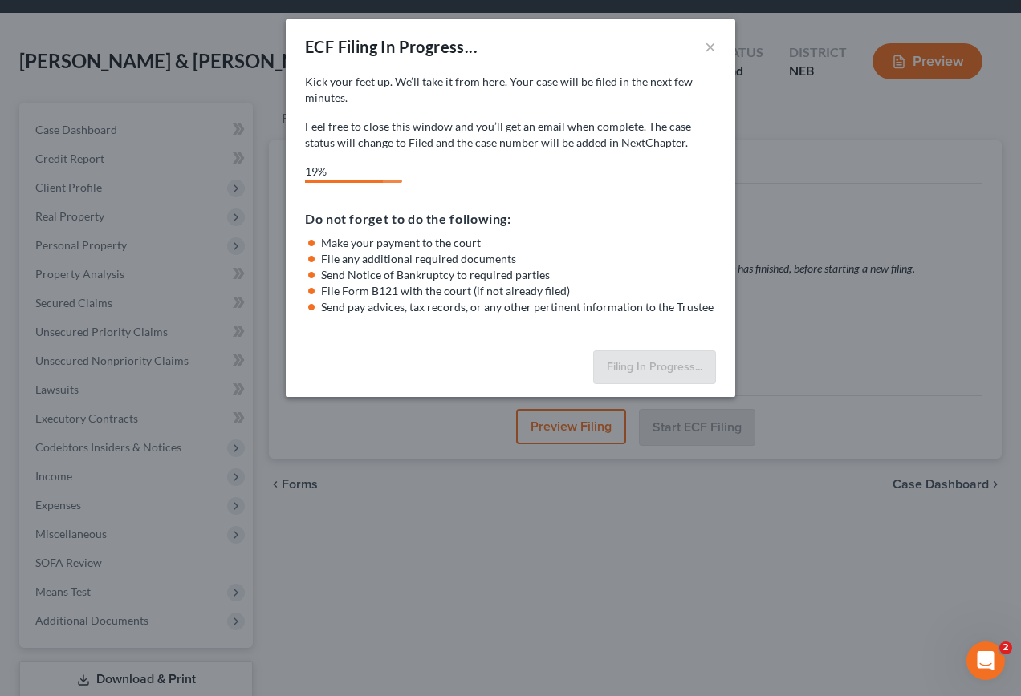
select select "0"
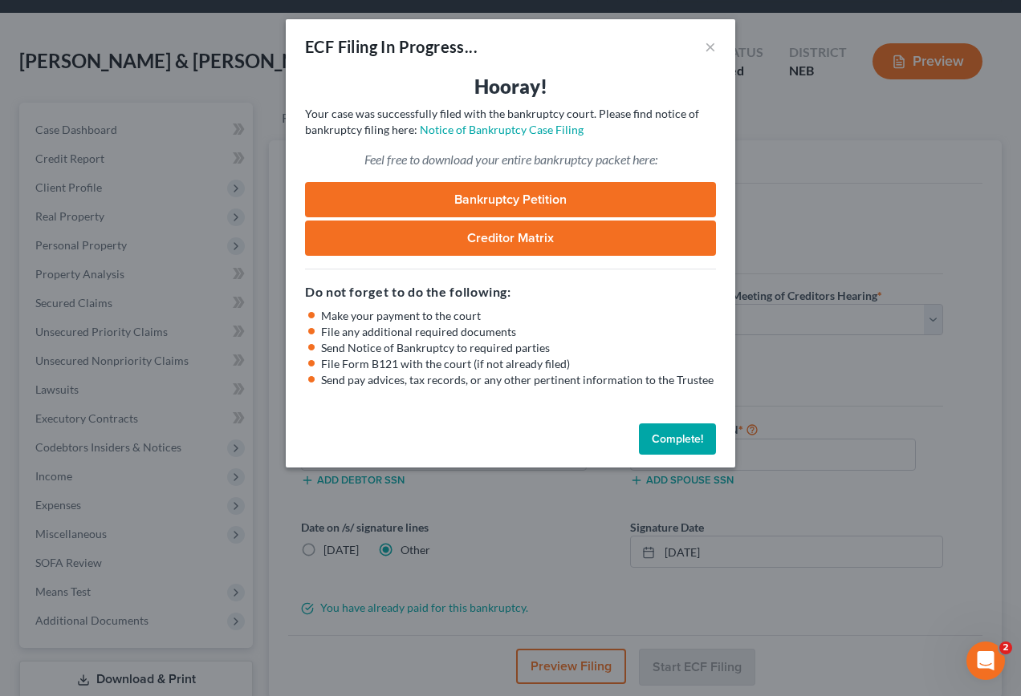
click at [680, 436] on button "Complete!" at bounding box center [677, 440] width 77 height 32
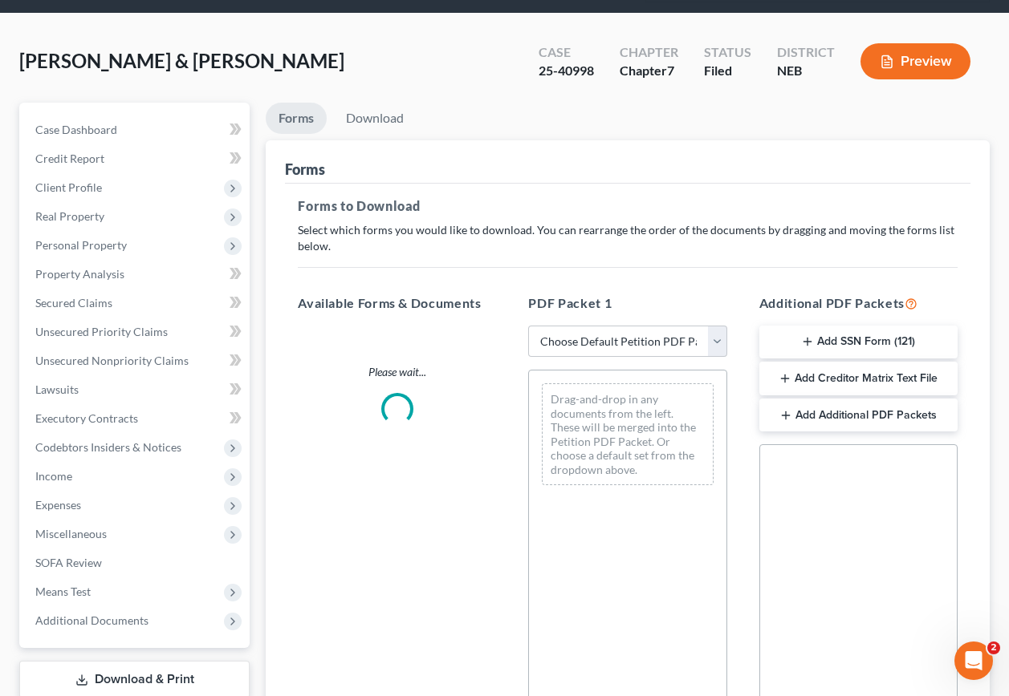
scroll to position [156, 0]
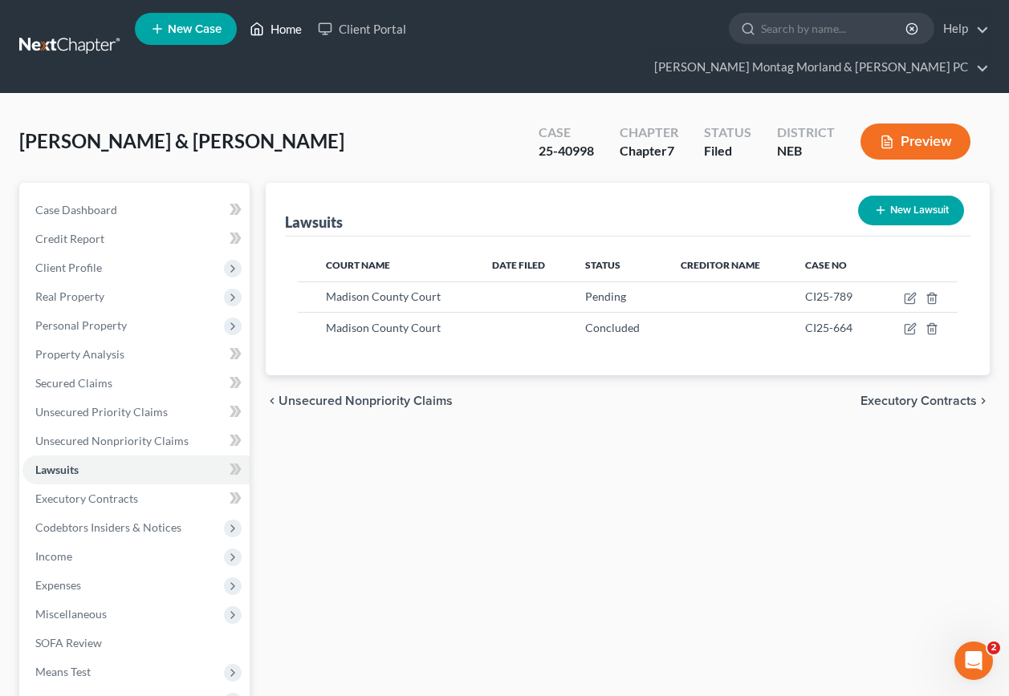
click at [298, 35] on link "Home" at bounding box center [276, 28] width 68 height 29
